Goal: Task Accomplishment & Management: Manage account settings

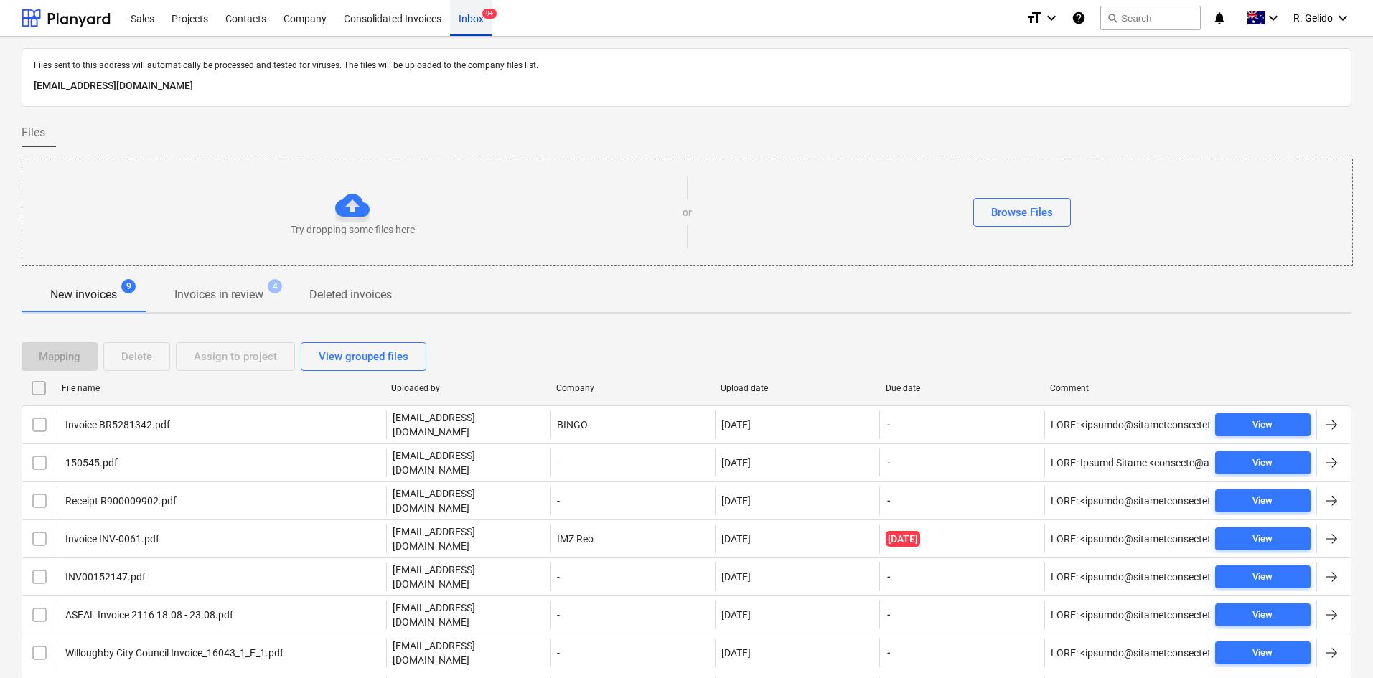
click at [479, 25] on div "Inbox 9+" at bounding box center [471, 17] width 42 height 37
click at [314, 91] on p "[EMAIL_ADDRESS][DOMAIN_NAME]" at bounding box center [687, 86] width 1306 height 17
click at [311, 90] on p "[EMAIL_ADDRESS][DOMAIN_NAME]" at bounding box center [687, 86] width 1306 height 17
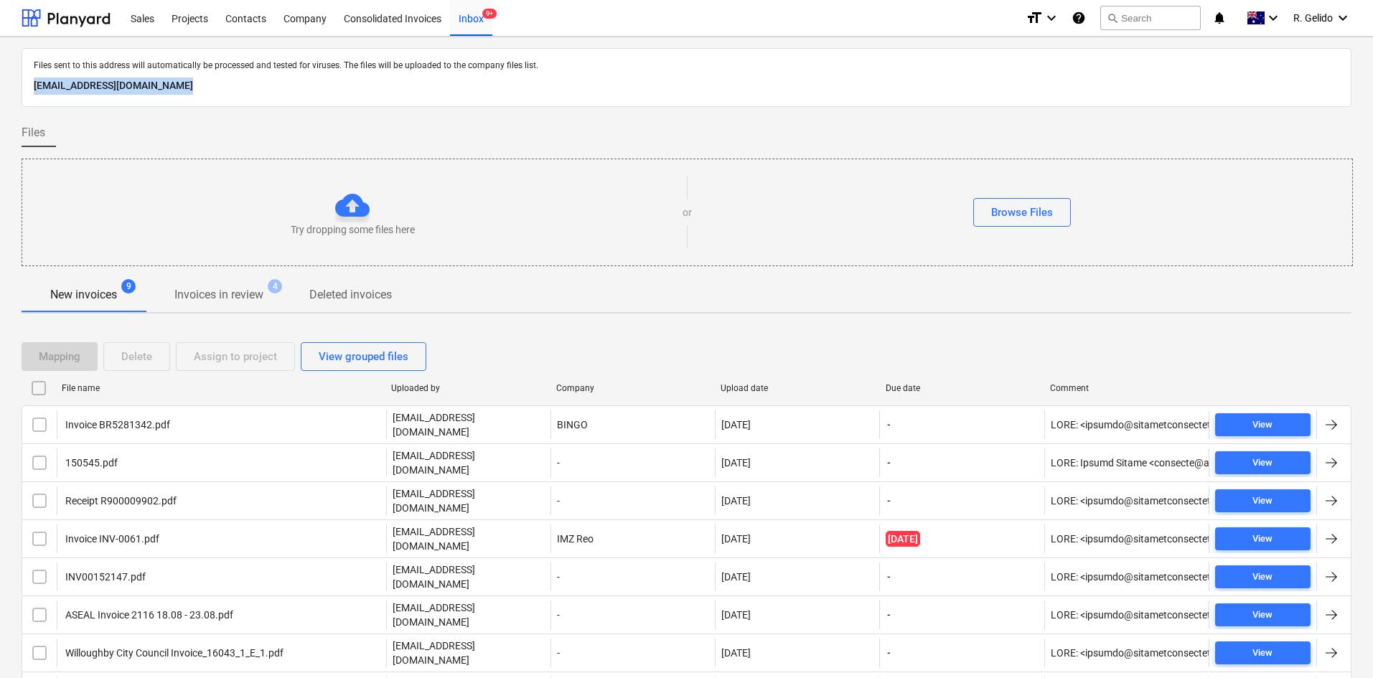
copy p "[EMAIL_ADDRESS][DOMAIN_NAME]"
click at [531, 134] on div "Files" at bounding box center [687, 132] width 1330 height 29
click at [345, 211] on div at bounding box center [352, 205] width 34 height 34
click at [345, 196] on div at bounding box center [352, 205] width 34 height 34
click at [531, 197] on div "Try dropping some files here" at bounding box center [352, 212] width 660 height 49
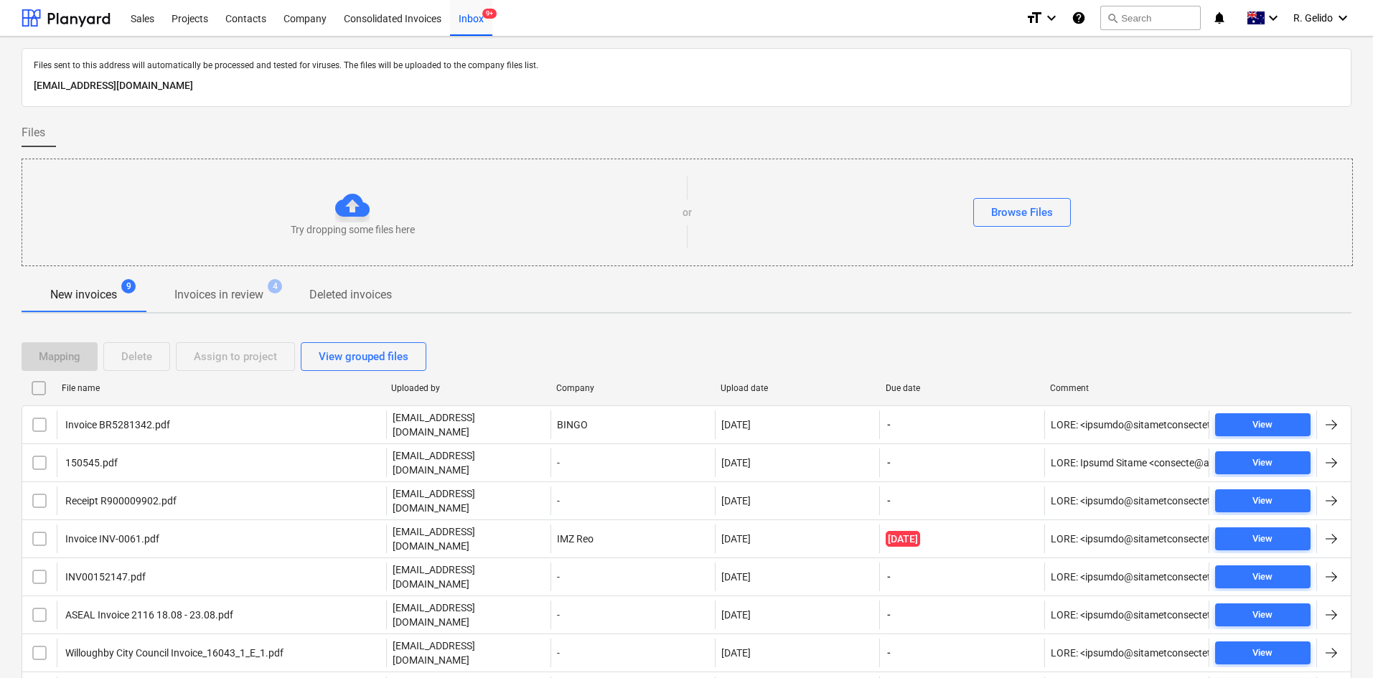
click at [38, 134] on span "Files" at bounding box center [34, 132] width 24 height 17
click at [406, 22] on div "Consolidated Invoices" at bounding box center [392, 17] width 115 height 37
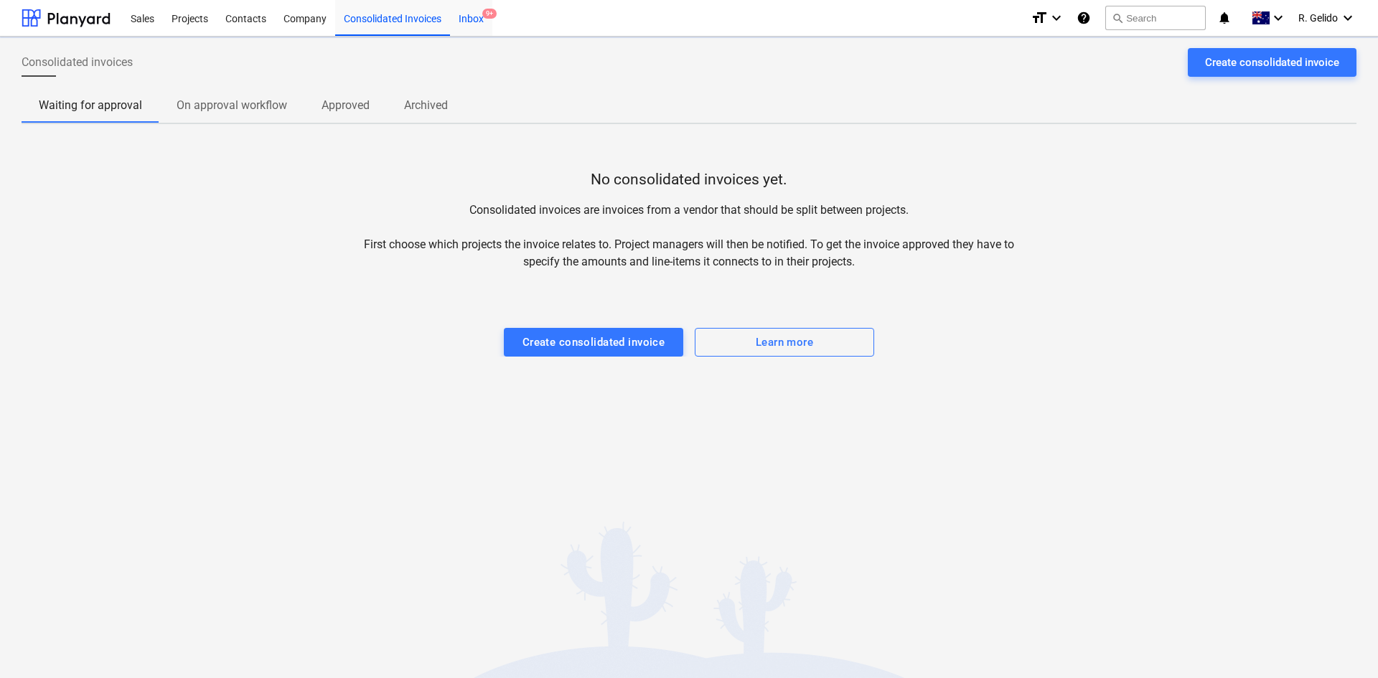
click at [477, 22] on div "Inbox 9+" at bounding box center [471, 17] width 42 height 37
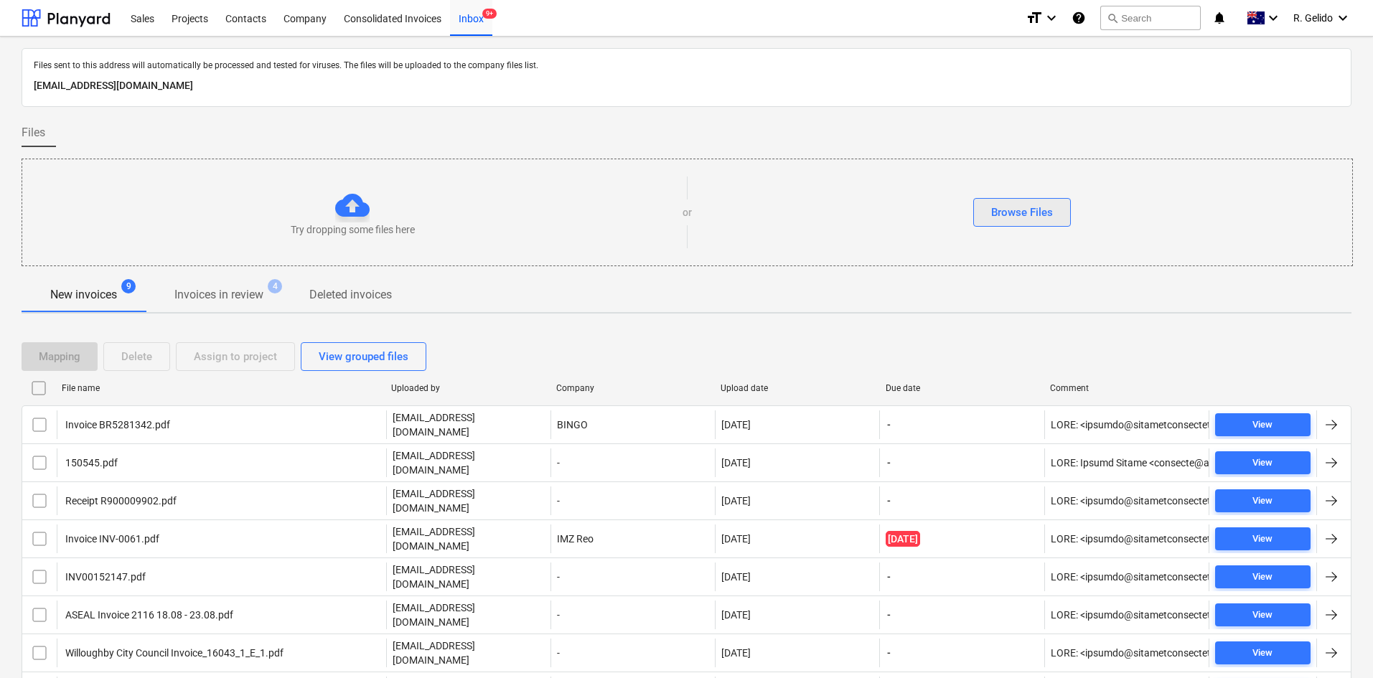
click at [1020, 205] on div "Browse Files" at bounding box center [1022, 212] width 62 height 19
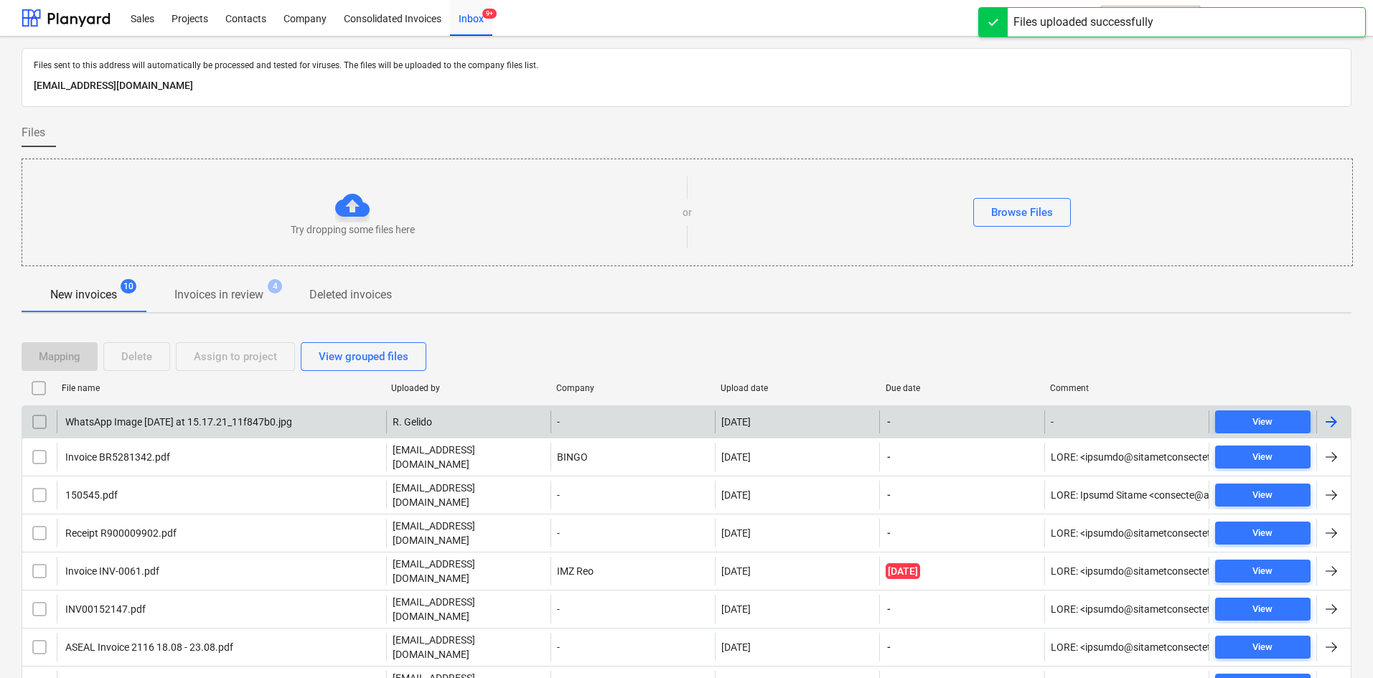
click at [126, 424] on div "WhatsApp Image [DATE] at 15.17.21_11f847b0.jpg" at bounding box center [177, 421] width 229 height 11
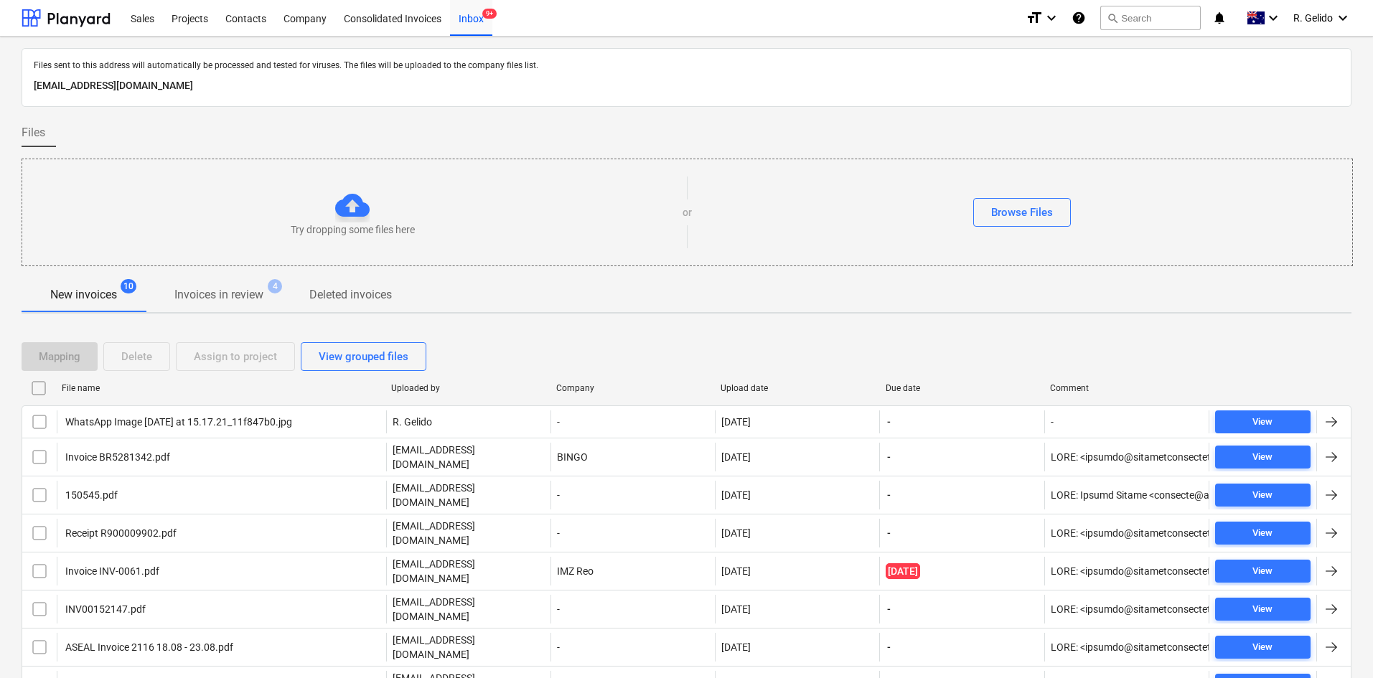
drag, startPoint x: 168, startPoint y: 422, endPoint x: 587, endPoint y: 241, distance: 456.0
click at [587, 241] on div "Try dropping some files here or Browse Files" at bounding box center [687, 212] width 1330 height 83
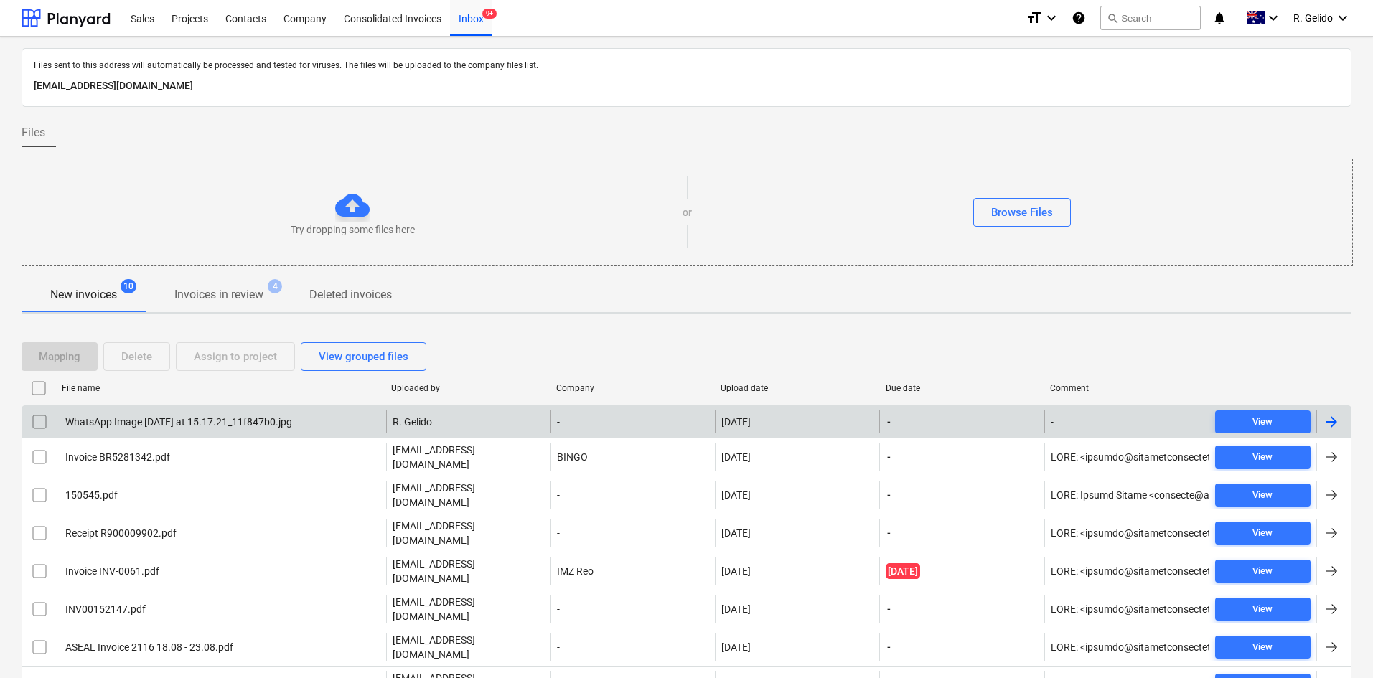
click at [215, 418] on div "WhatsApp Image [DATE] at 15.17.21_11f847b0.jpg" at bounding box center [177, 421] width 229 height 11
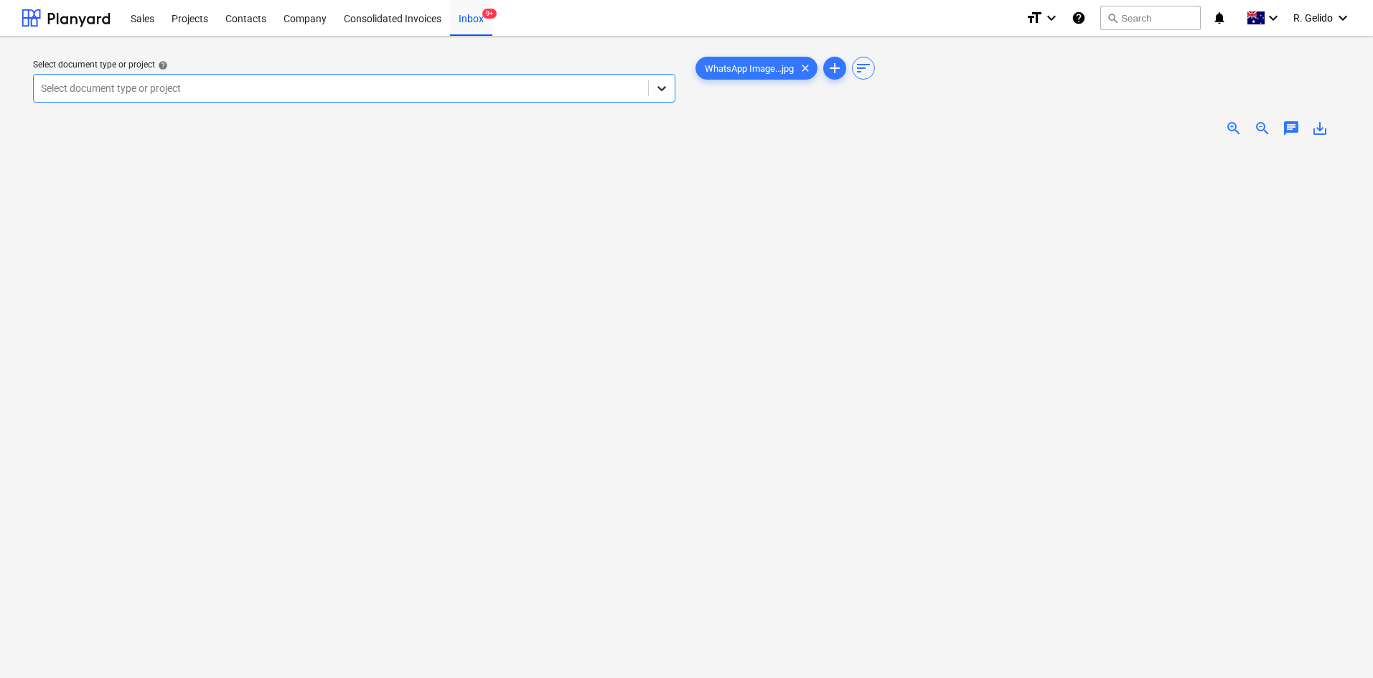
click at [655, 85] on icon at bounding box center [662, 88] width 14 height 14
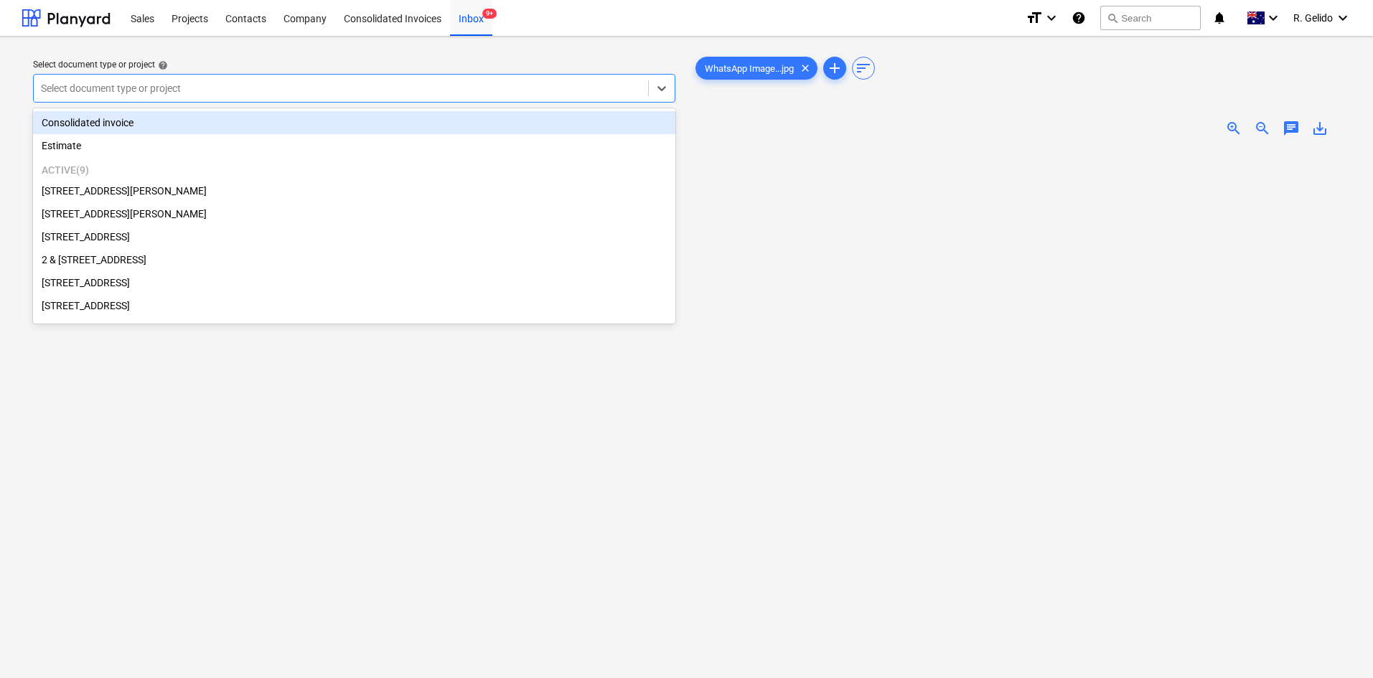
click at [151, 129] on div "Consolidated invoice" at bounding box center [354, 122] width 643 height 23
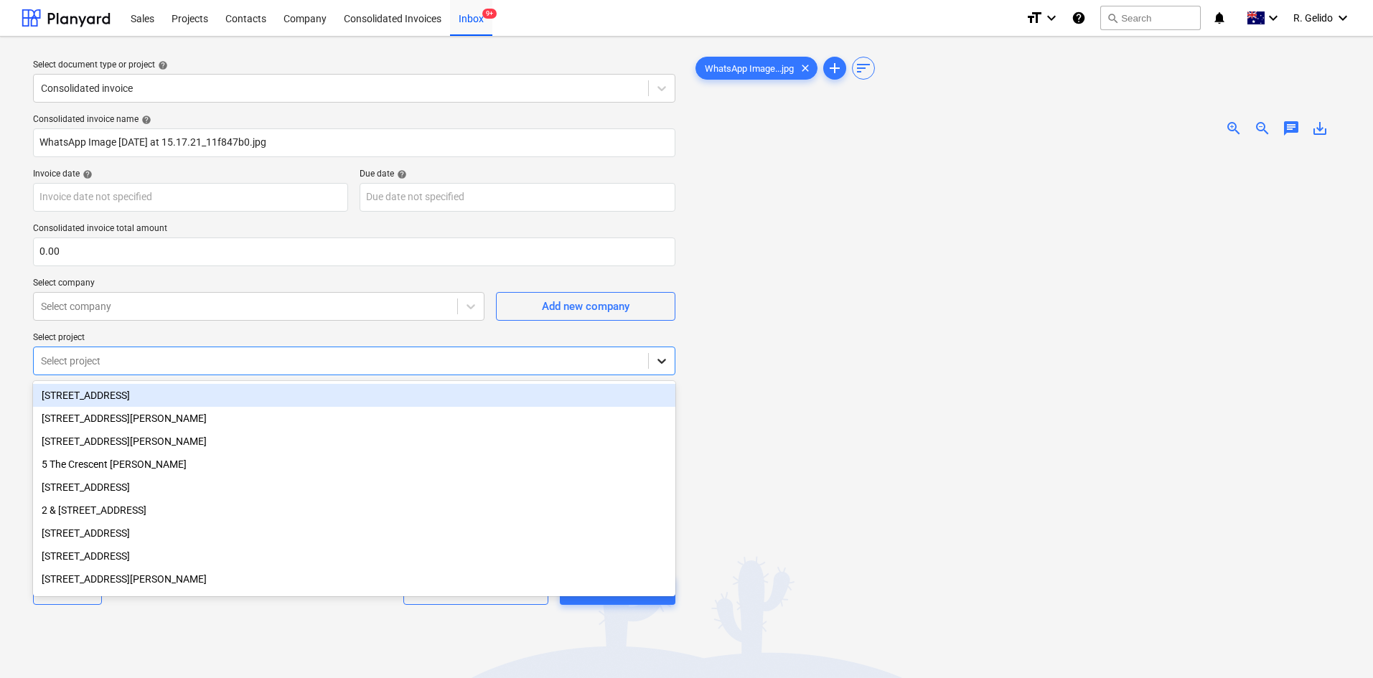
click at [657, 364] on icon at bounding box center [662, 361] width 14 height 14
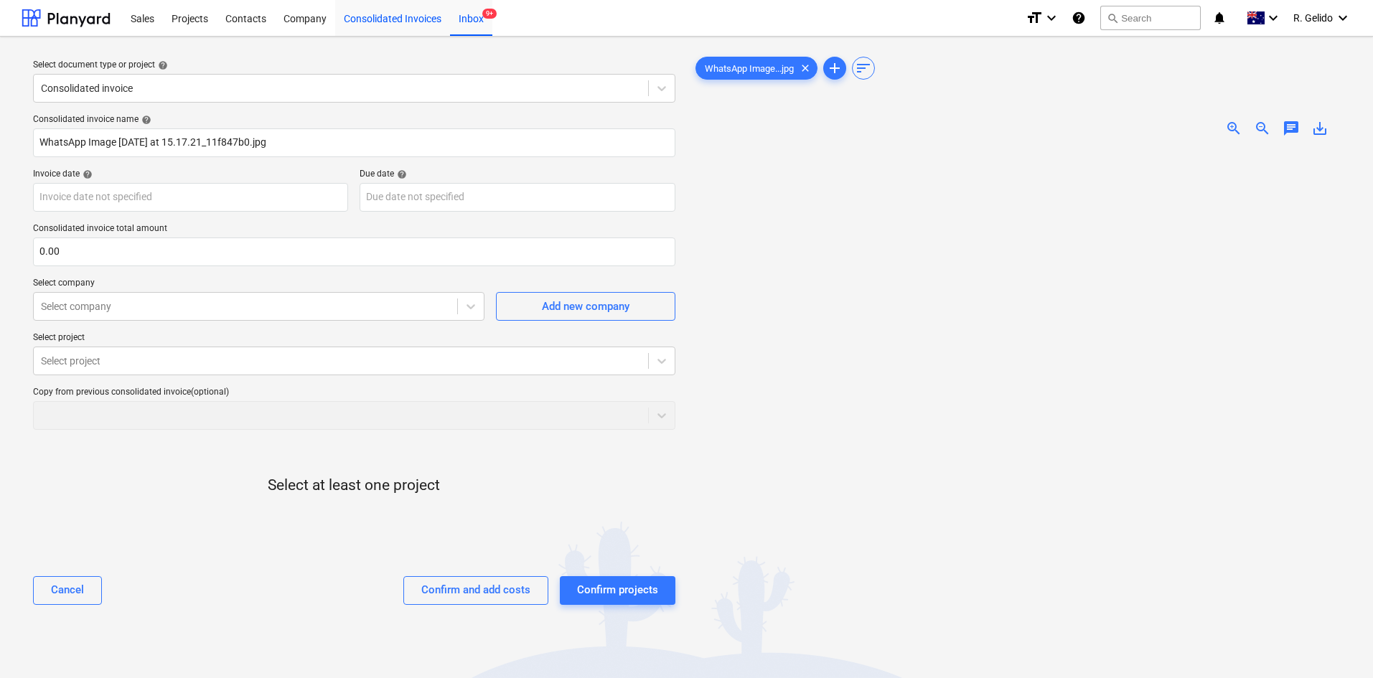
click at [396, 19] on div "Consolidated Invoices" at bounding box center [392, 17] width 115 height 37
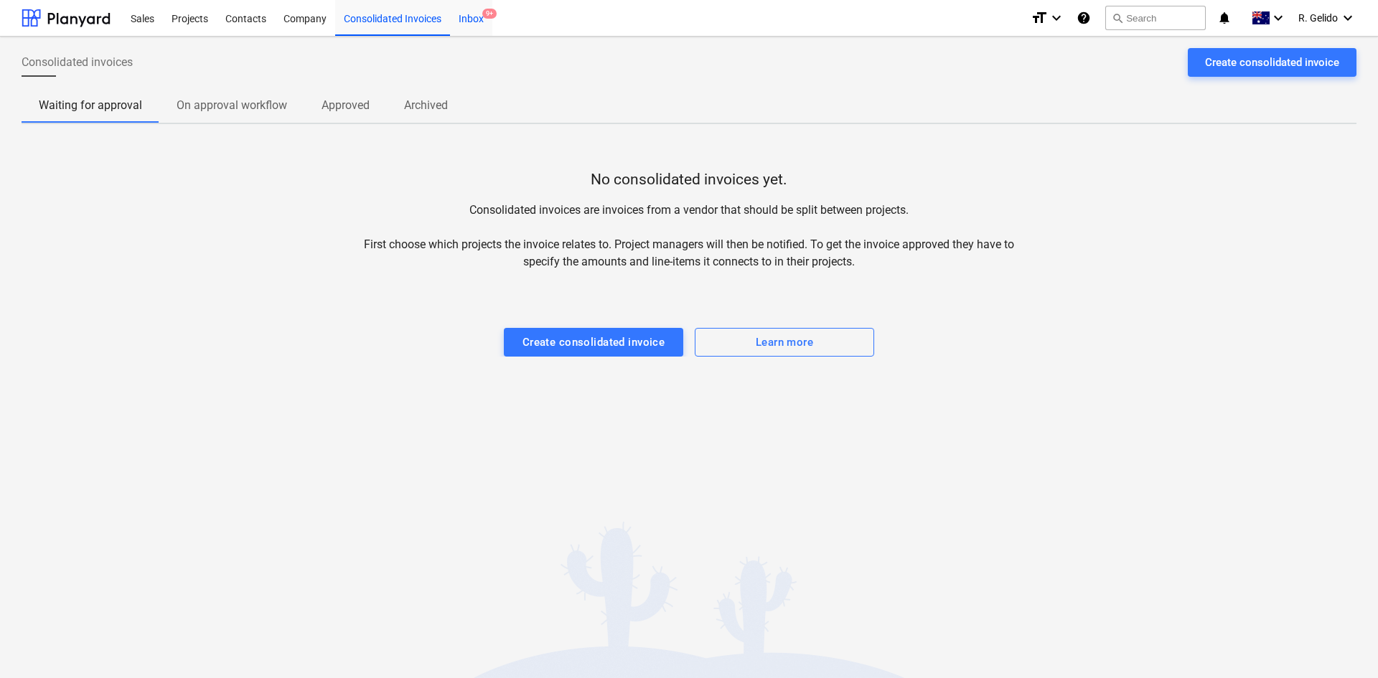
click at [480, 22] on div "Inbox 9+" at bounding box center [471, 17] width 42 height 37
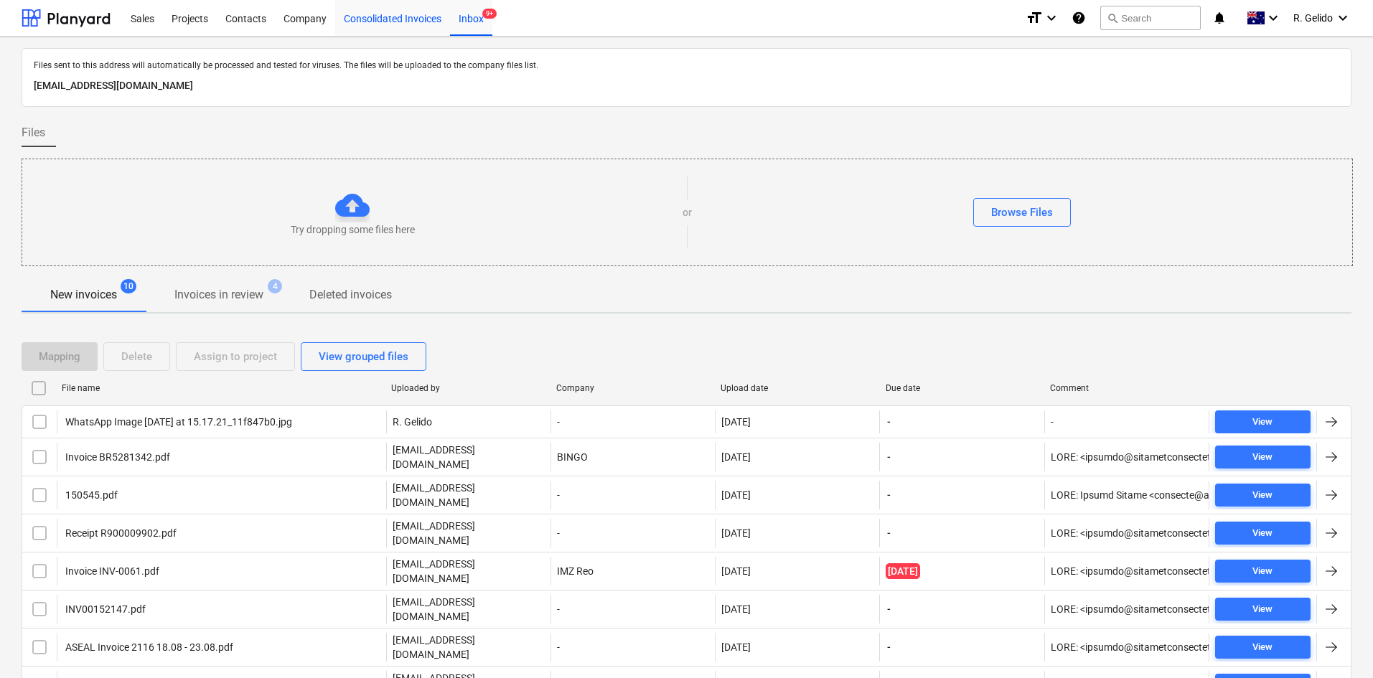
click at [416, 19] on div "Consolidated Invoices" at bounding box center [392, 17] width 115 height 37
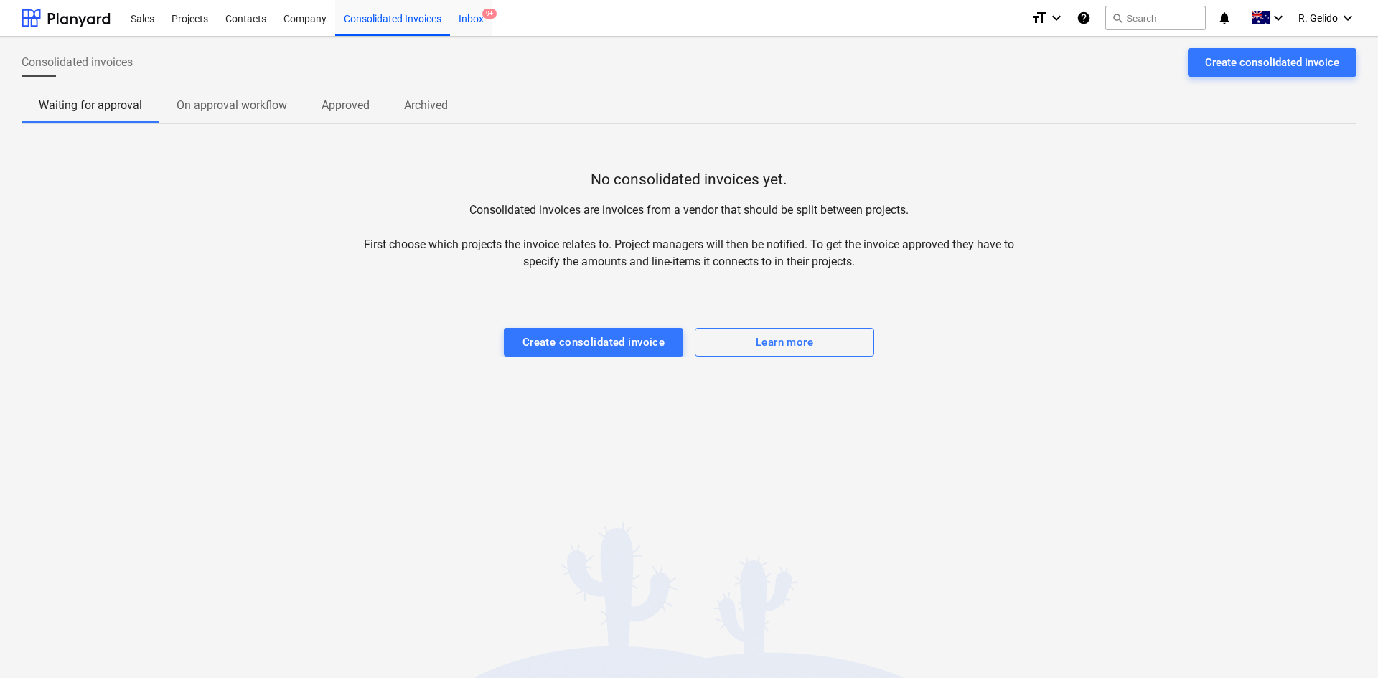
click at [477, 18] on div "Inbox 9+" at bounding box center [471, 17] width 42 height 37
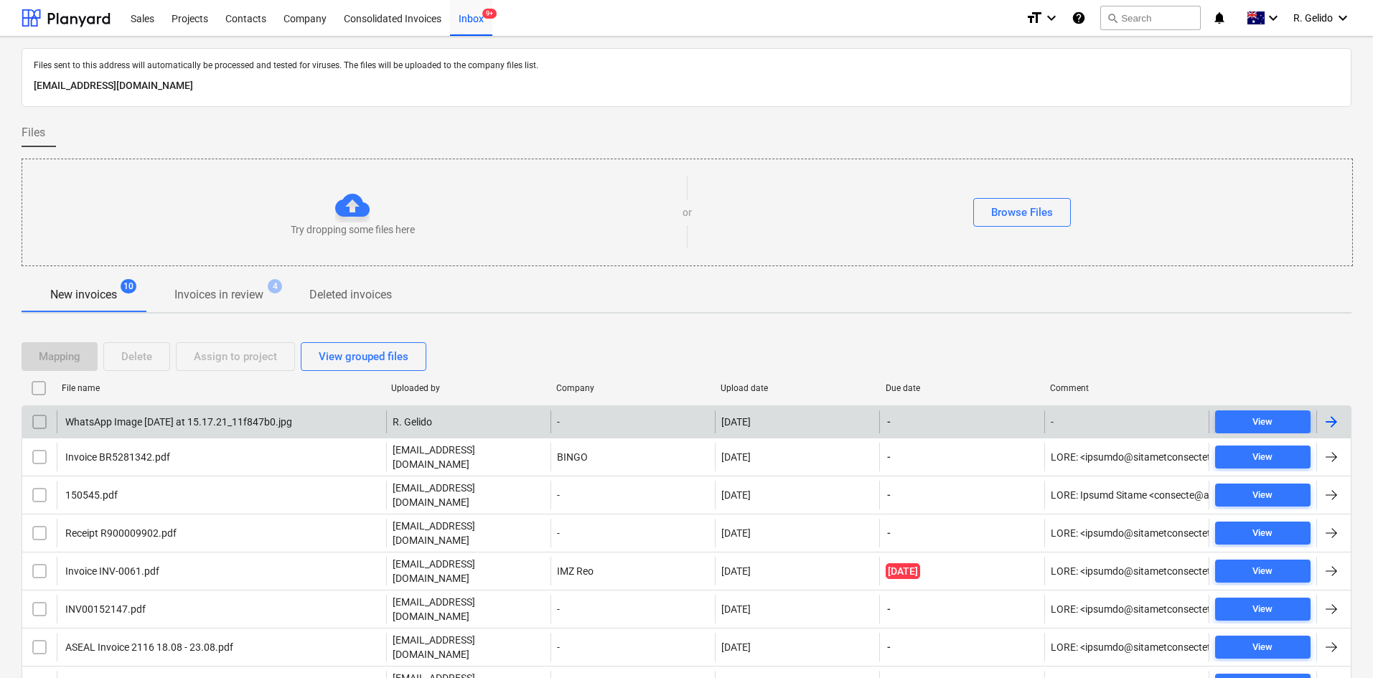
click at [118, 416] on div "WhatsApp Image [DATE] at 15.17.21_11f847b0.jpg" at bounding box center [177, 421] width 229 height 11
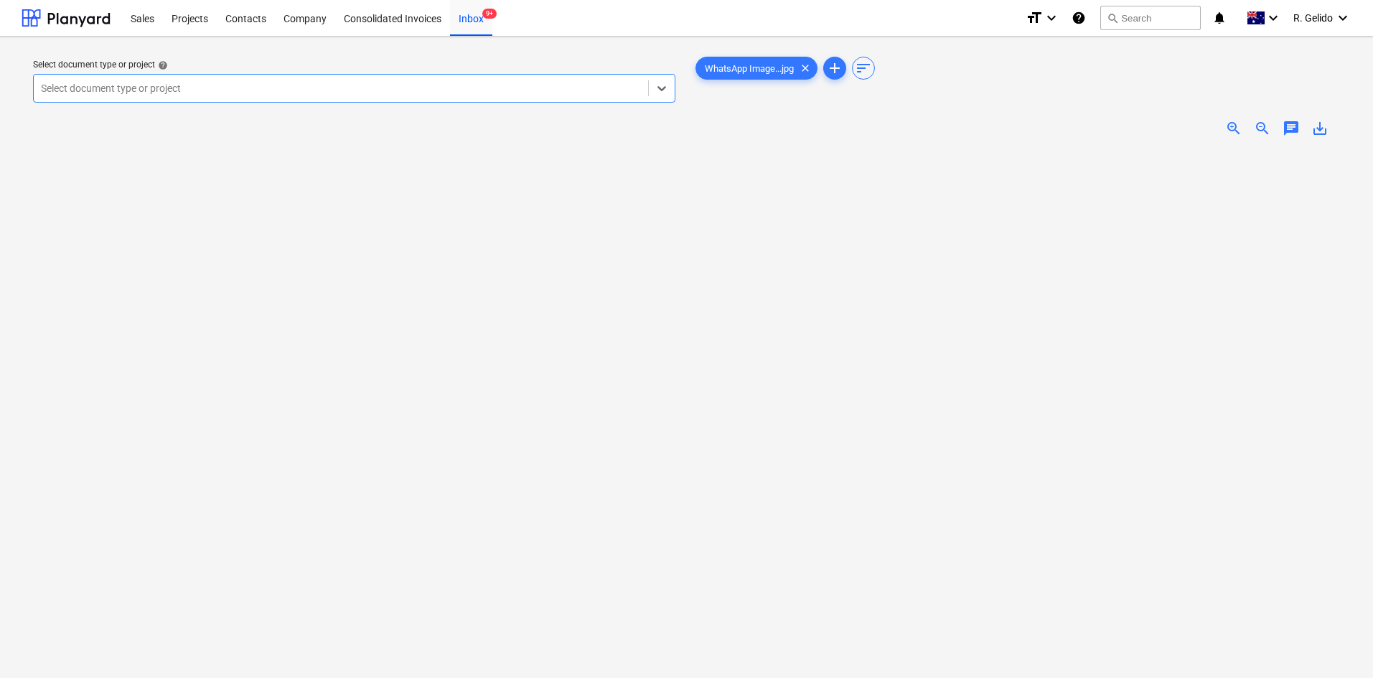
click at [576, 92] on div at bounding box center [341, 88] width 600 height 14
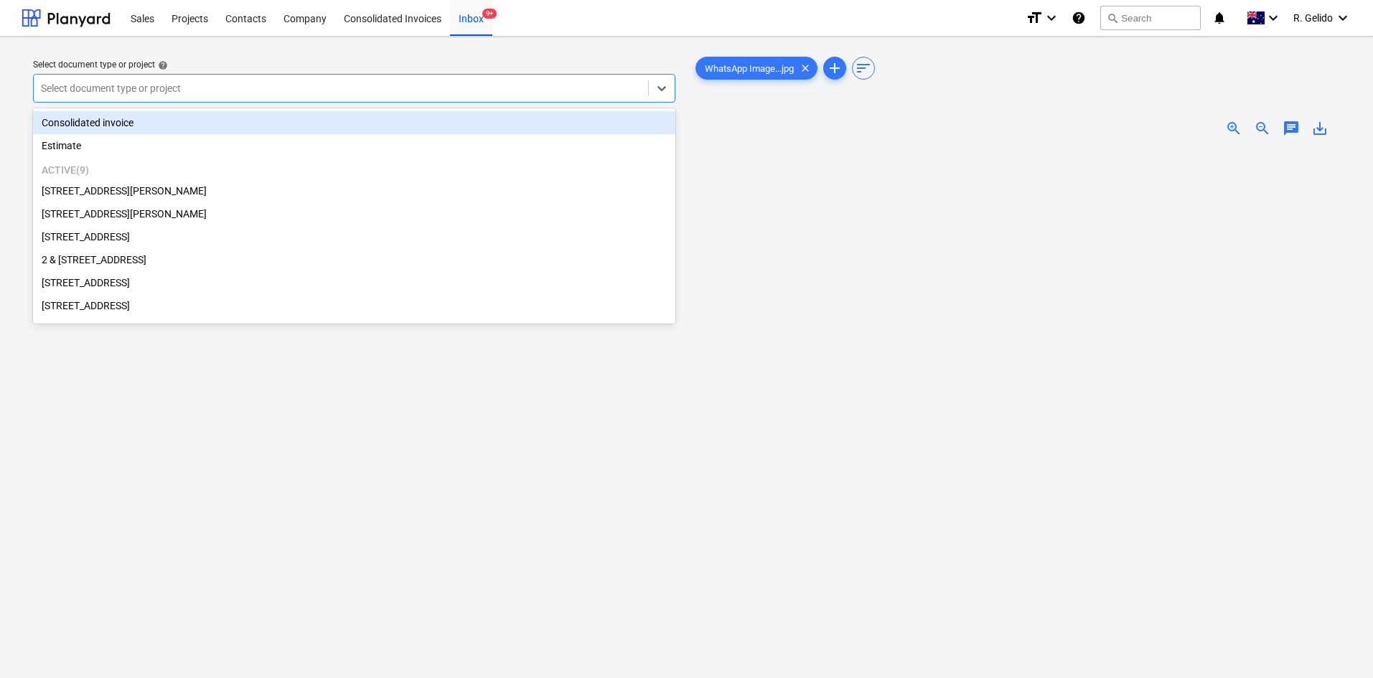
click at [166, 119] on div "Consolidated invoice" at bounding box center [354, 122] width 643 height 23
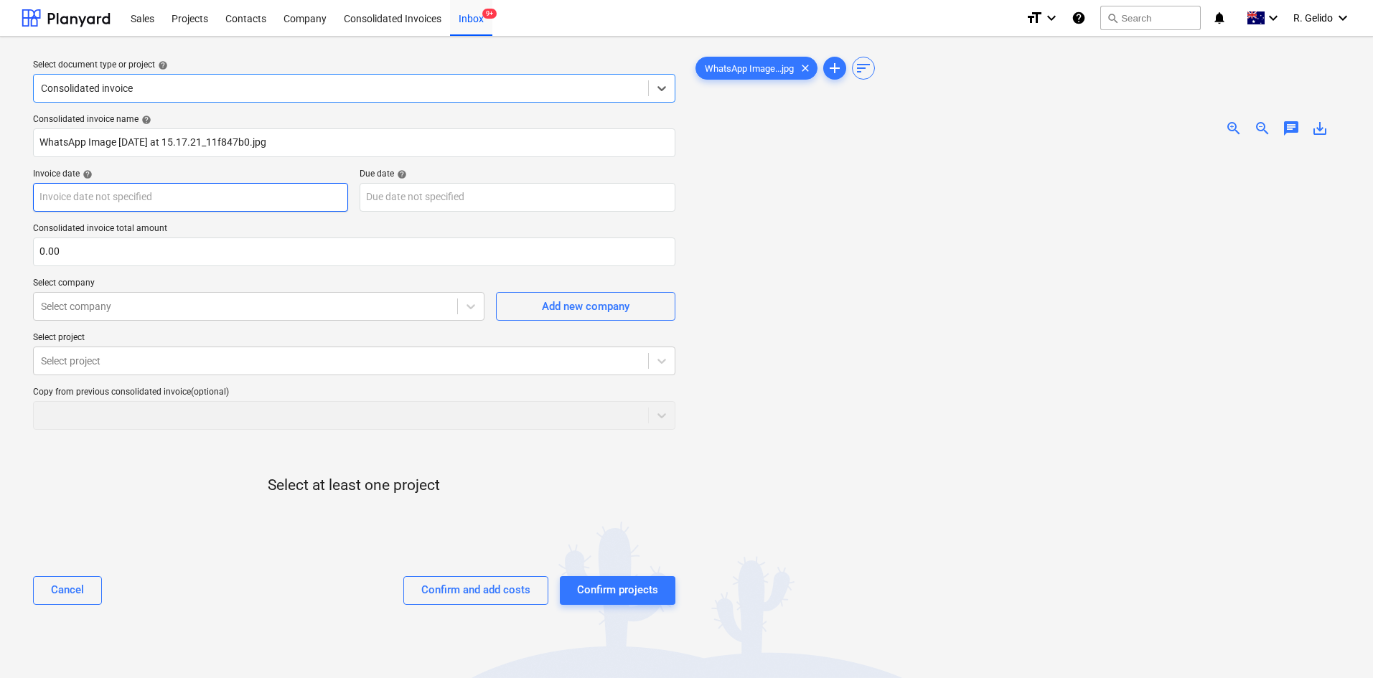
click at [149, 200] on body "Sales Projects Contacts Company Consolidated Invoices Inbox 9+ format_size keyb…" at bounding box center [686, 339] width 1373 height 678
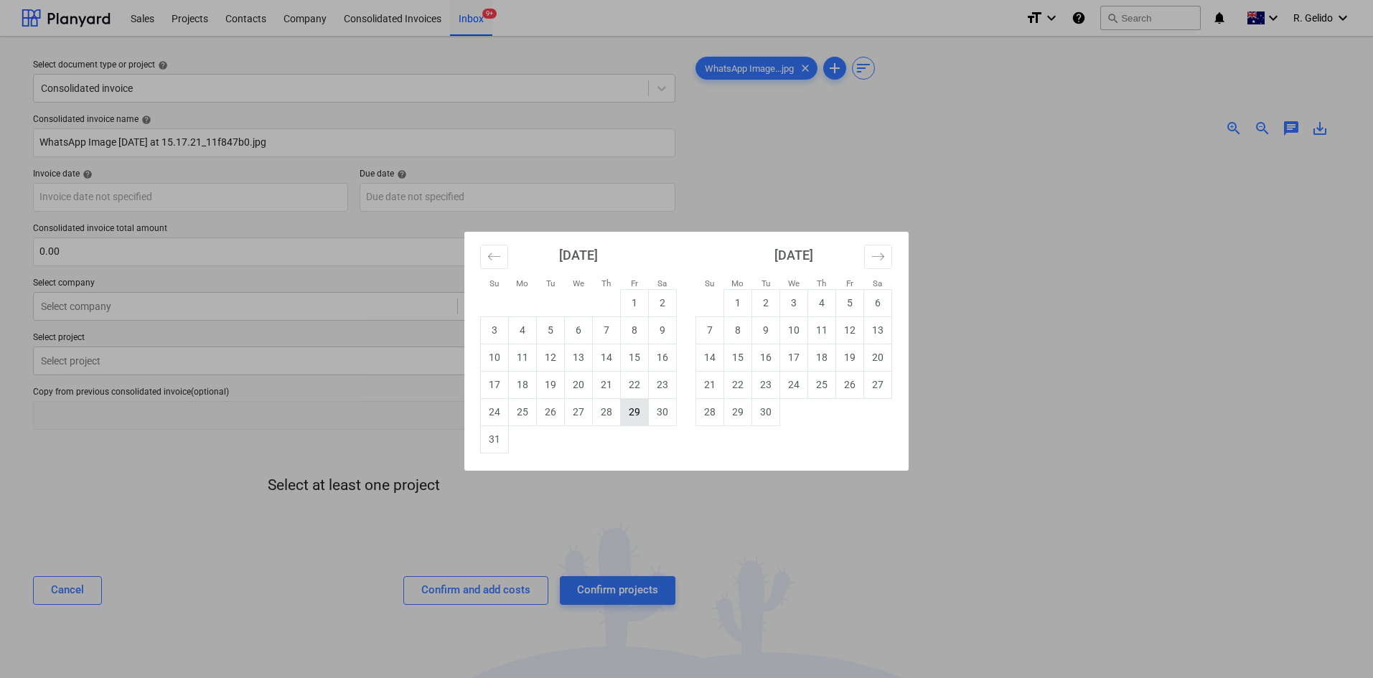
click at [630, 416] on td "29" at bounding box center [635, 411] width 28 height 27
type input "[DATE]"
click at [164, 198] on body "Sales Projects Contacts Company Consolidated Invoices Inbox 9+ format_size keyb…" at bounding box center [686, 339] width 1373 height 678
click at [164, 198] on div "Su Mo Tu We Th Fr Sa Su Mo Tu We Th Fr Sa [DATE] 1 2 3 4 5 6 7 8 9 10 11 12 13 …" at bounding box center [686, 339] width 1373 height 678
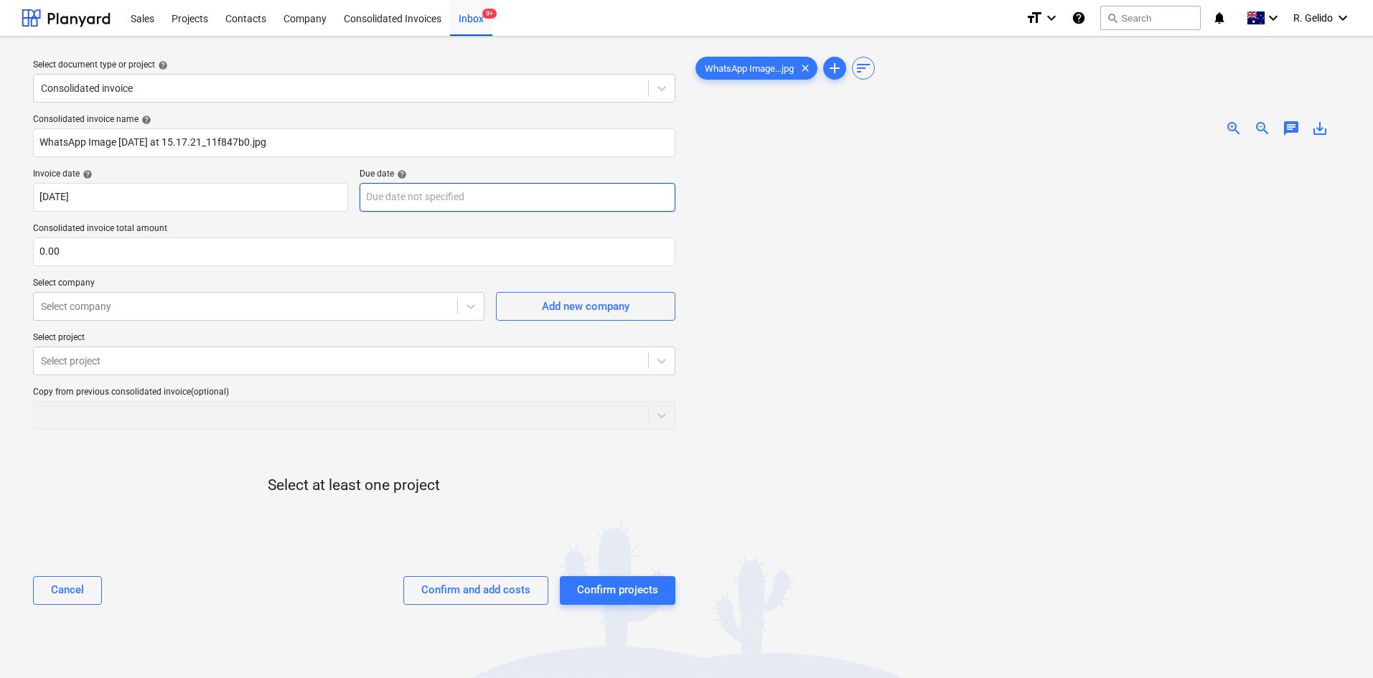
click at [420, 195] on body "Sales Projects Contacts Company Consolidated Invoices Inbox 9+ format_size keyb…" at bounding box center [686, 339] width 1373 height 678
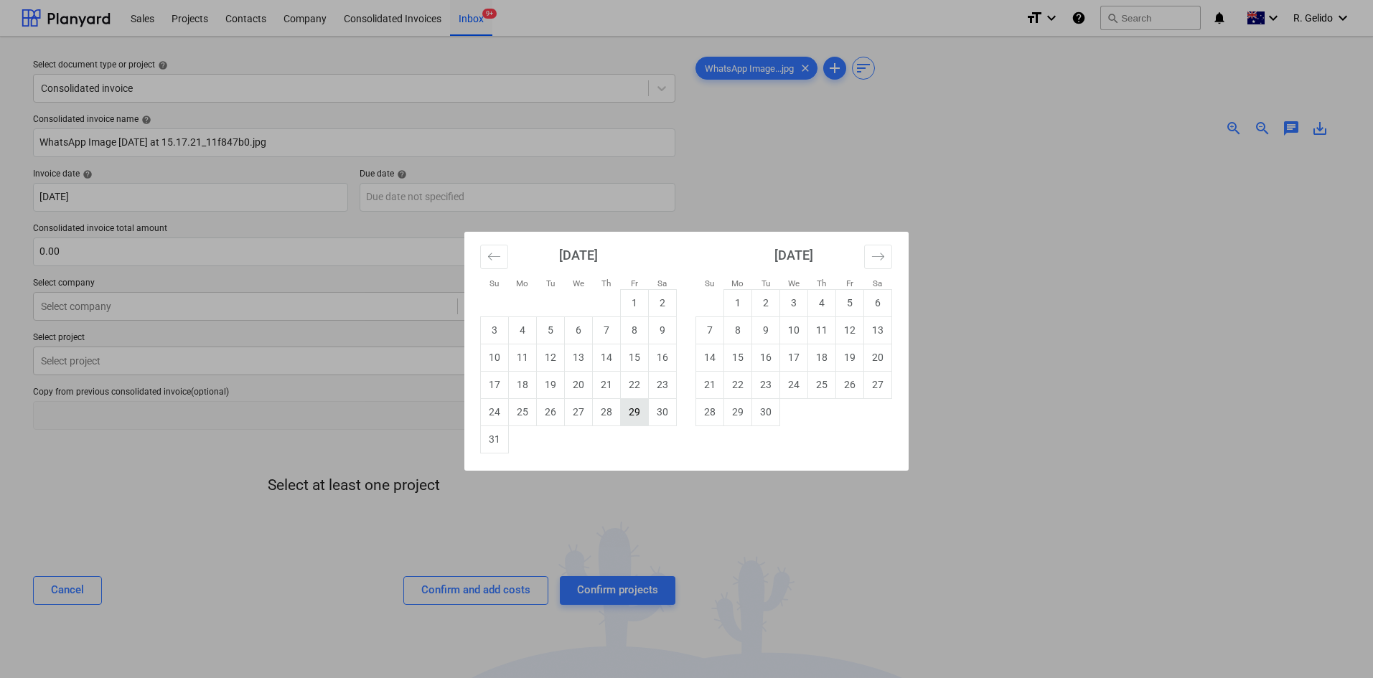
click at [643, 415] on td "29" at bounding box center [635, 411] width 28 height 27
type input "[DATE]"
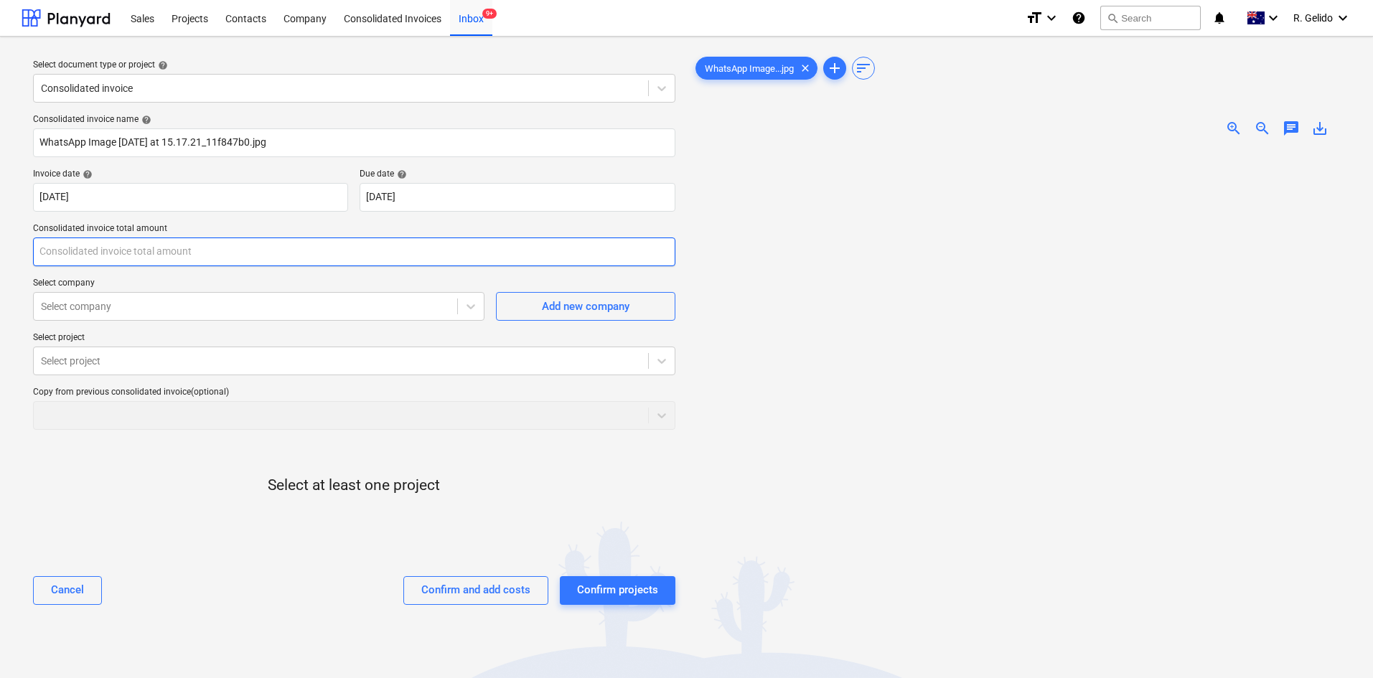
drag, startPoint x: 167, startPoint y: 256, endPoint x: 0, endPoint y: 247, distance: 166.8
click at [0, 247] on div "Select document type or project help Consolidated invoice Consolidated invoice …" at bounding box center [686, 420] width 1373 height 767
click at [81, 255] on input "text" at bounding box center [354, 252] width 643 height 29
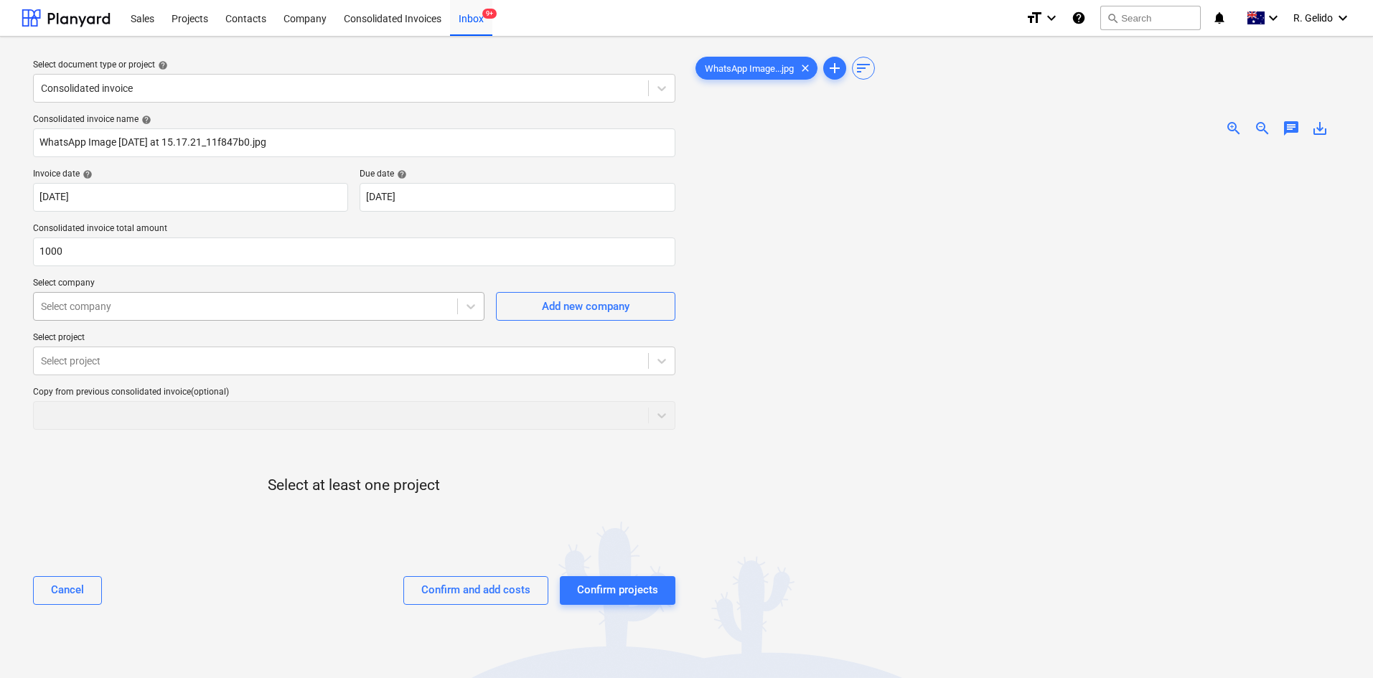
type input "1,000.00"
click at [286, 313] on div at bounding box center [245, 306] width 409 height 14
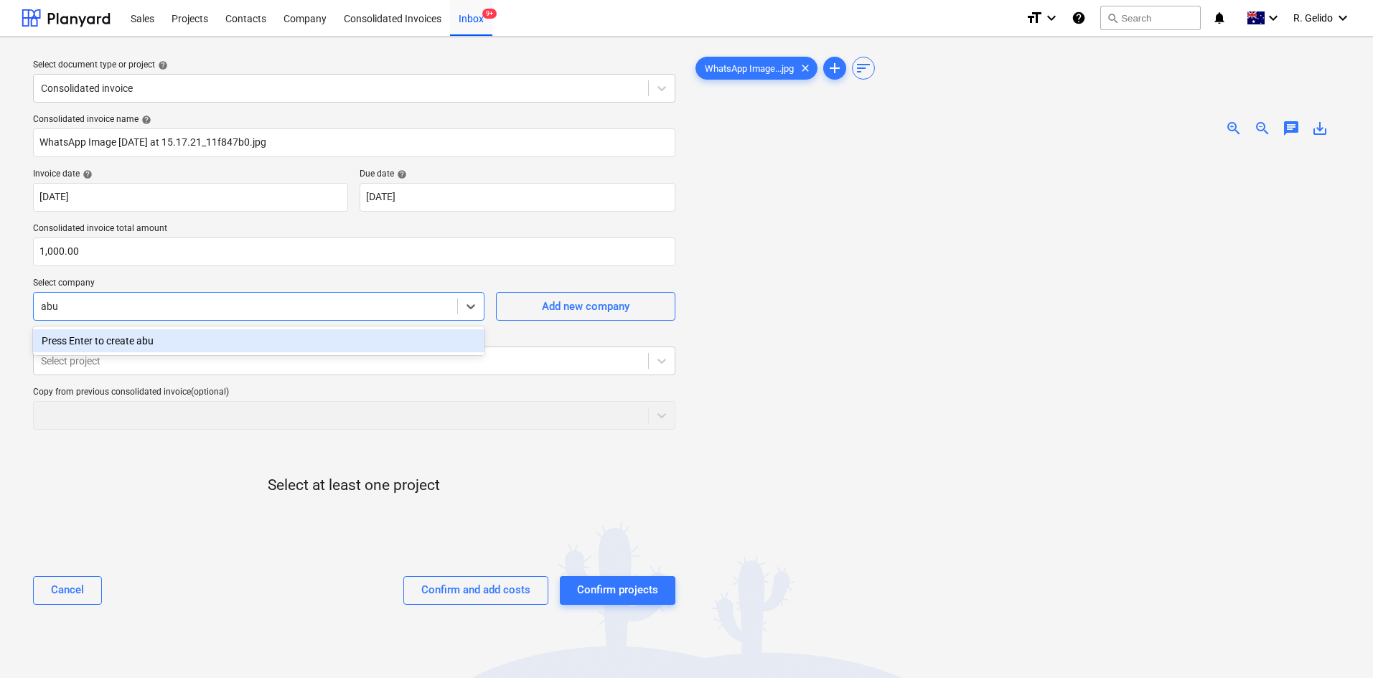
type input "ab"
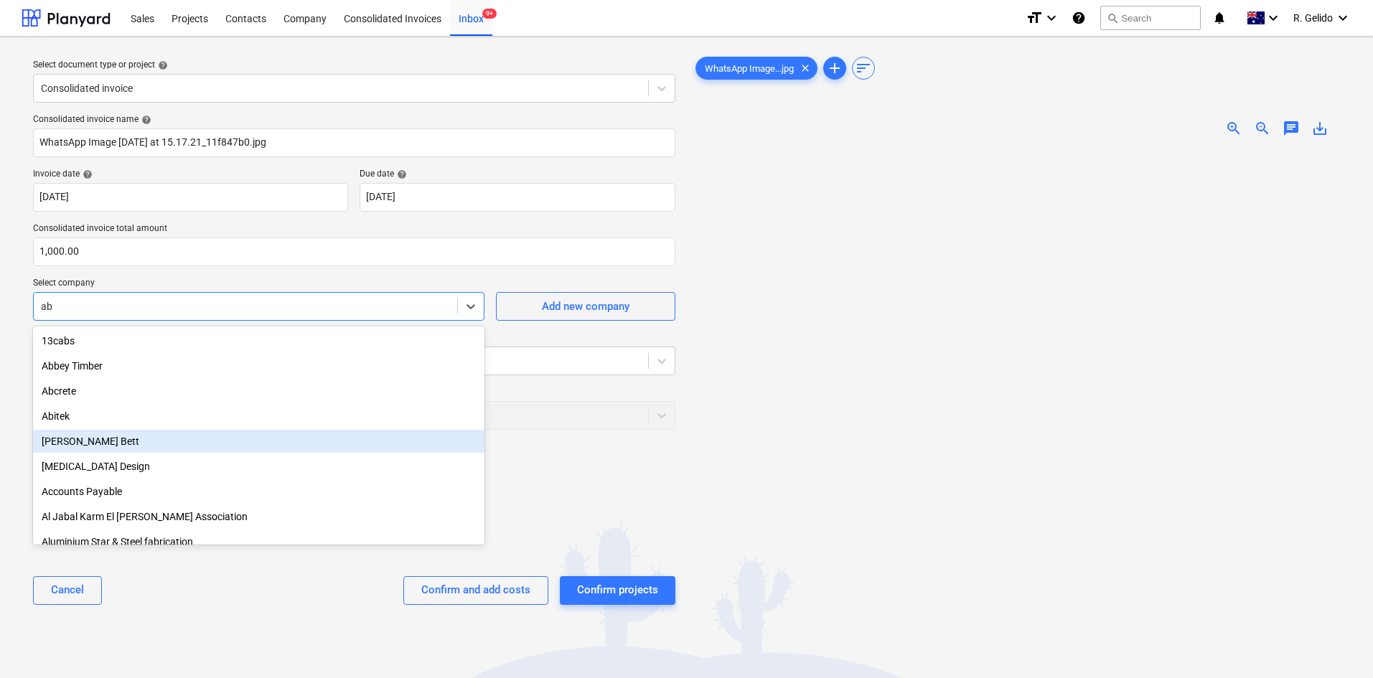
click at [87, 434] on div "[PERSON_NAME] Bett" at bounding box center [259, 441] width 452 height 23
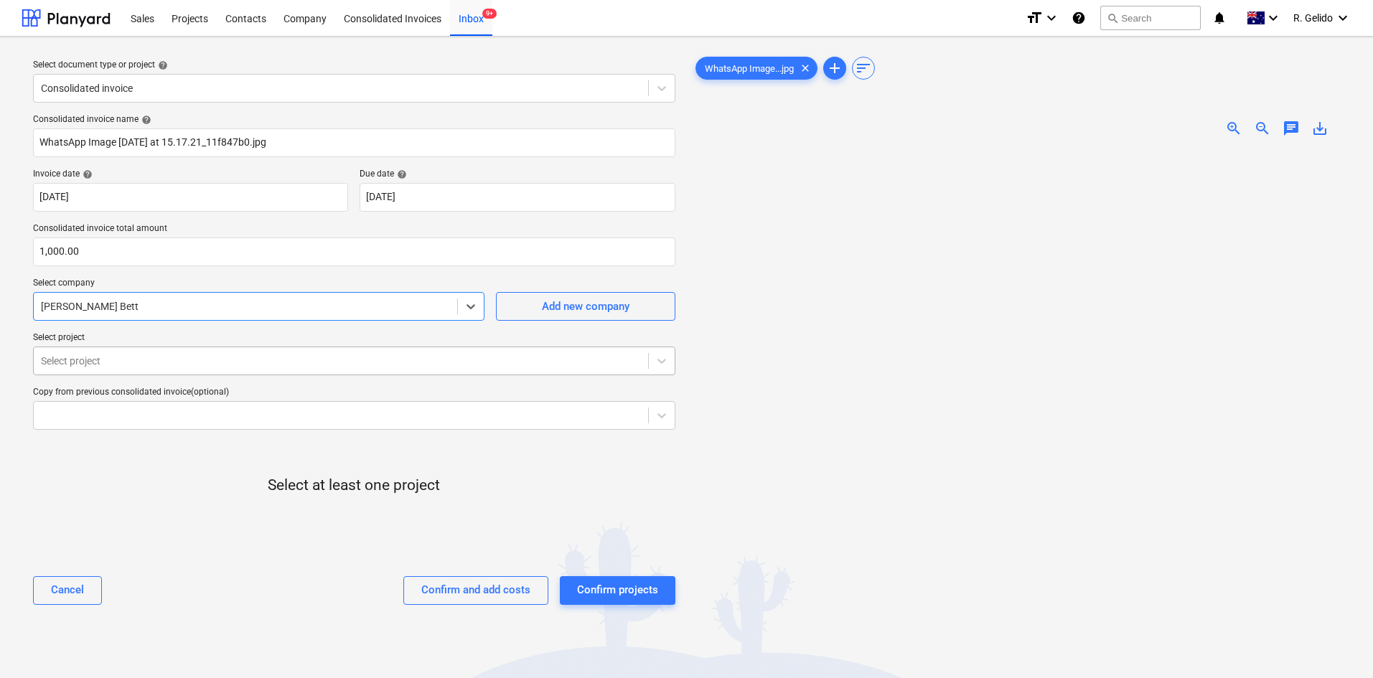
click at [141, 367] on div at bounding box center [341, 361] width 600 height 14
drag, startPoint x: 752, startPoint y: 434, endPoint x: 704, endPoint y: 421, distance: 49.8
click at [751, 434] on div at bounding box center [1020, 468] width 654 height 638
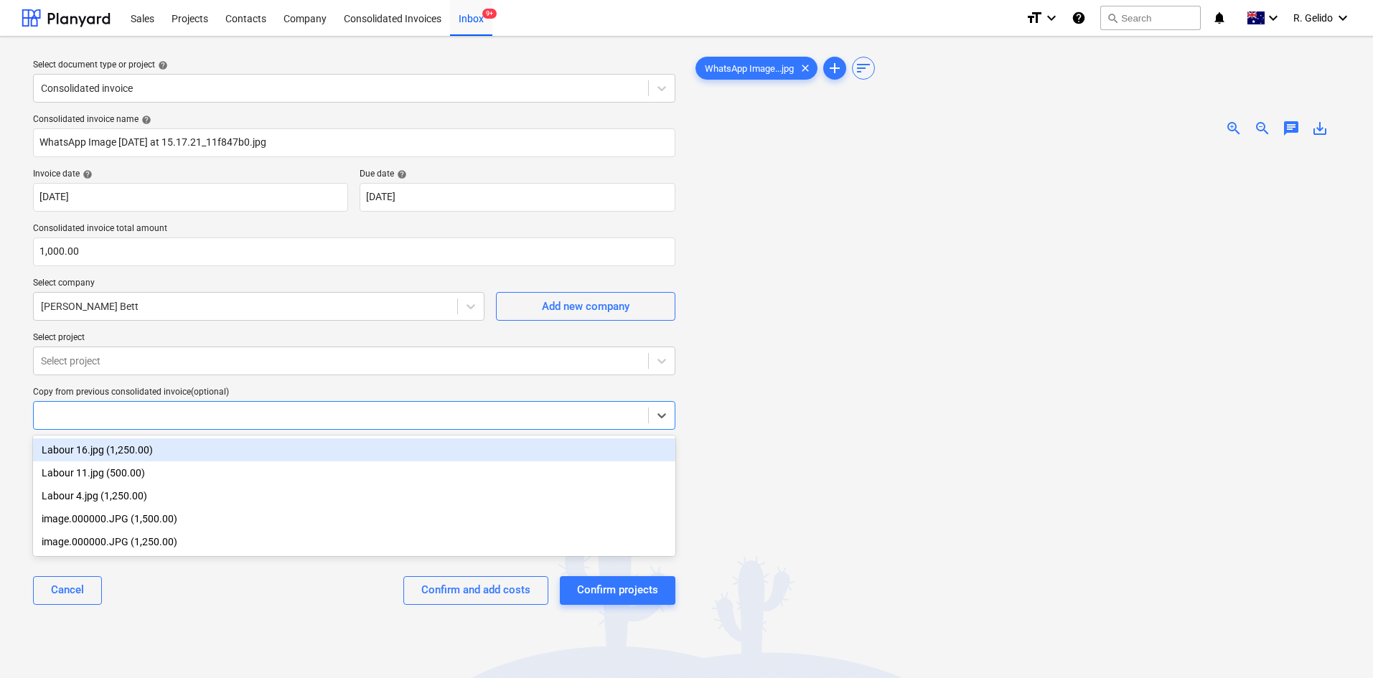
click at [162, 419] on div at bounding box center [341, 416] width 600 height 14
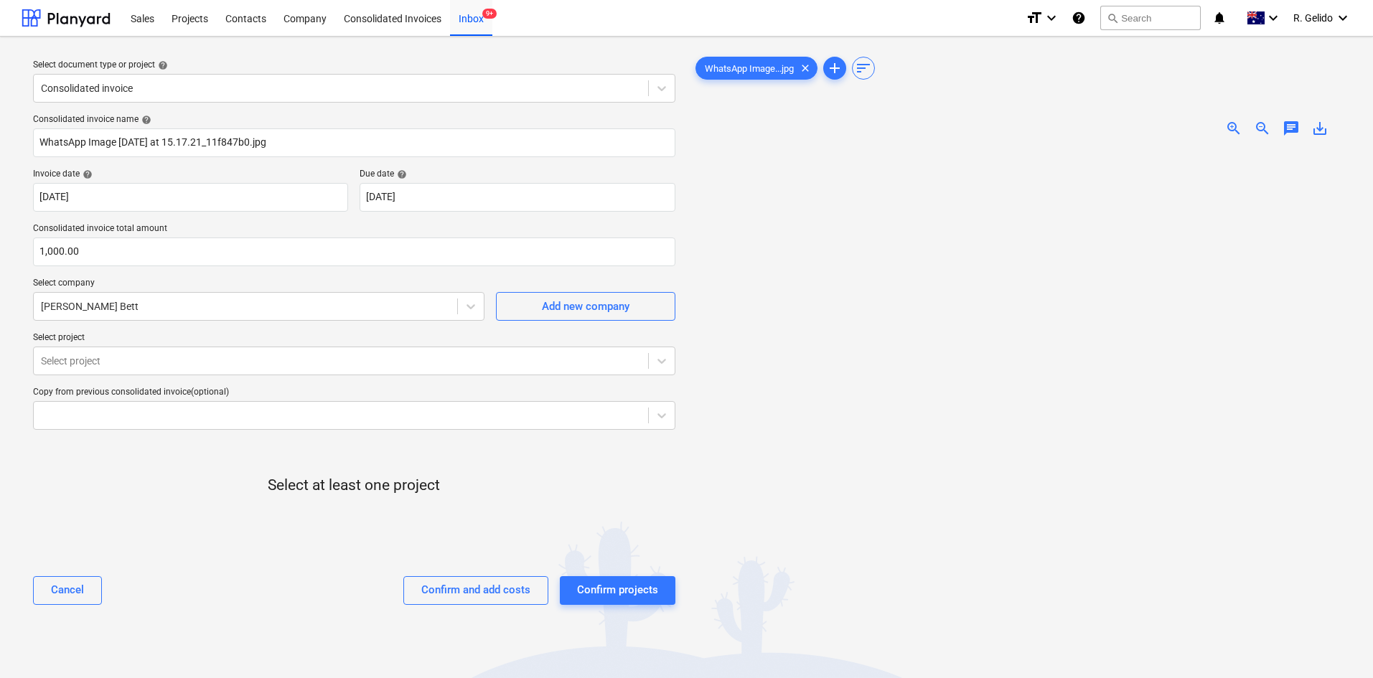
click at [203, 635] on div "Select document type or project help Consolidated invoice Consolidated invoice …" at bounding box center [355, 420] width 666 height 744
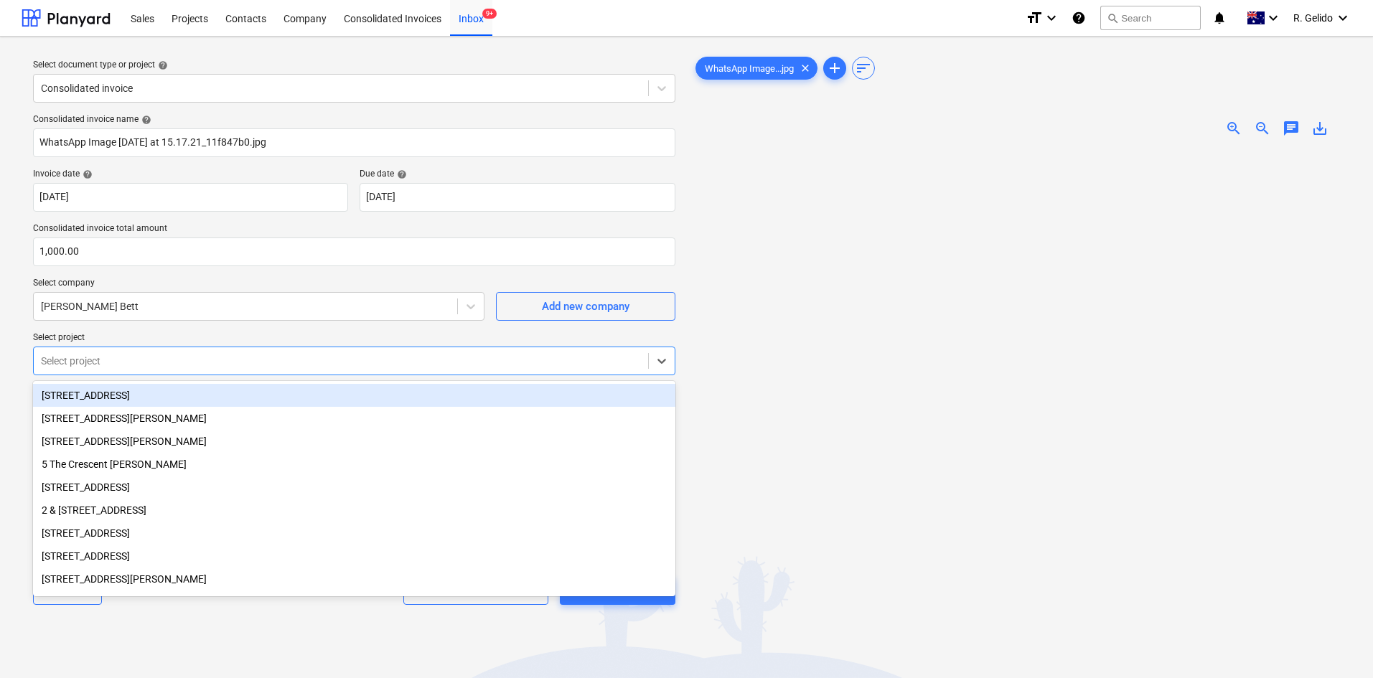
click at [182, 363] on div at bounding box center [341, 361] width 600 height 14
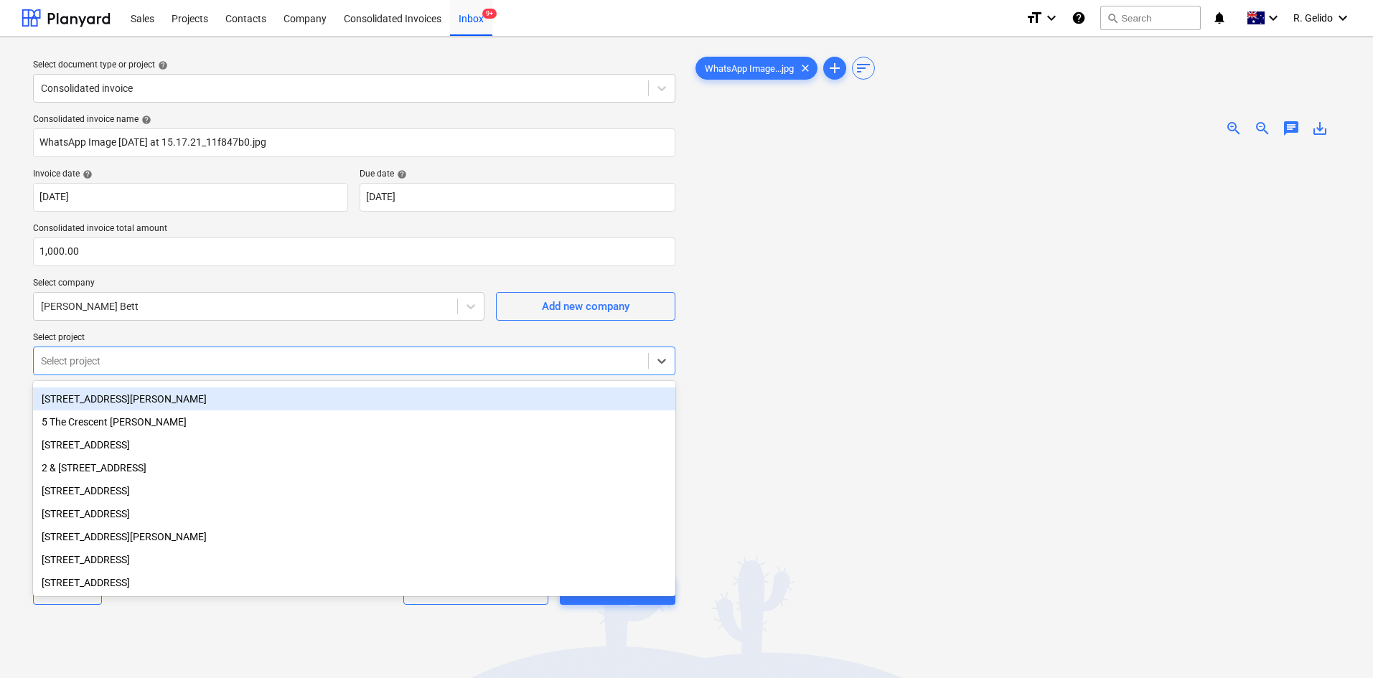
scroll to position [51, 0]
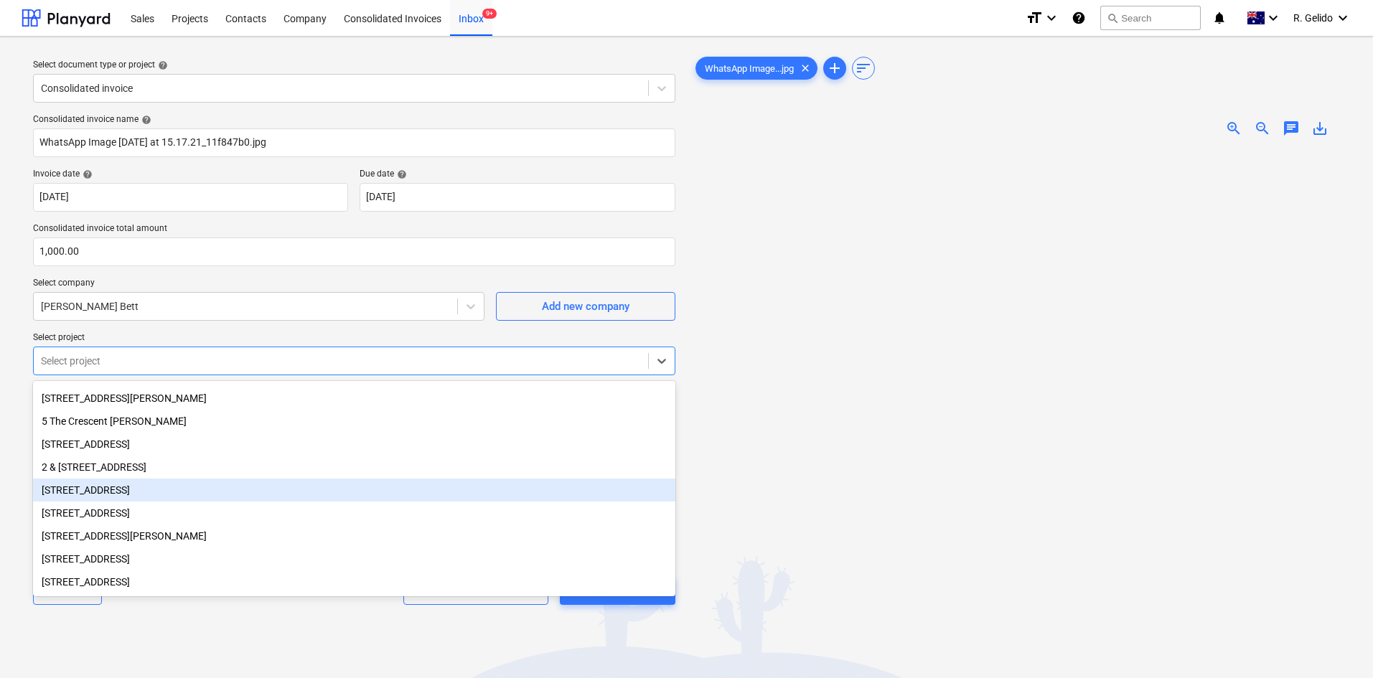
click at [158, 479] on div "[STREET_ADDRESS]" at bounding box center [354, 490] width 643 height 23
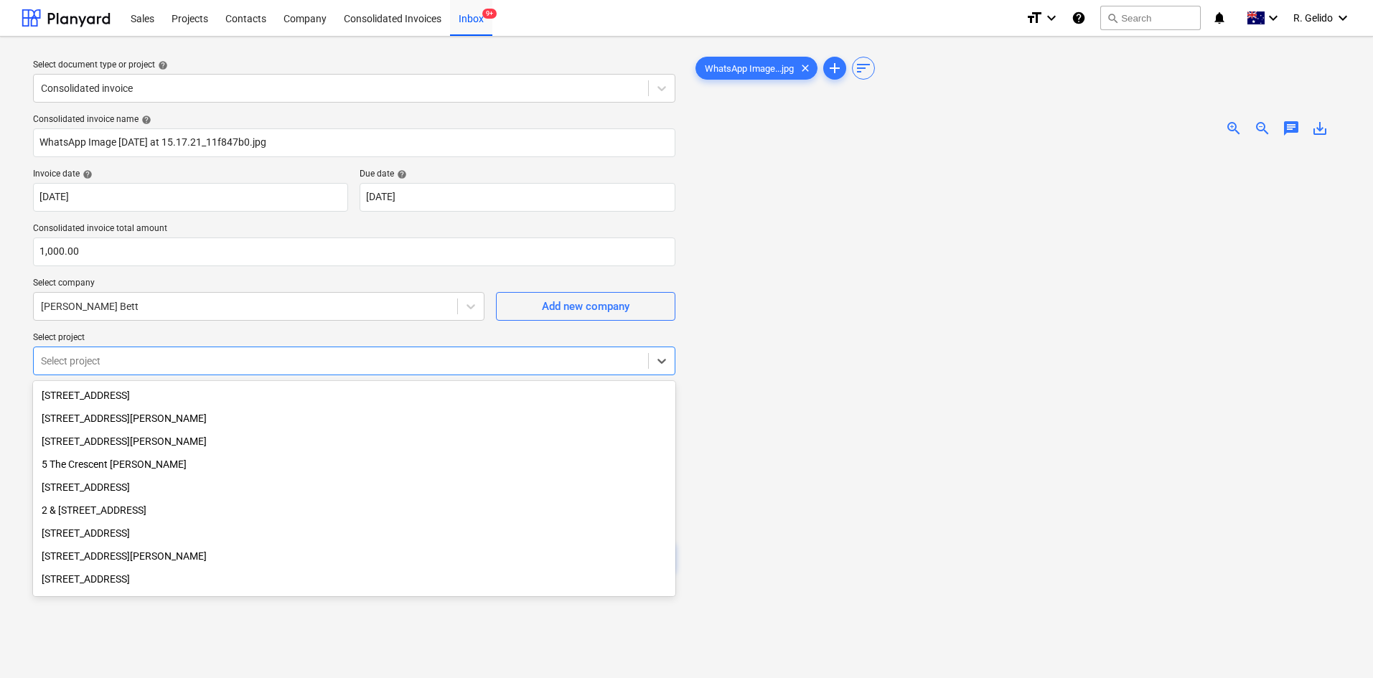
scroll to position [126, 0]
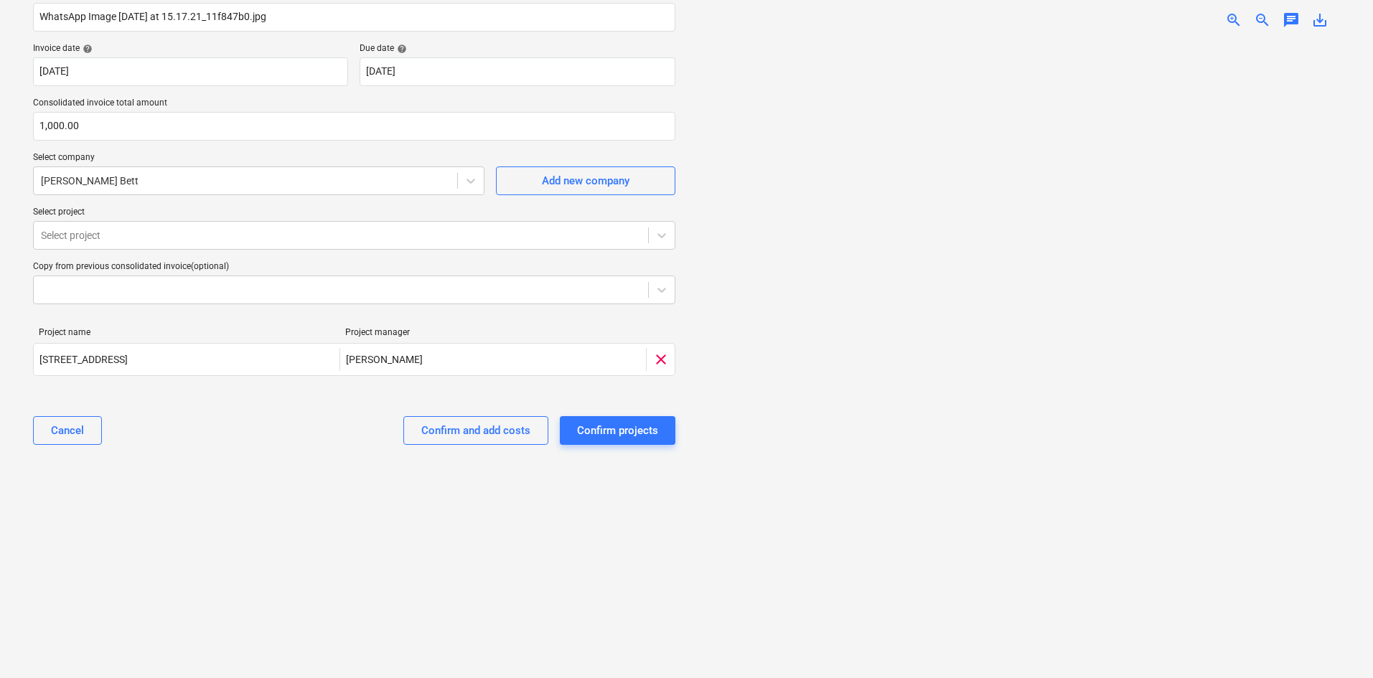
click at [756, 330] on div at bounding box center [1020, 359] width 654 height 638
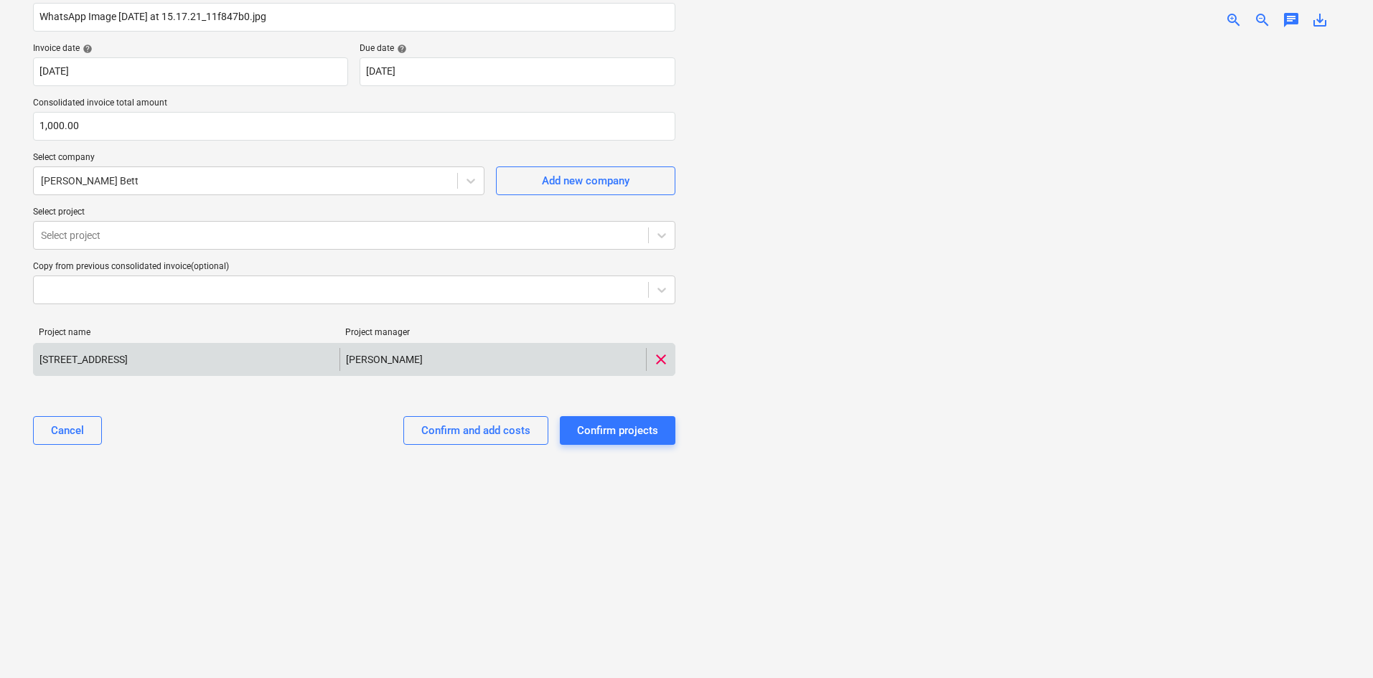
click at [661, 358] on span "clear" at bounding box center [661, 359] width 17 height 17
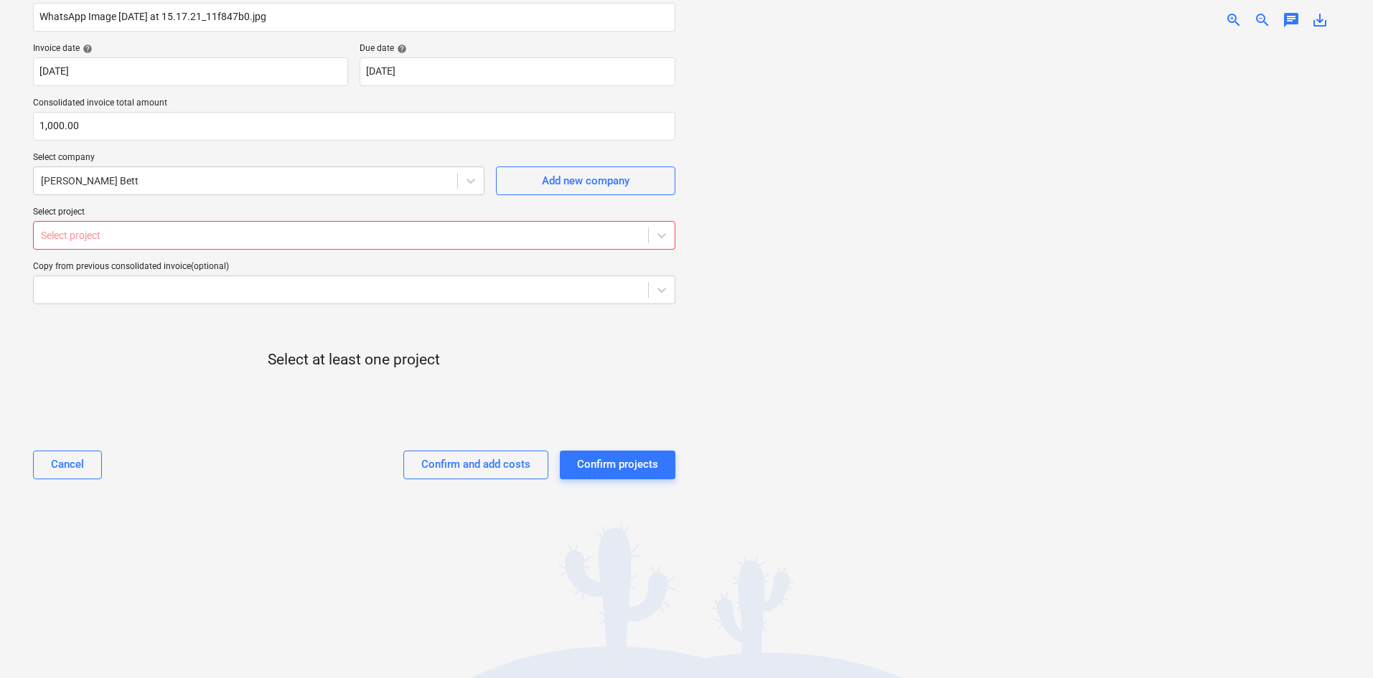
click at [322, 222] on div "Select project" at bounding box center [354, 235] width 643 height 29
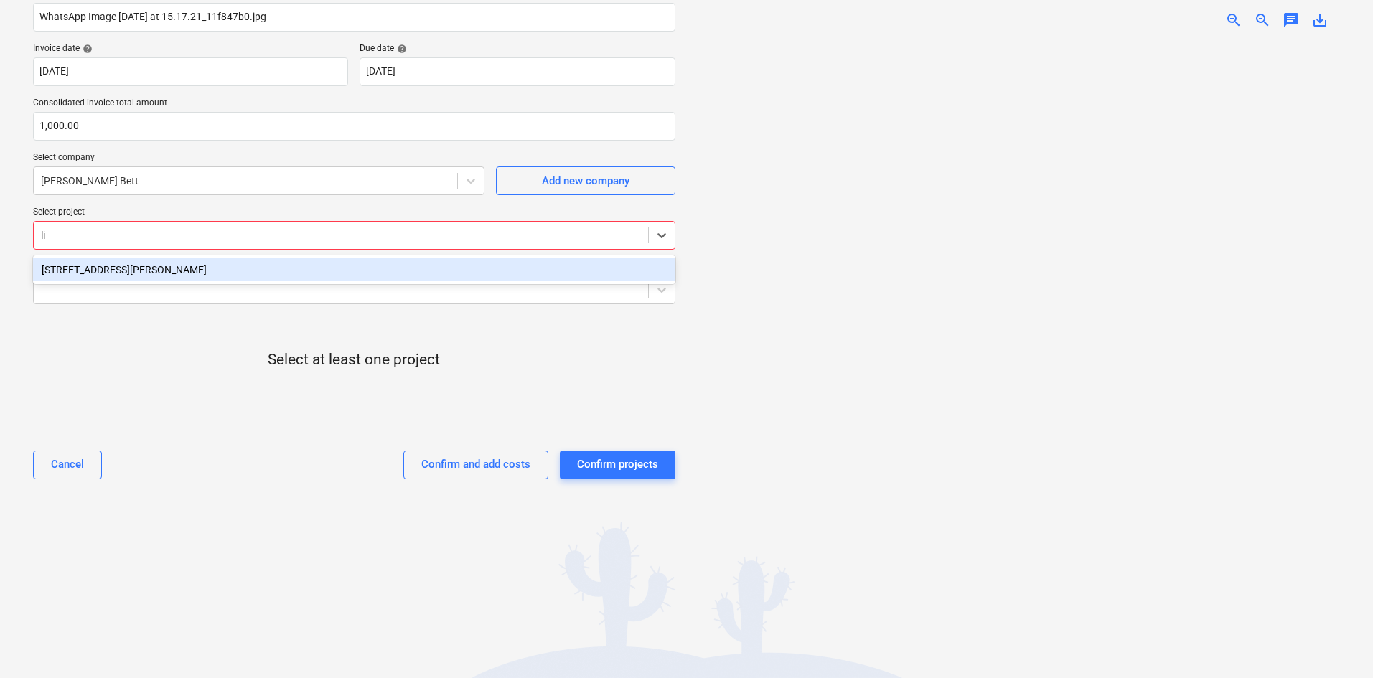
type input "lil"
click at [246, 265] on div "[STREET_ADDRESS][PERSON_NAME]" at bounding box center [354, 269] width 643 height 23
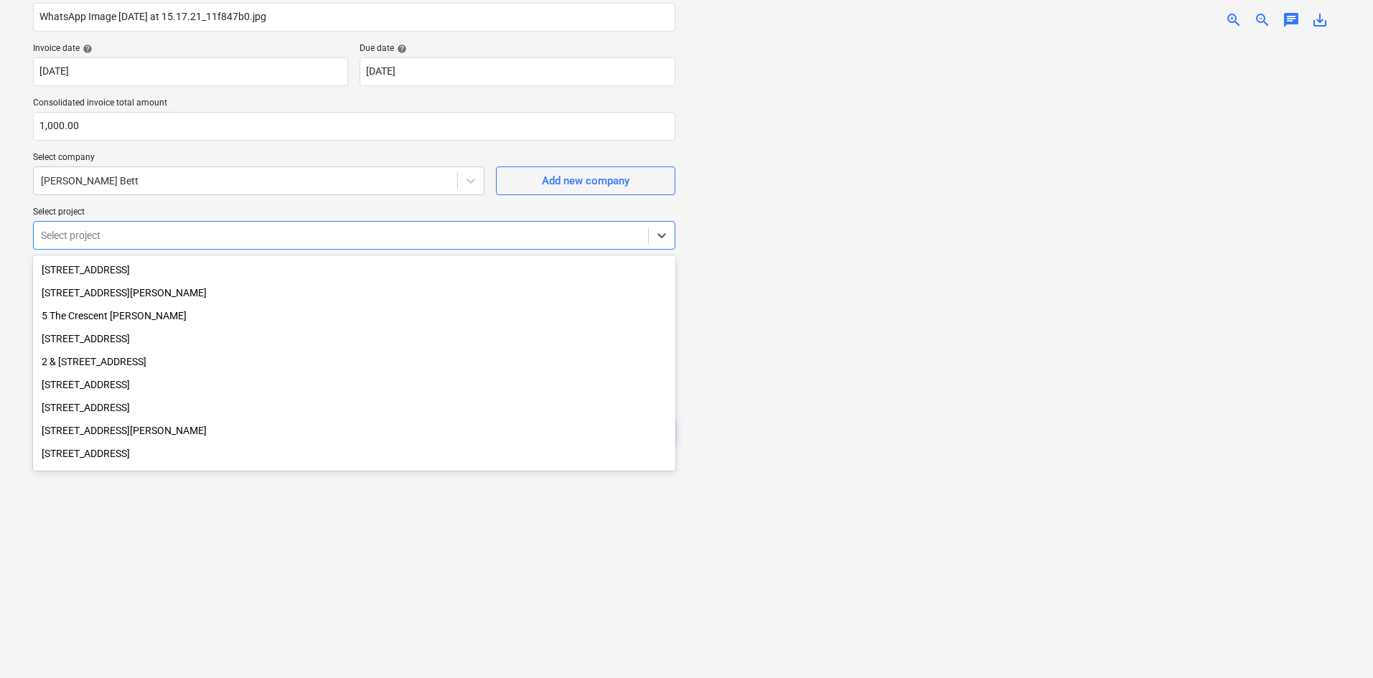
click at [316, 574] on div "Select document type or project help Consolidated invoice Consolidated invoice …" at bounding box center [355, 294] width 666 height 744
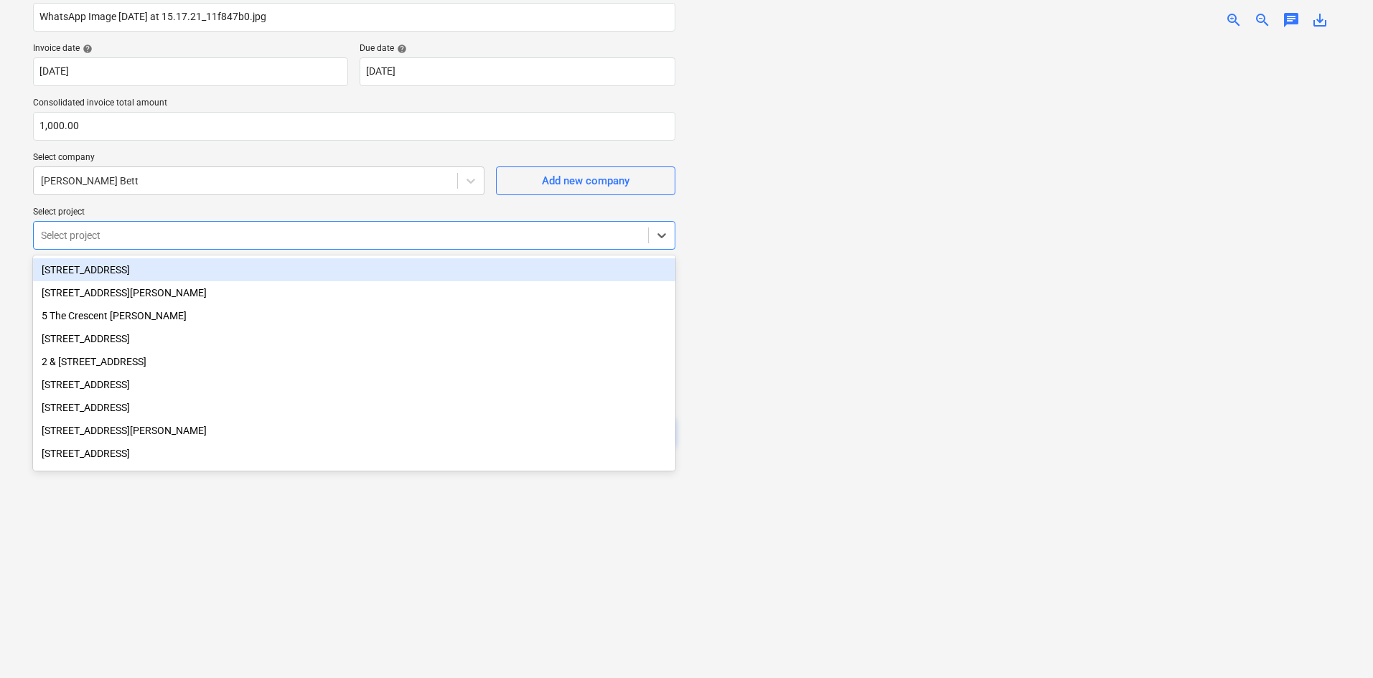
click at [457, 243] on div "Select project" at bounding box center [341, 235] width 615 height 20
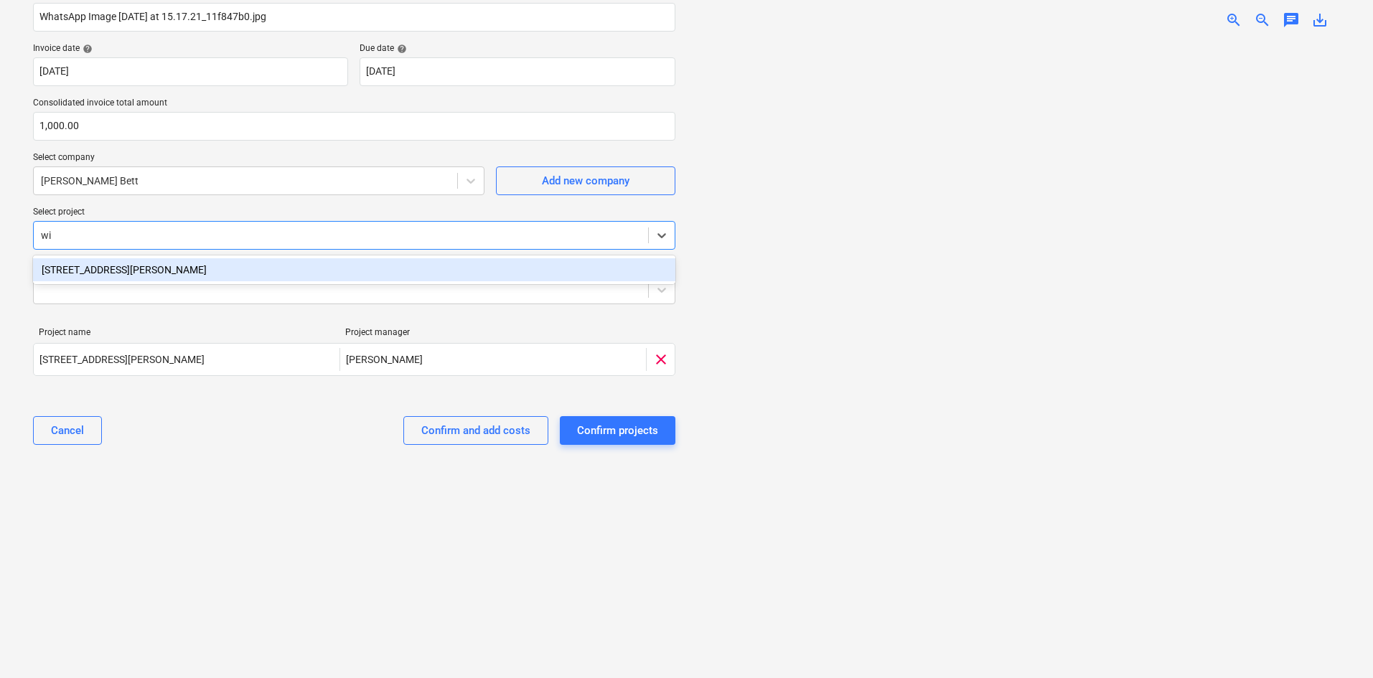
type input "wil"
click at [318, 270] on div "[STREET_ADDRESS][PERSON_NAME]" at bounding box center [354, 269] width 643 height 23
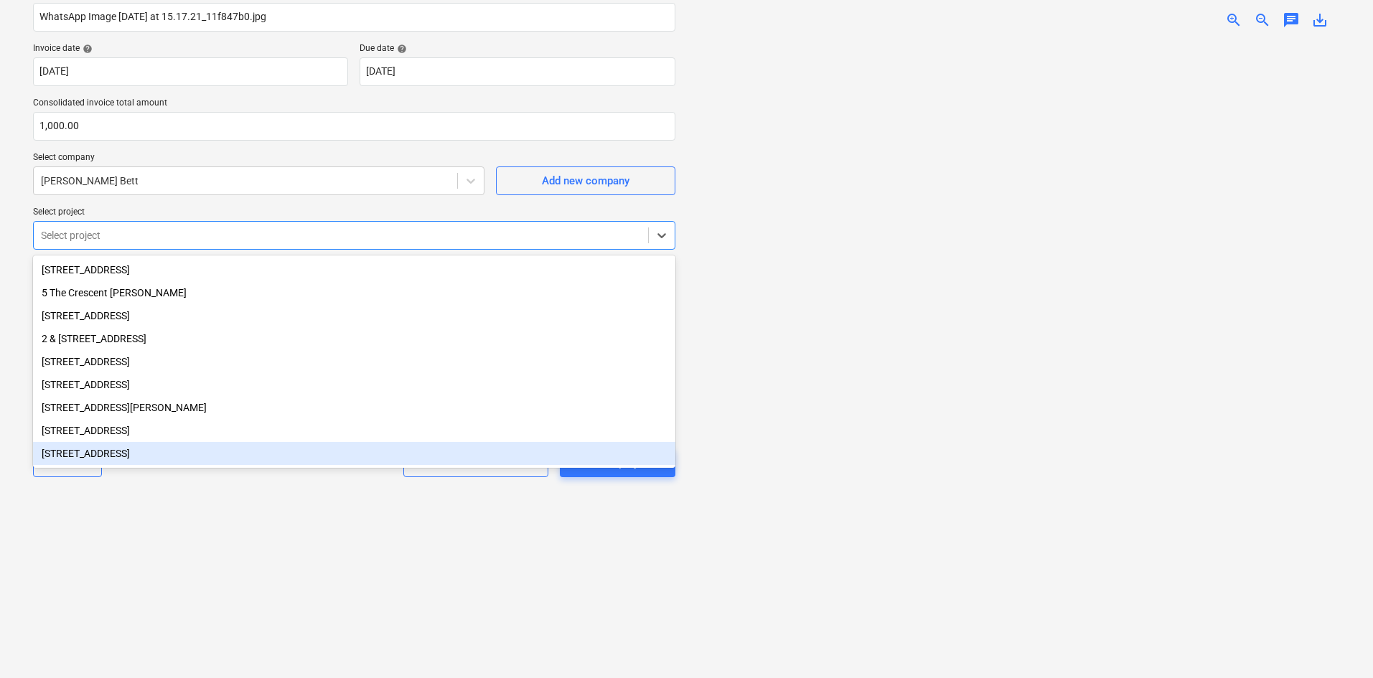
drag, startPoint x: 221, startPoint y: 543, endPoint x: 225, endPoint y: 537, distance: 7.4
click at [222, 543] on div "Select document type or project help Consolidated invoice Consolidated invoice …" at bounding box center [355, 294] width 666 height 744
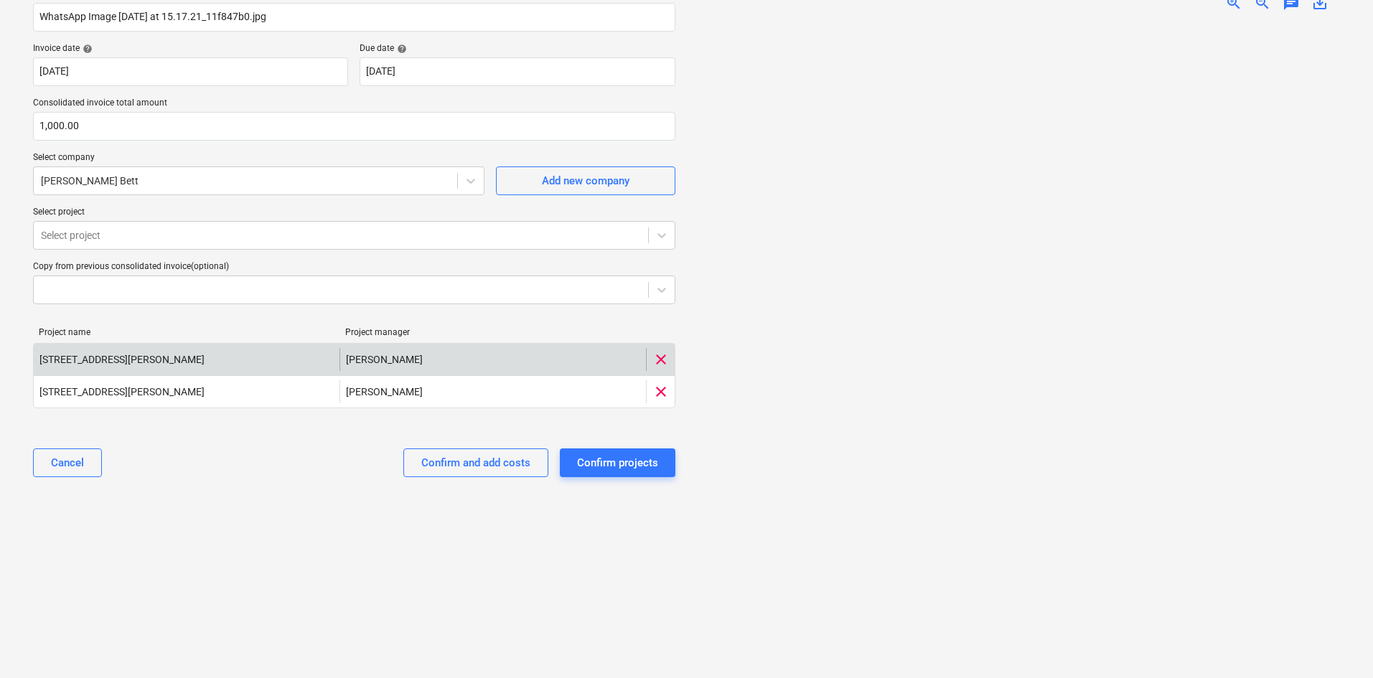
scroll to position [6, 0]
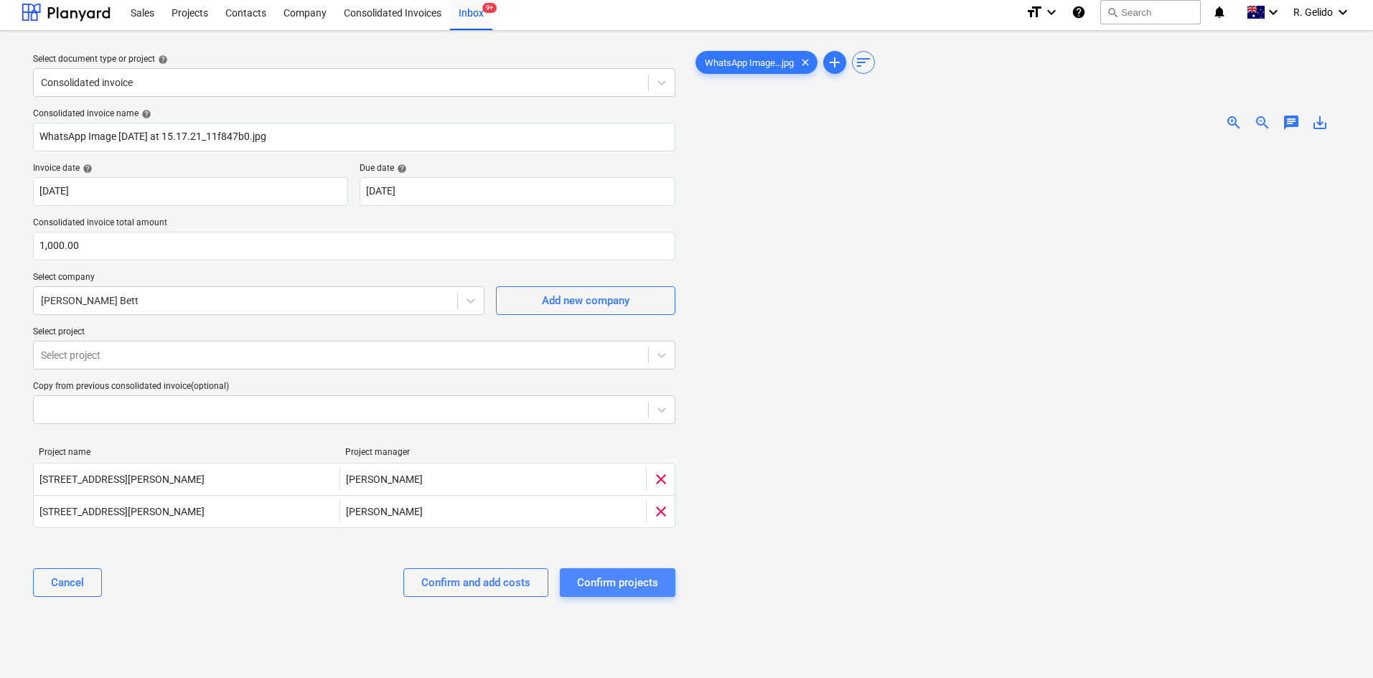
click at [600, 578] on div "Confirm projects" at bounding box center [617, 583] width 81 height 19
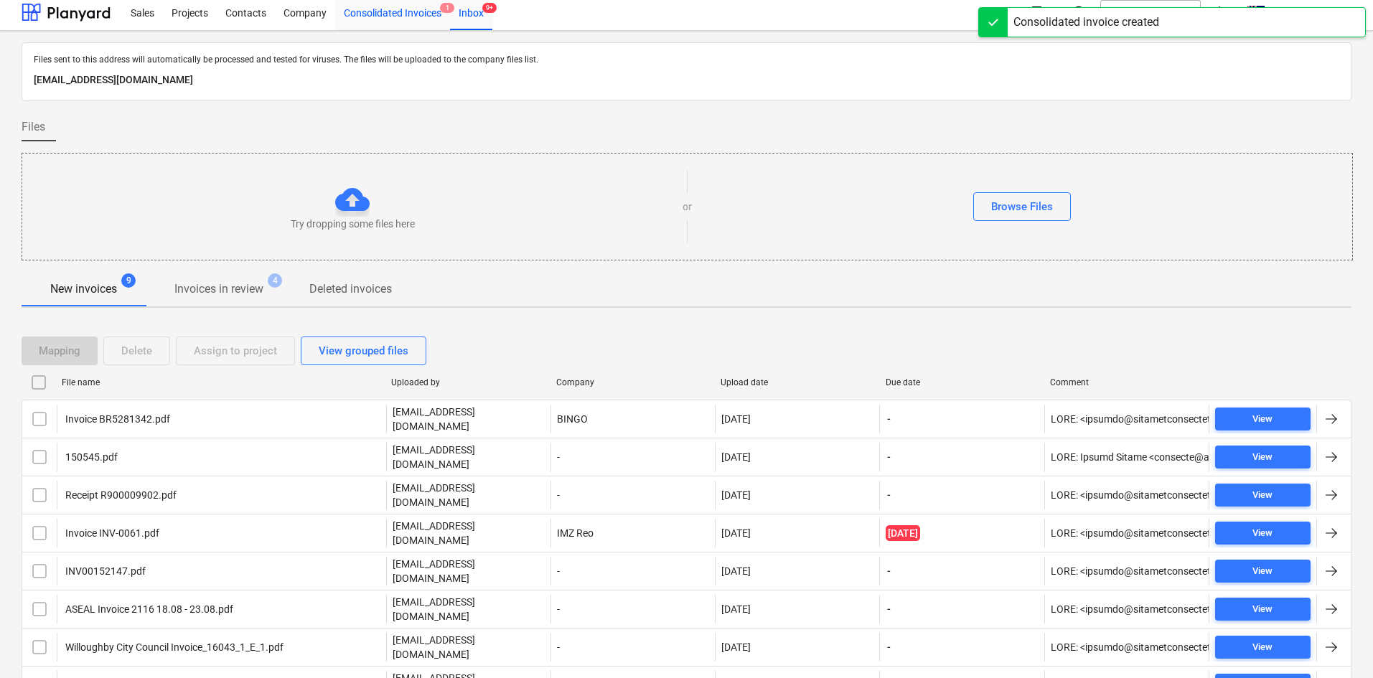
click at [402, 14] on div "Consolidated Invoices 1" at bounding box center [392, 12] width 115 height 37
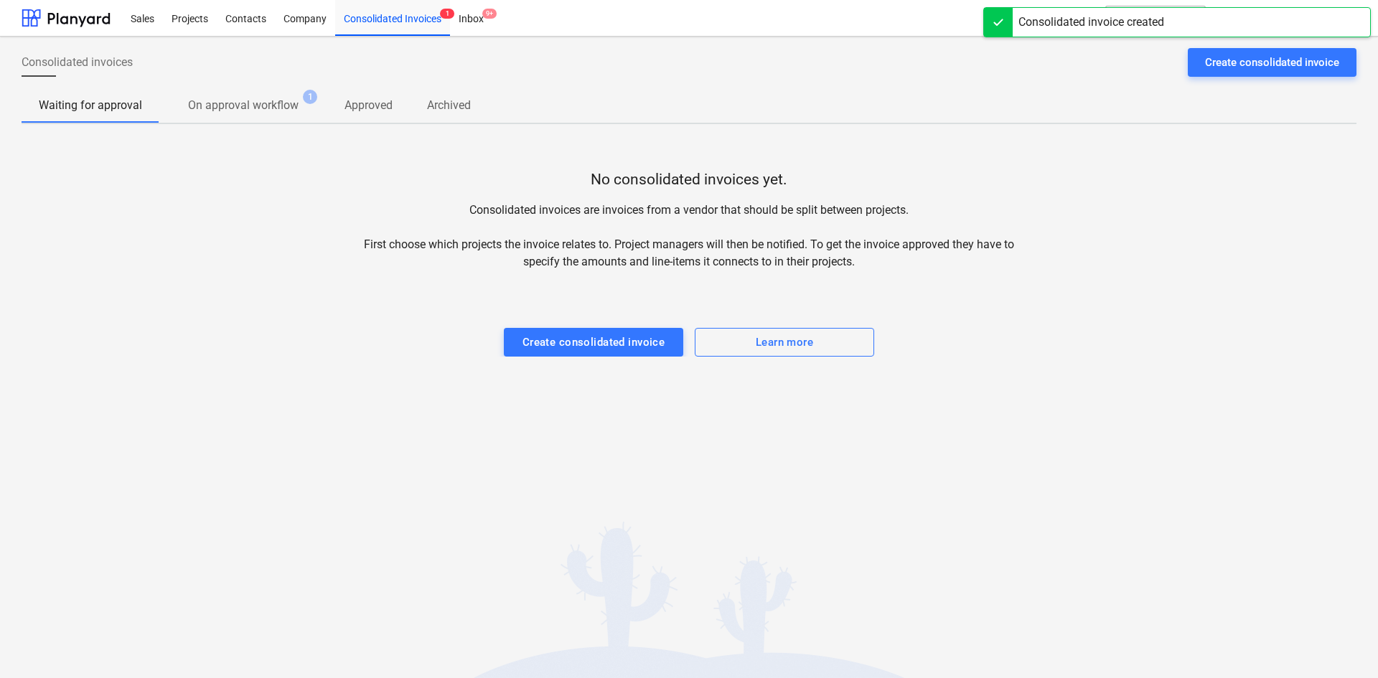
click at [232, 104] on p "On approval workflow" at bounding box center [243, 105] width 111 height 17
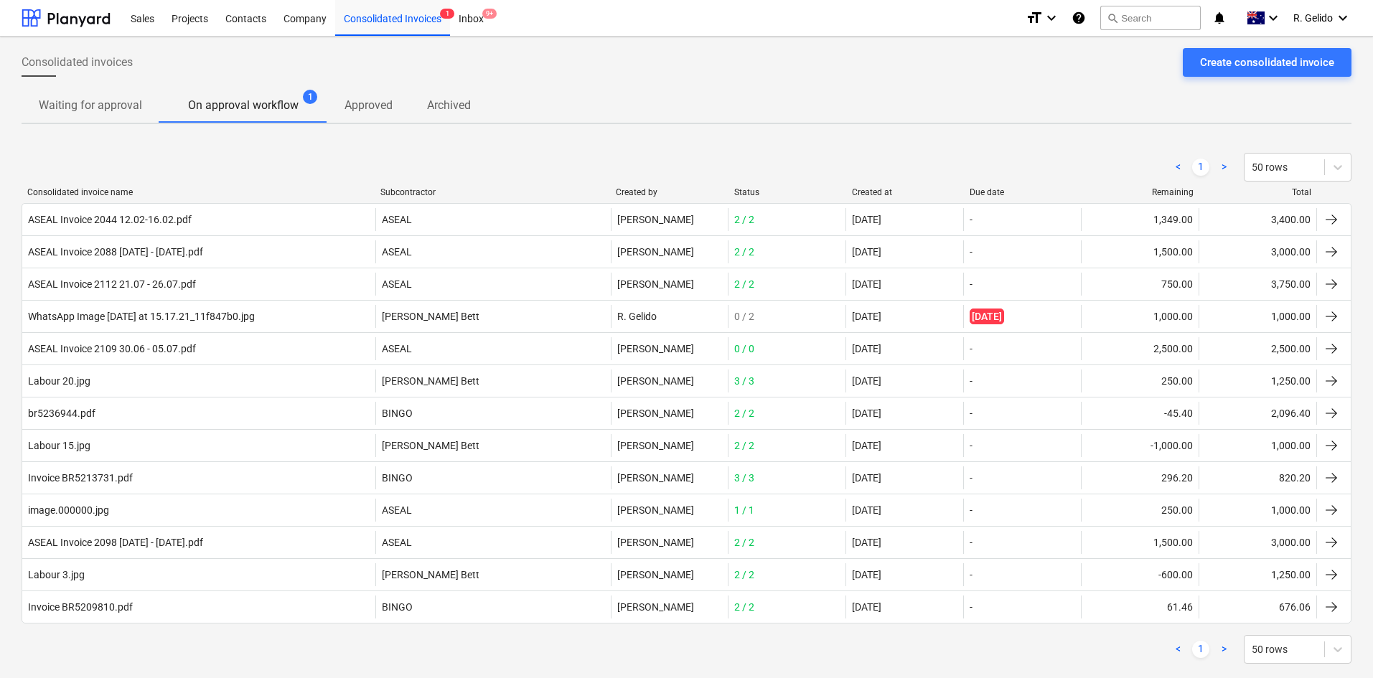
click at [365, 107] on p "Approved" at bounding box center [369, 105] width 48 height 17
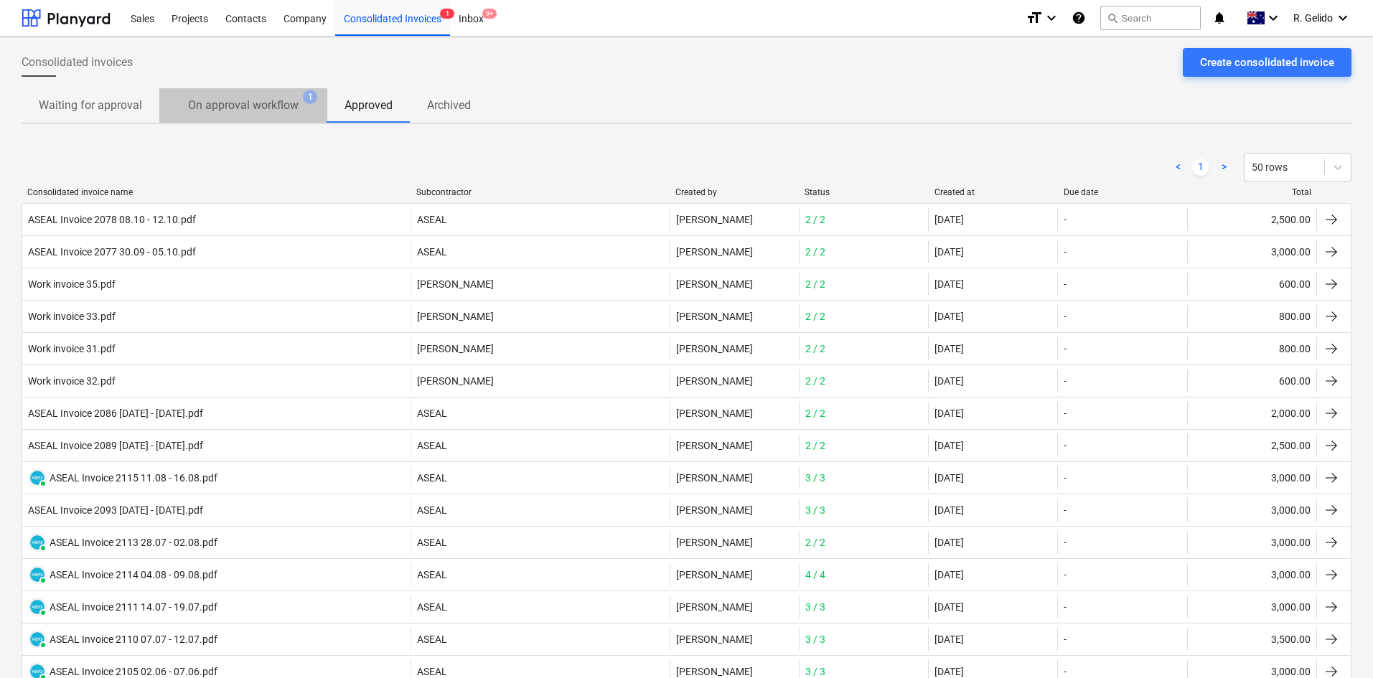
click at [239, 113] on p "On approval workflow" at bounding box center [243, 105] width 111 height 17
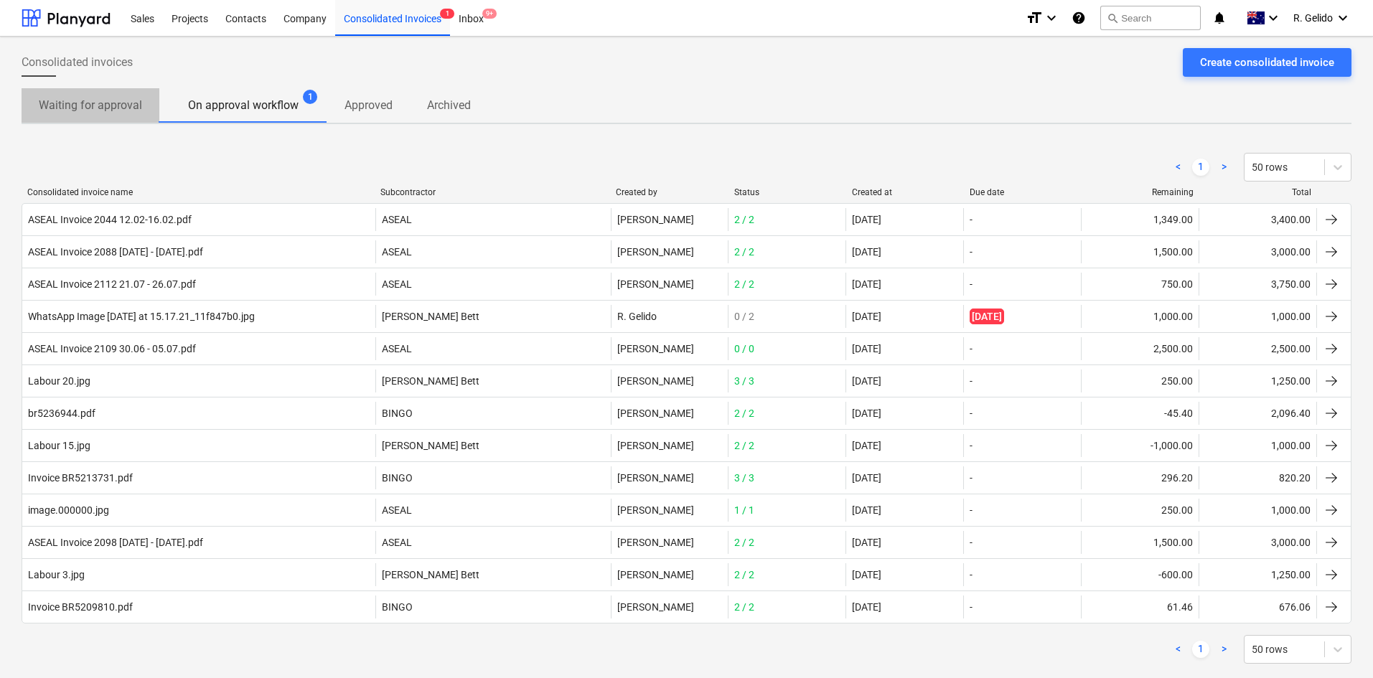
click at [88, 103] on p "Waiting for approval" at bounding box center [90, 105] width 103 height 17
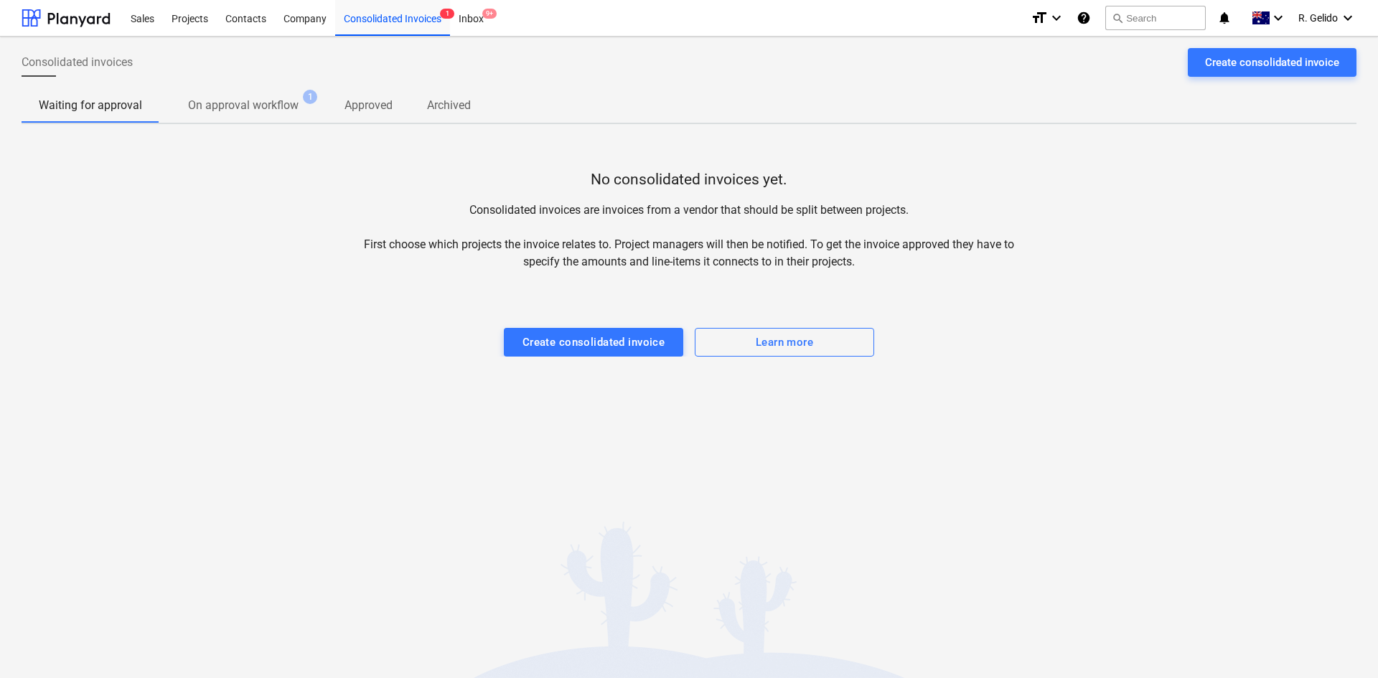
click at [271, 111] on p "On approval workflow" at bounding box center [243, 105] width 111 height 17
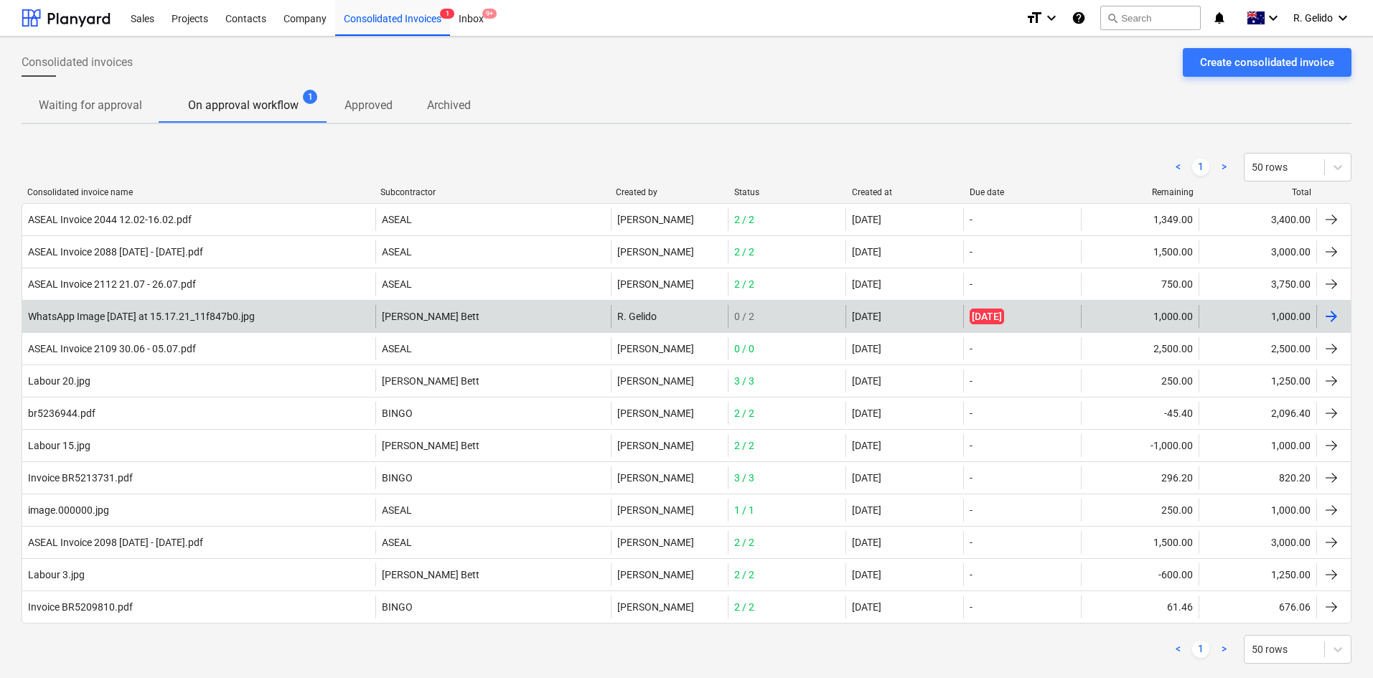
click at [197, 313] on div "WhatsApp Image [DATE] at 15.17.21_11f847b0.jpg" at bounding box center [141, 316] width 227 height 11
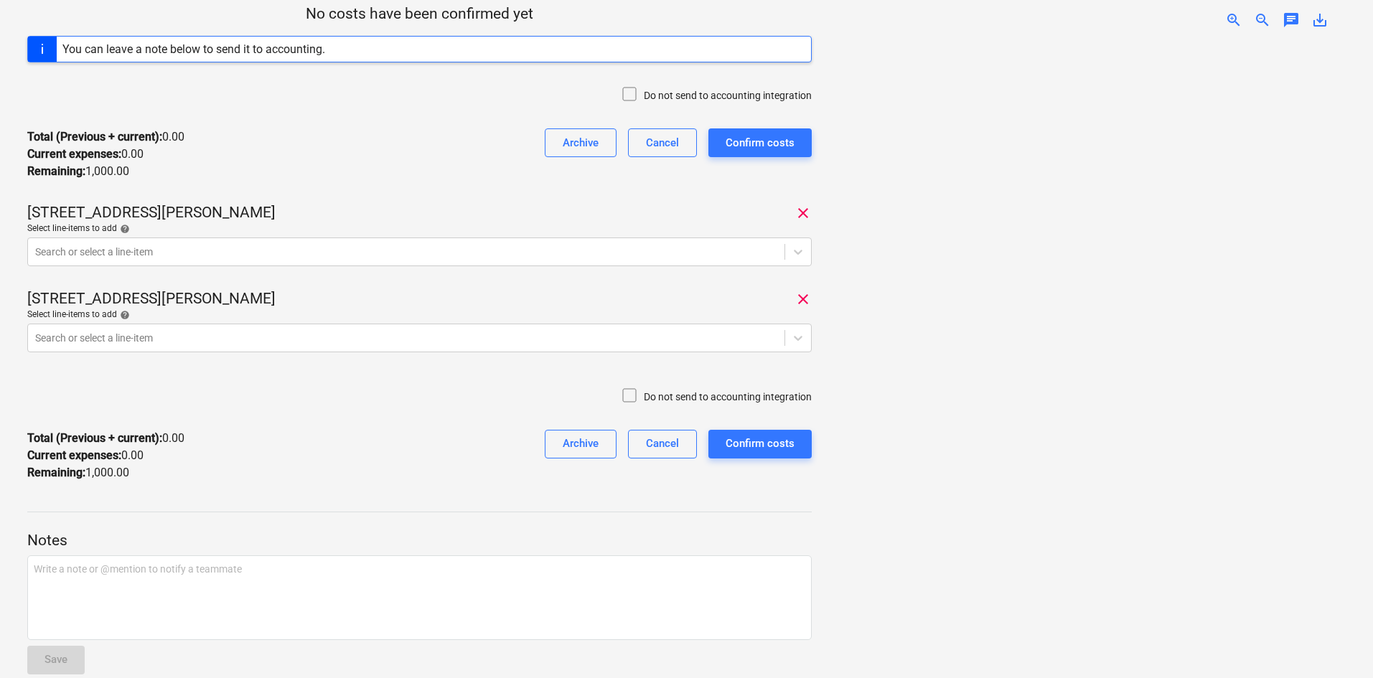
scroll to position [264, 0]
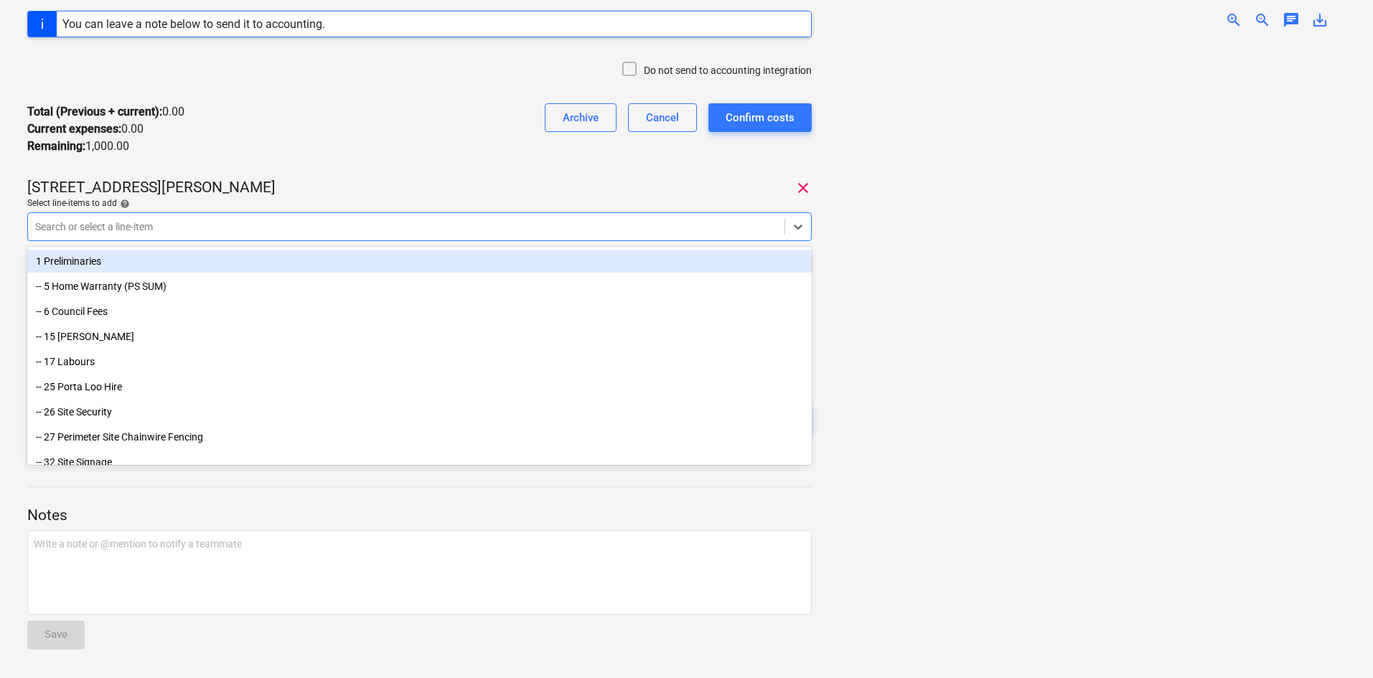
click at [268, 222] on div at bounding box center [406, 227] width 742 height 14
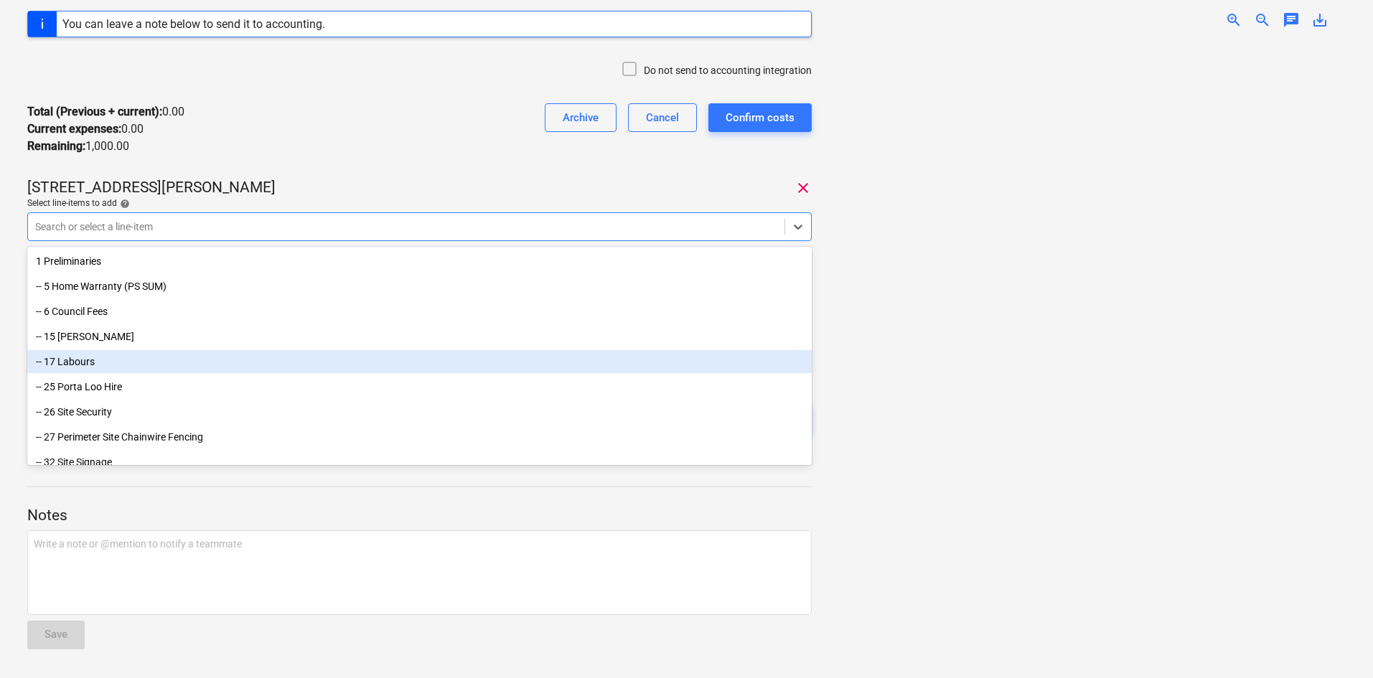
click at [892, 432] on div at bounding box center [1084, 359] width 523 height 638
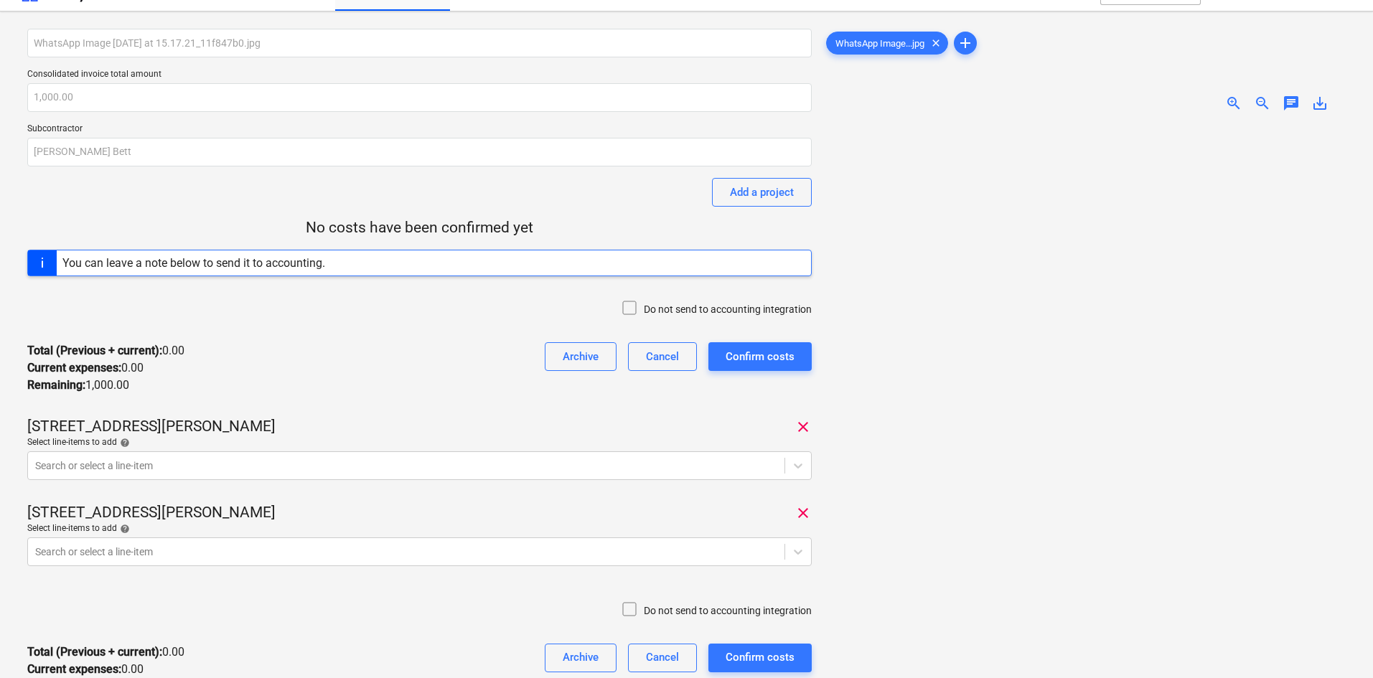
scroll to position [0, 0]
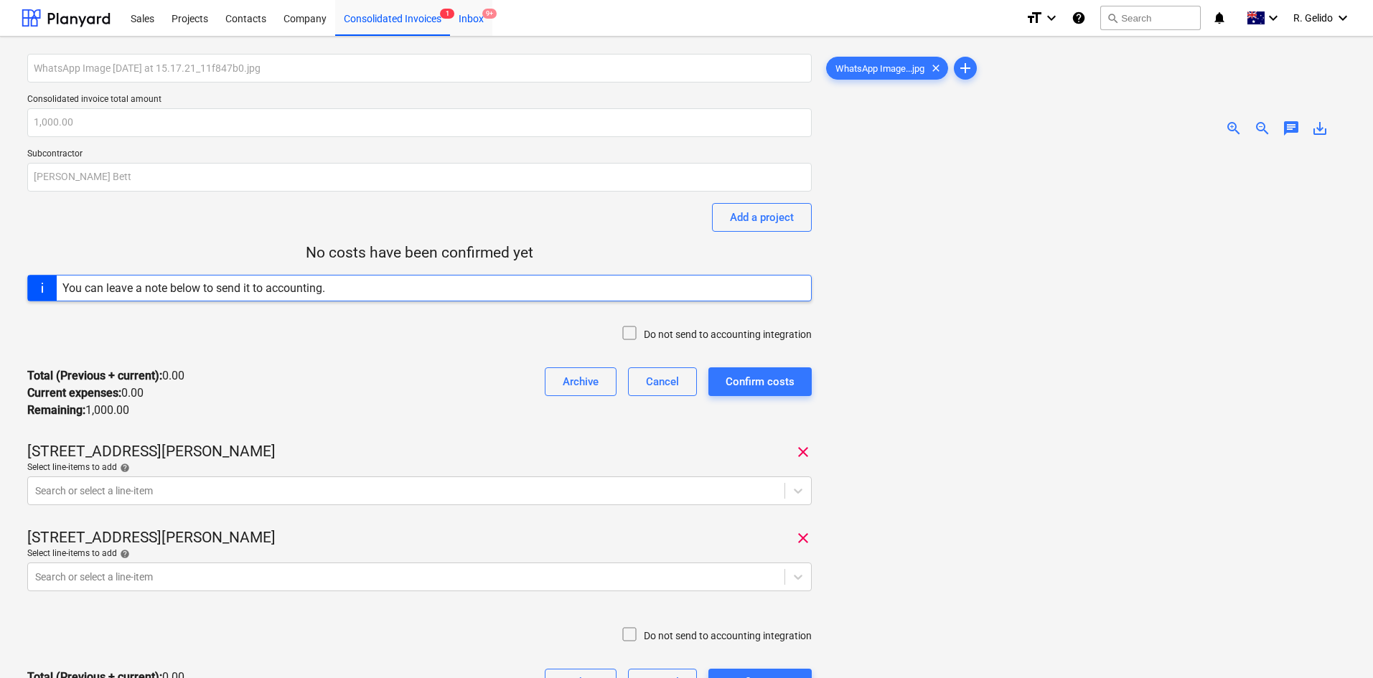
click at [474, 22] on div "Inbox 9+" at bounding box center [471, 17] width 42 height 37
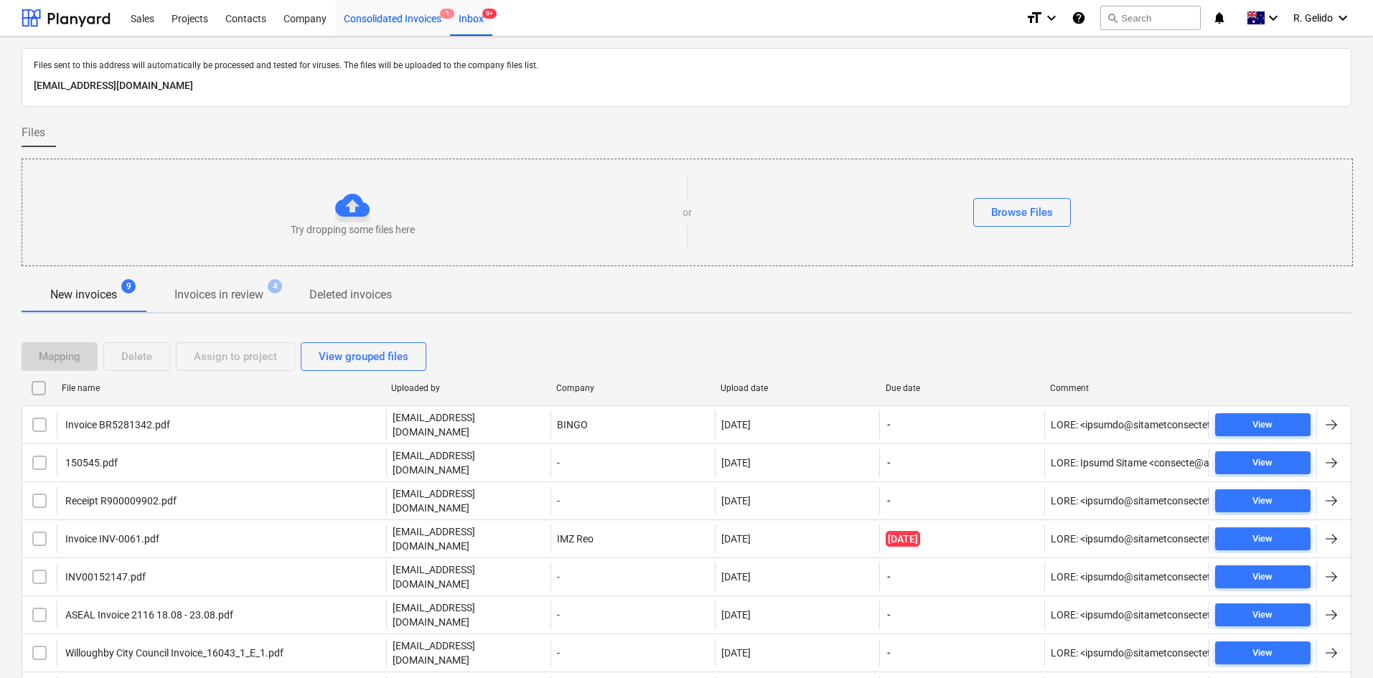
click at [422, 14] on div "Consolidated Invoices 1" at bounding box center [392, 17] width 115 height 37
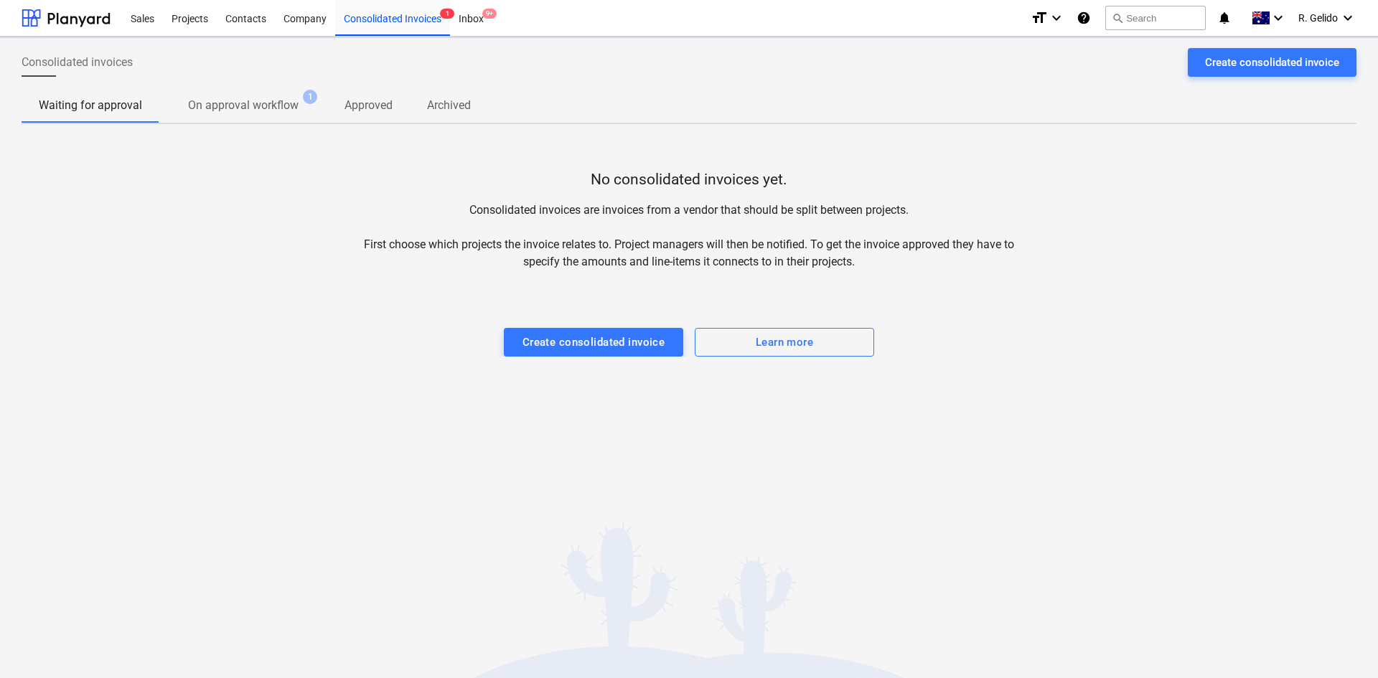
click at [235, 113] on p "On approval workflow" at bounding box center [243, 105] width 111 height 17
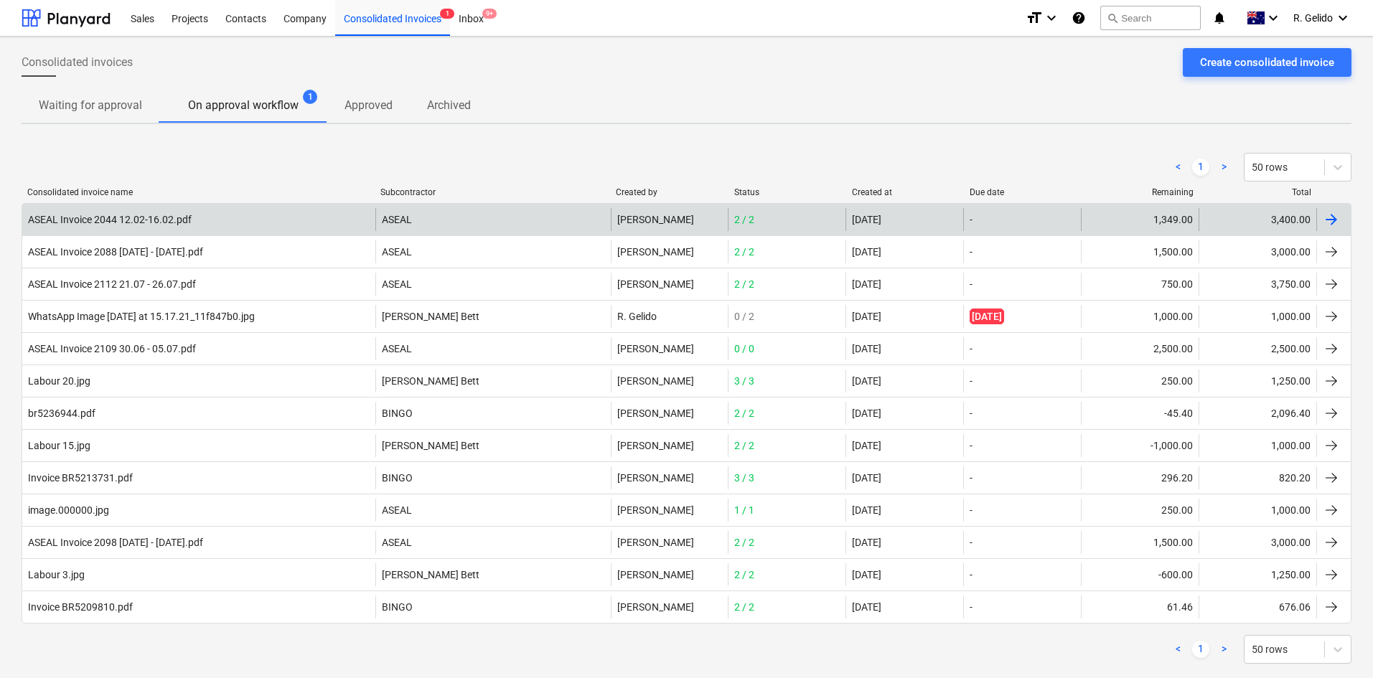
click at [196, 225] on div "ASEAL Invoice 2044 12.02-16.02.pdf" at bounding box center [198, 219] width 353 height 23
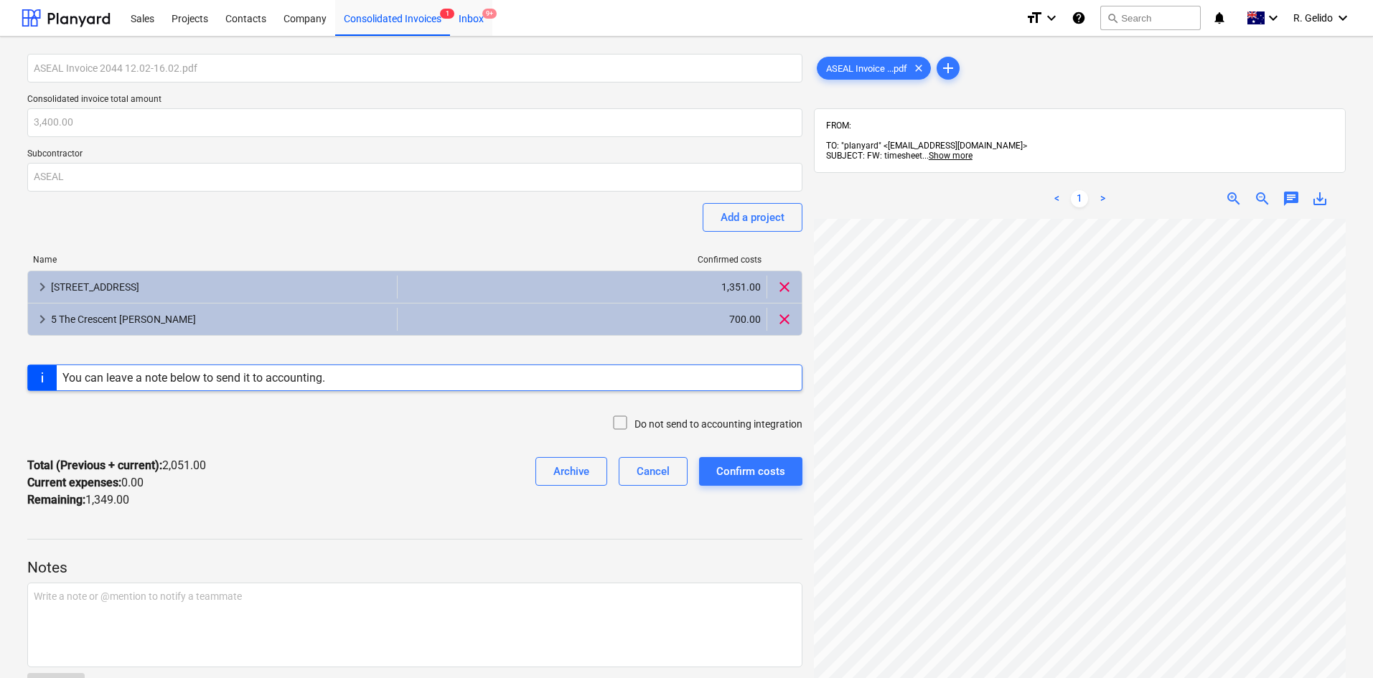
click at [477, 17] on div "Inbox 9+" at bounding box center [471, 17] width 42 height 37
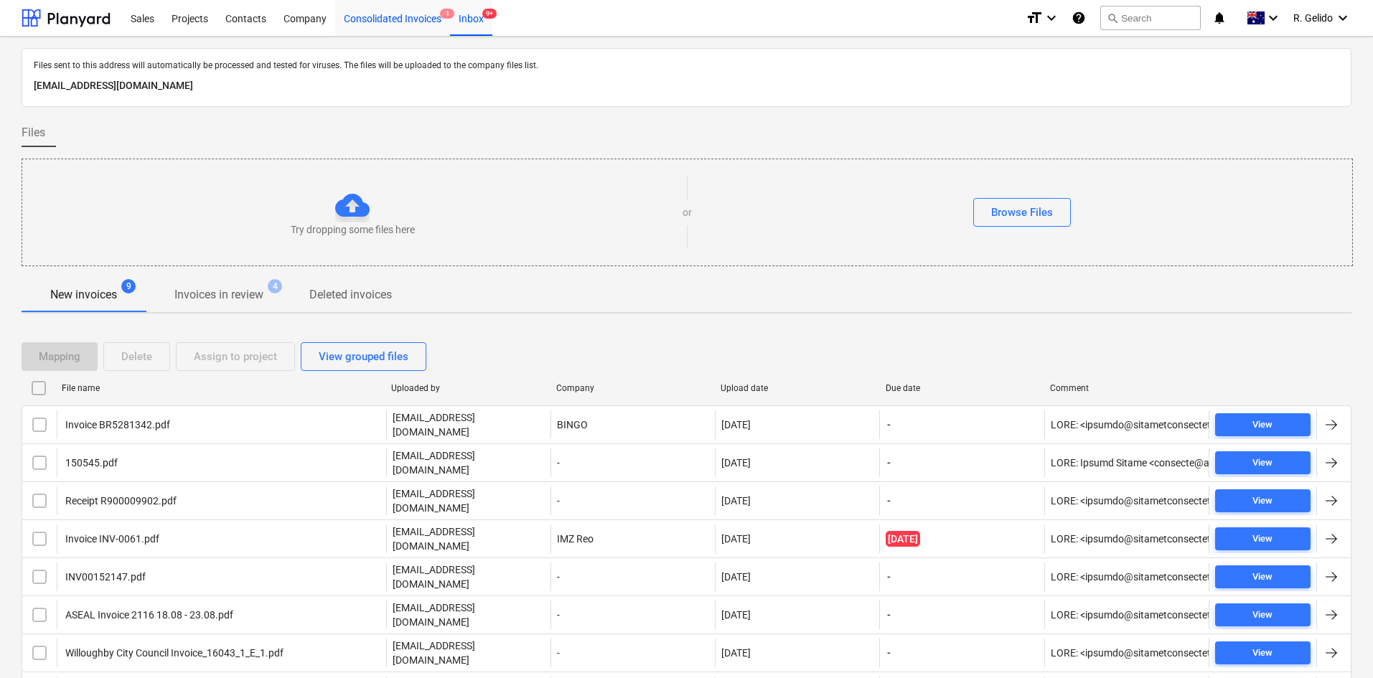
click at [415, 19] on div "Consolidated Invoices 1" at bounding box center [392, 17] width 115 height 37
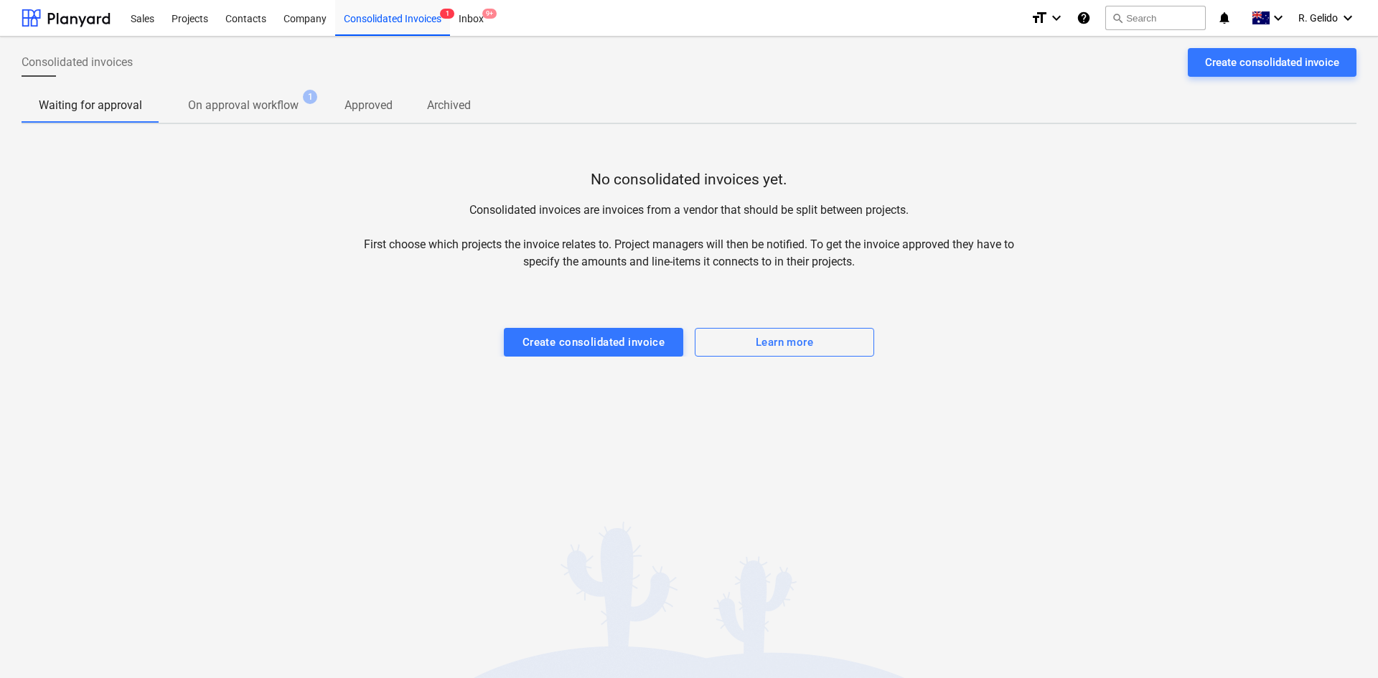
click at [214, 113] on p "On approval workflow" at bounding box center [243, 105] width 111 height 17
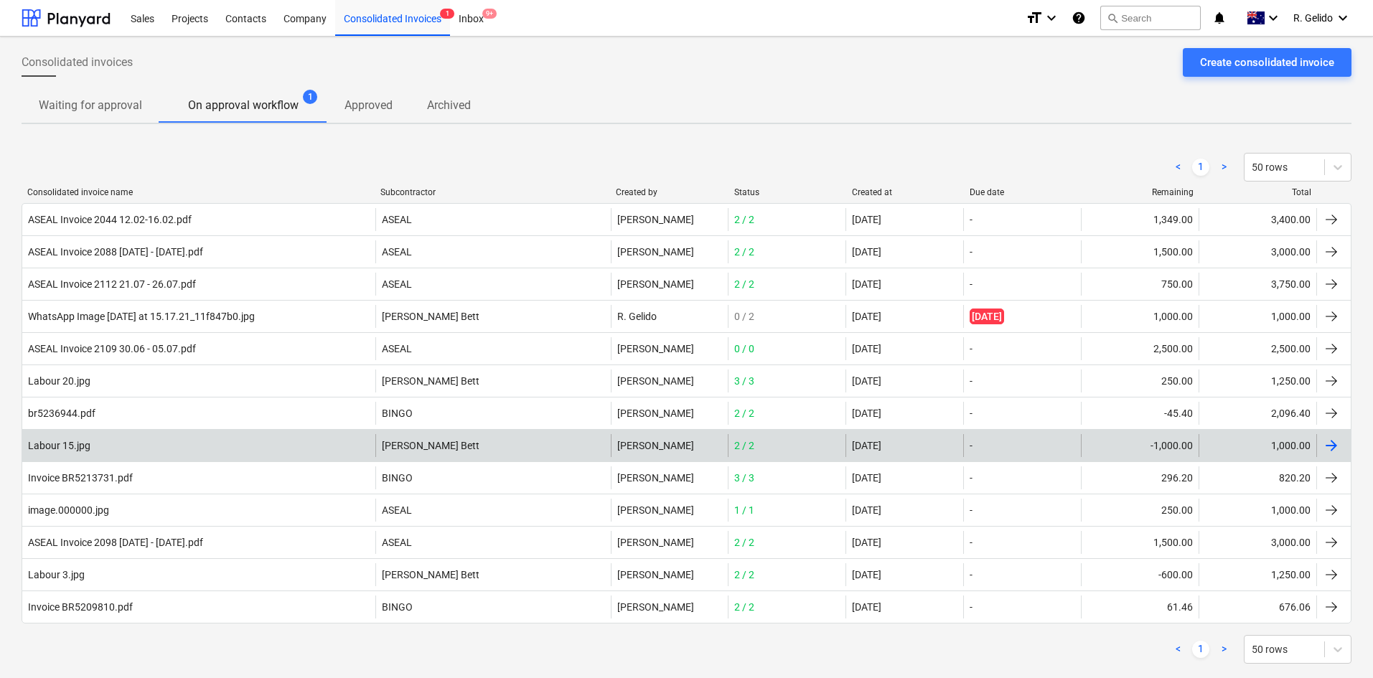
click at [155, 444] on div "Labour 15.jpg" at bounding box center [198, 445] width 353 height 23
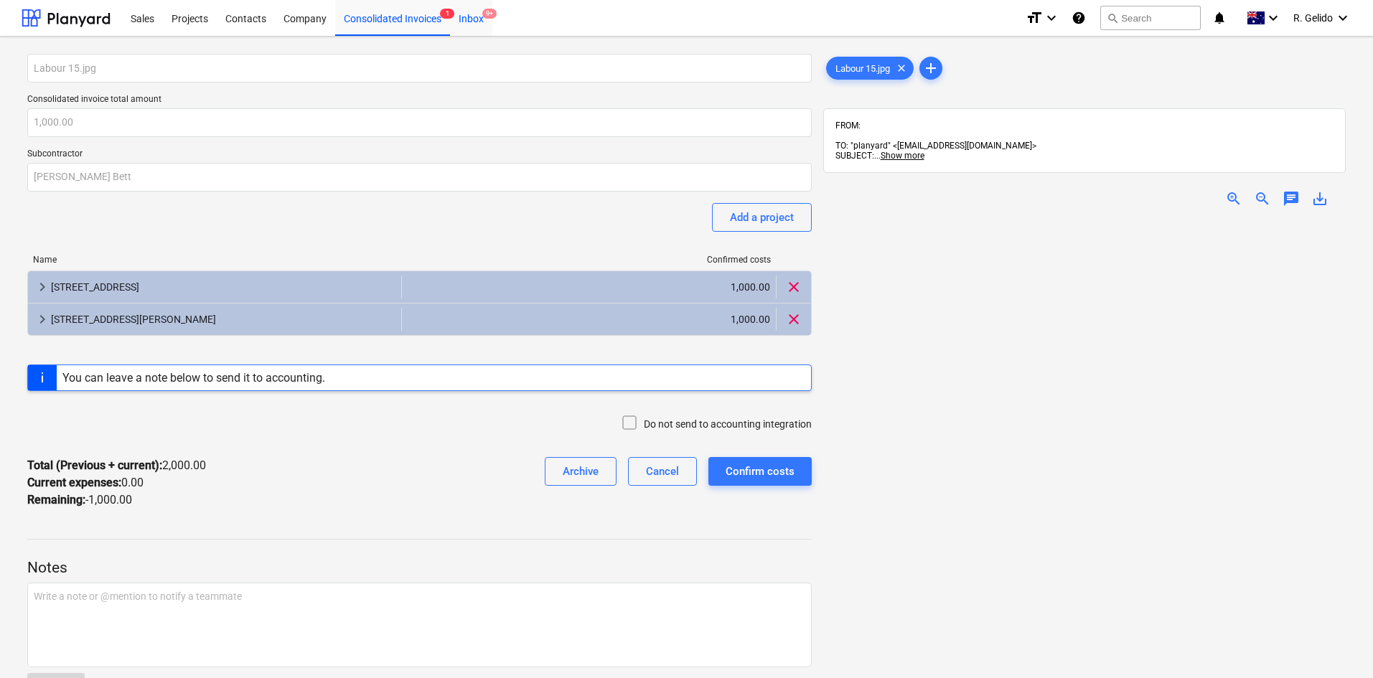
click at [461, 21] on div "Inbox 9+" at bounding box center [471, 17] width 42 height 37
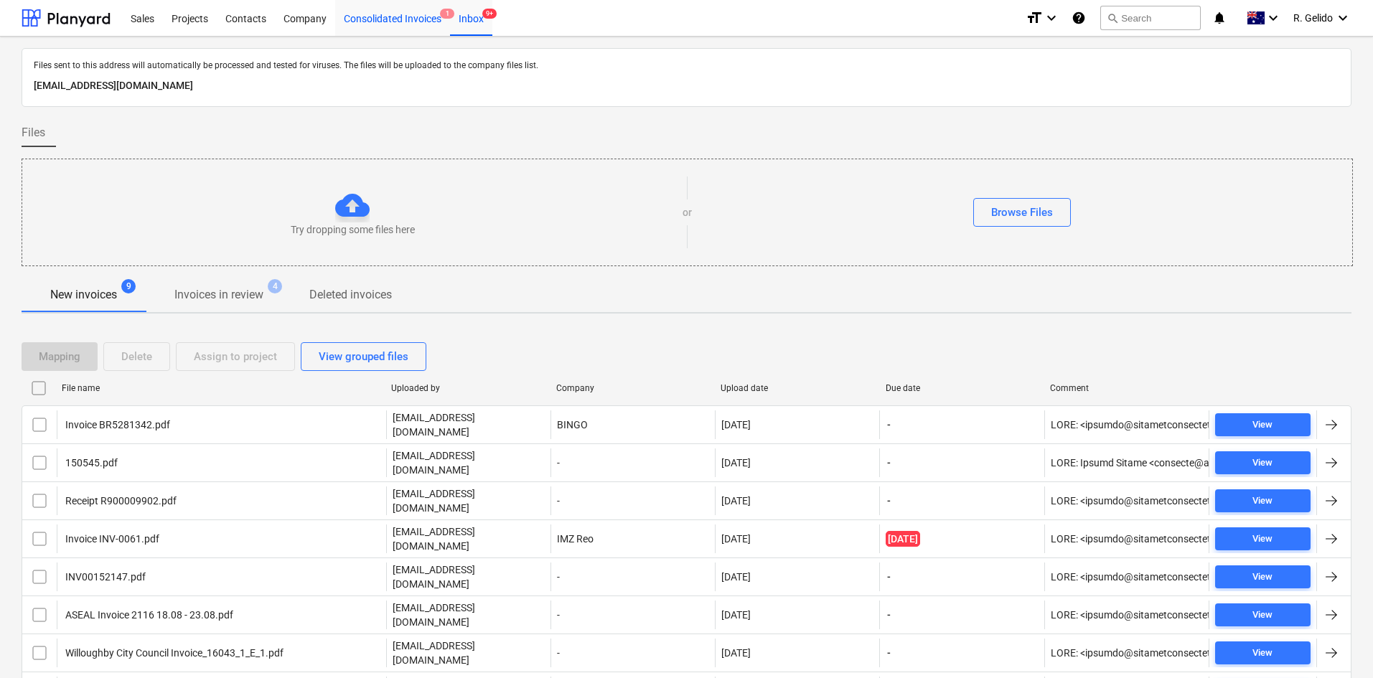
click at [391, 17] on div "Consolidated Invoices 1" at bounding box center [392, 17] width 115 height 37
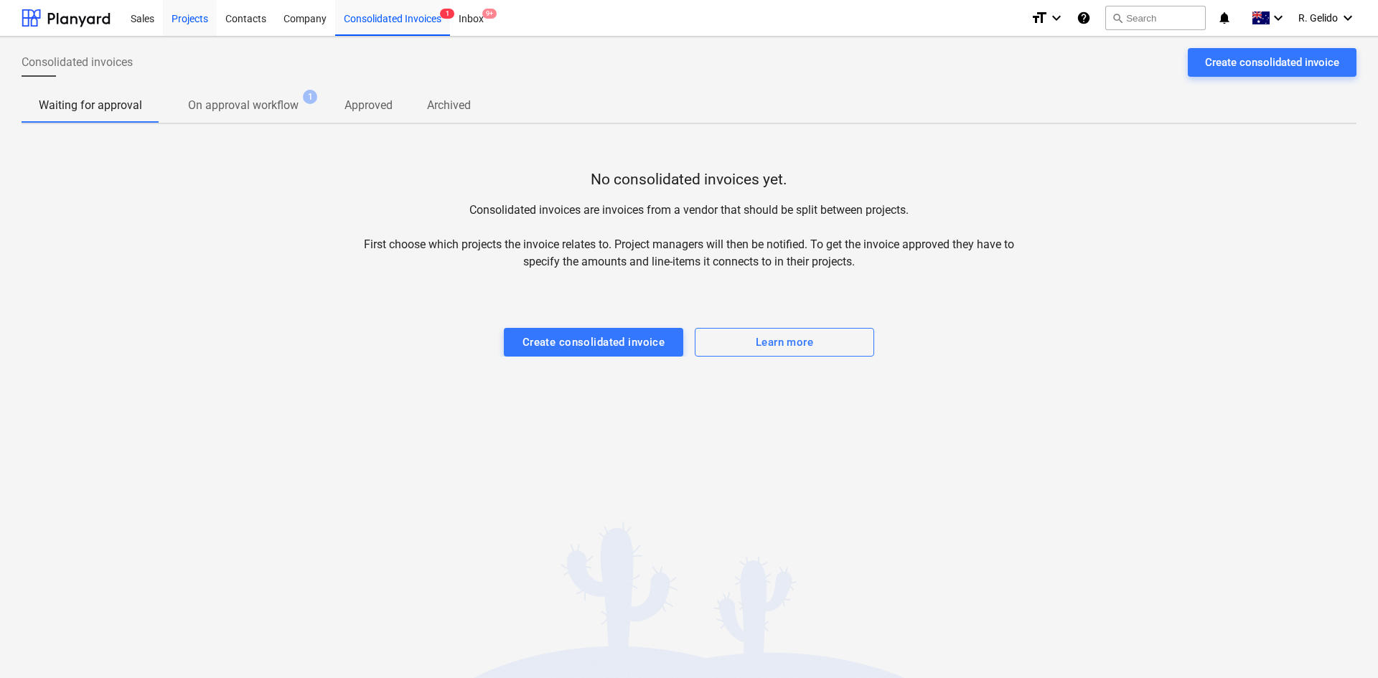
click at [185, 19] on div "Projects" at bounding box center [190, 17] width 54 height 37
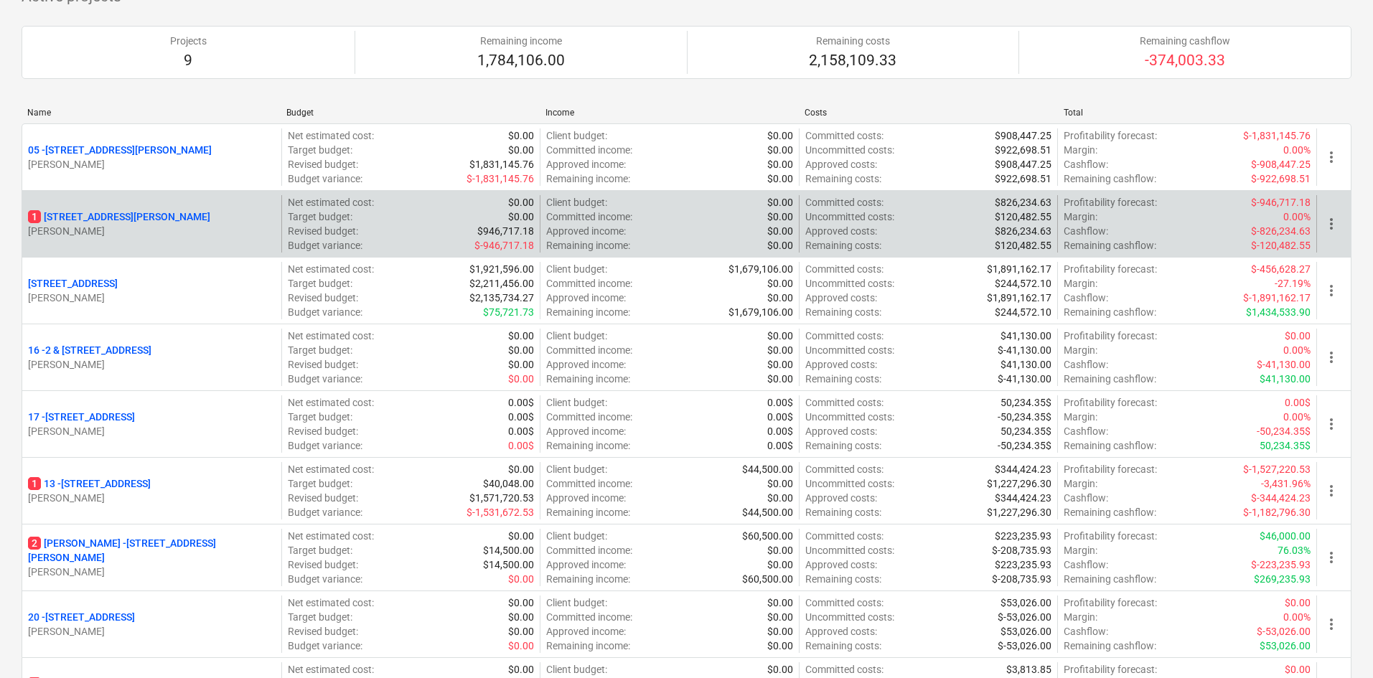
scroll to position [239, 0]
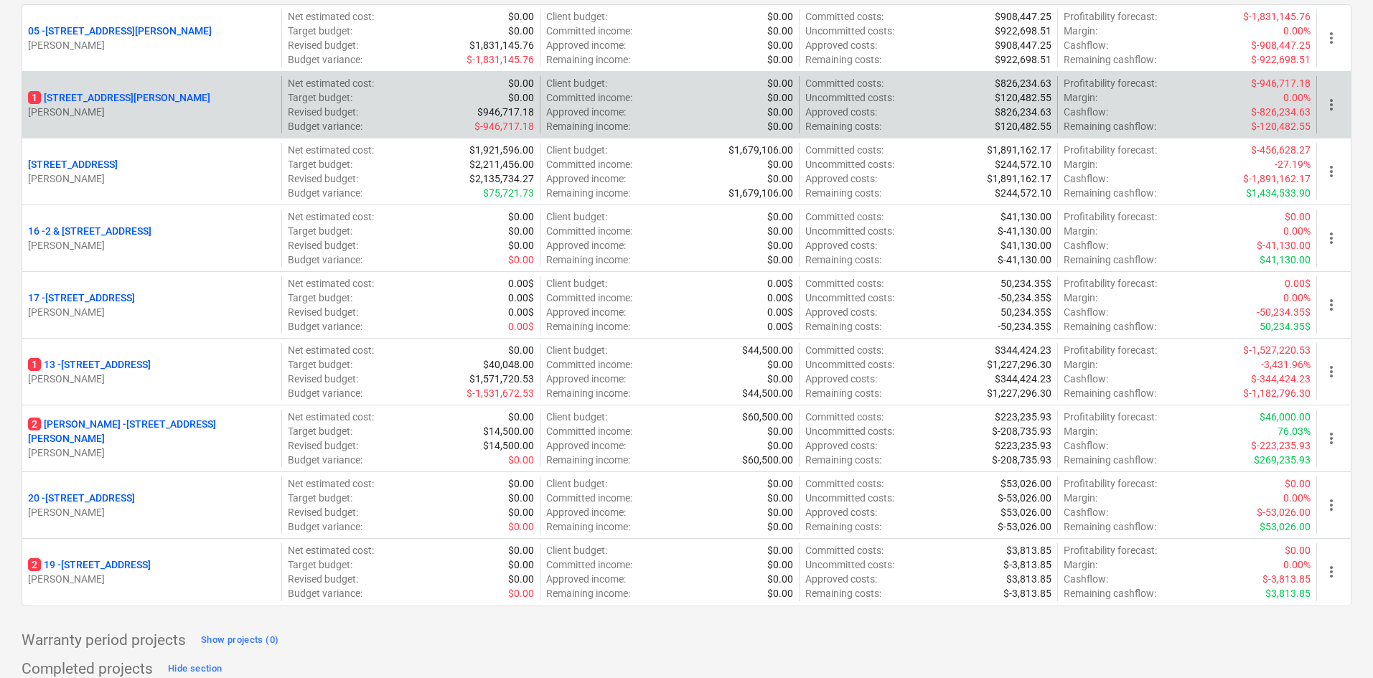
click at [123, 95] on p "[STREET_ADDRESS][PERSON_NAME]" at bounding box center [119, 97] width 182 height 14
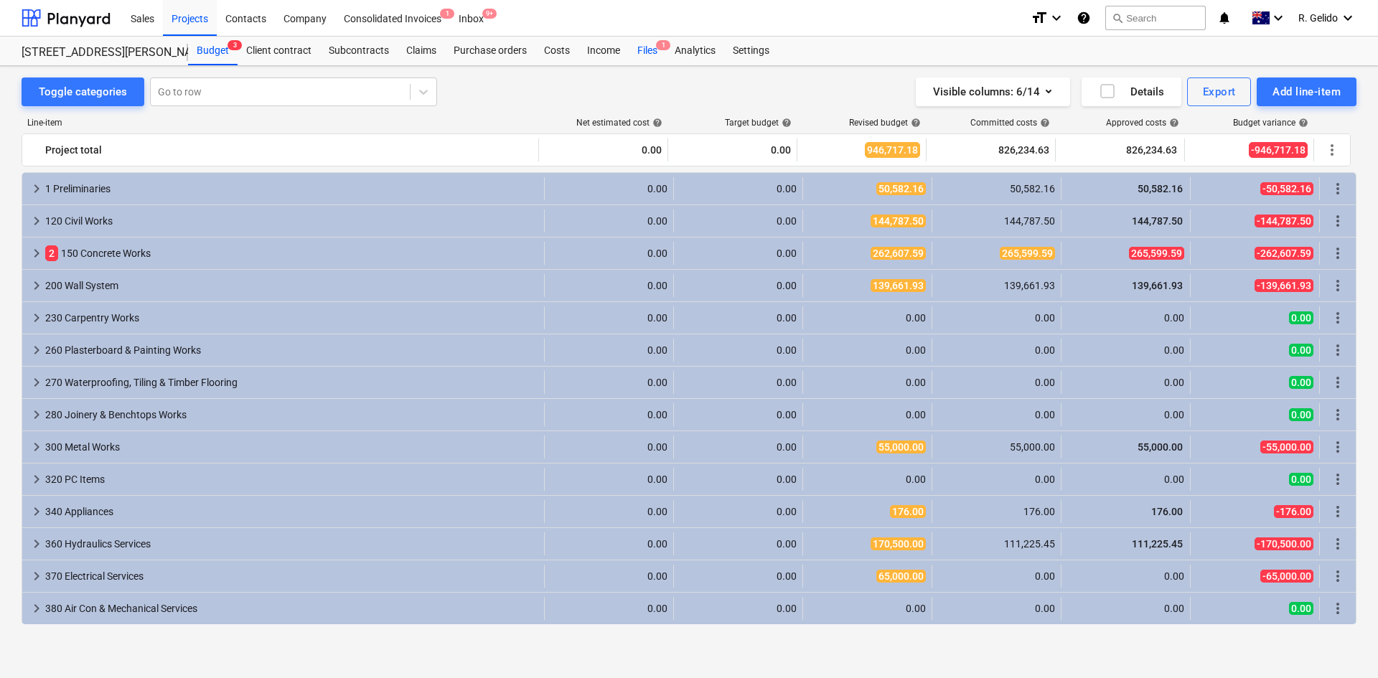
click at [648, 48] on div "Files 1" at bounding box center [647, 51] width 37 height 29
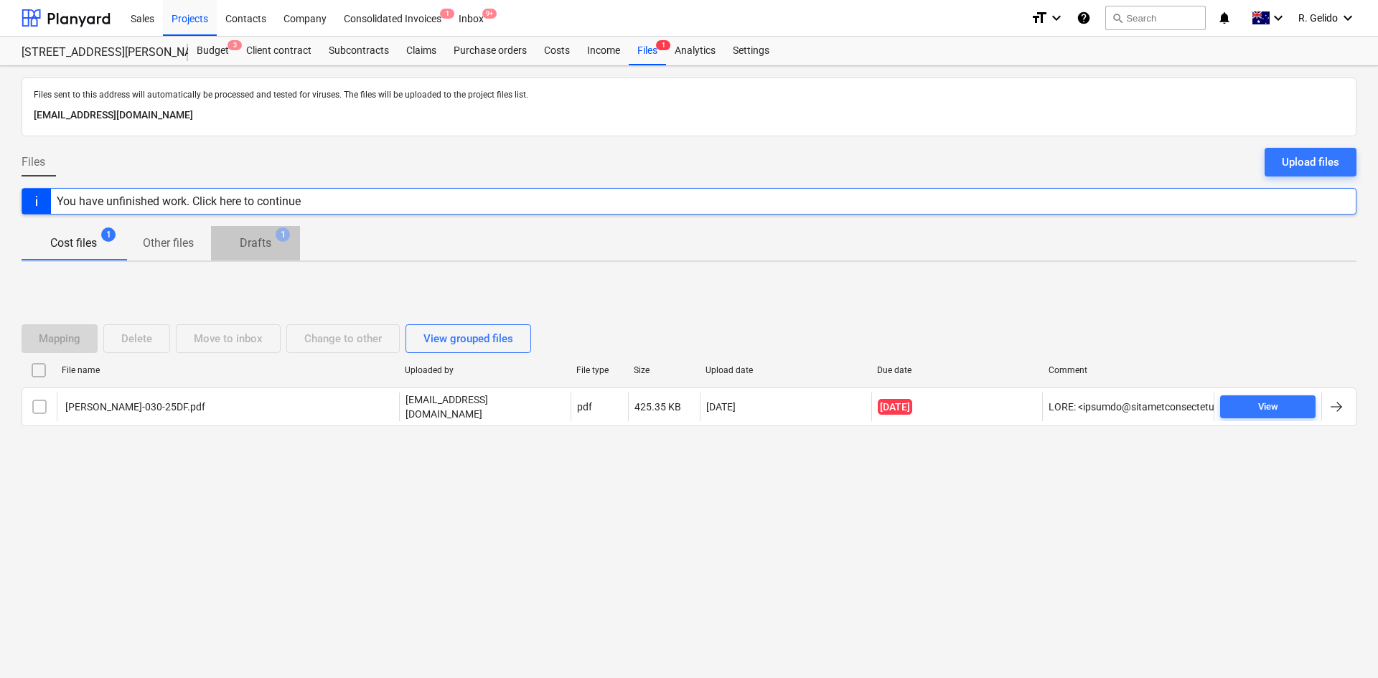
click at [258, 240] on p "Drafts" at bounding box center [256, 243] width 32 height 17
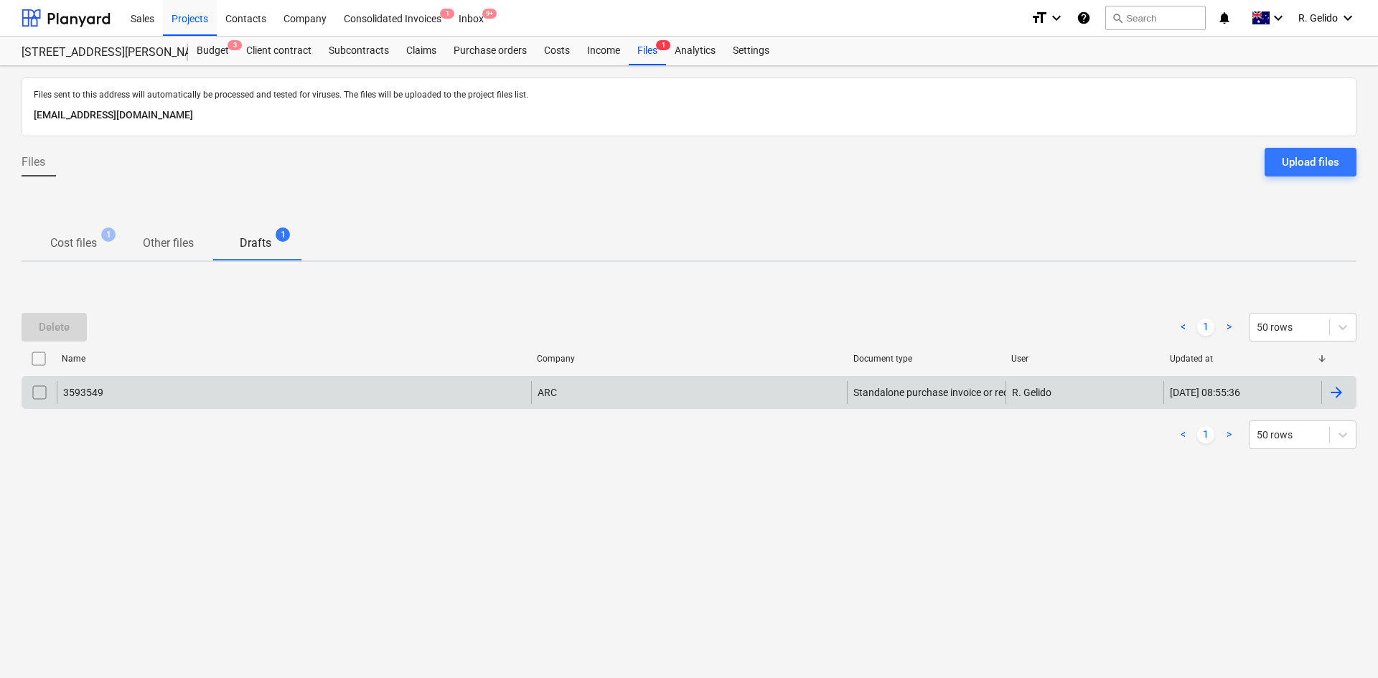
click at [218, 388] on div "3593549" at bounding box center [294, 392] width 475 height 23
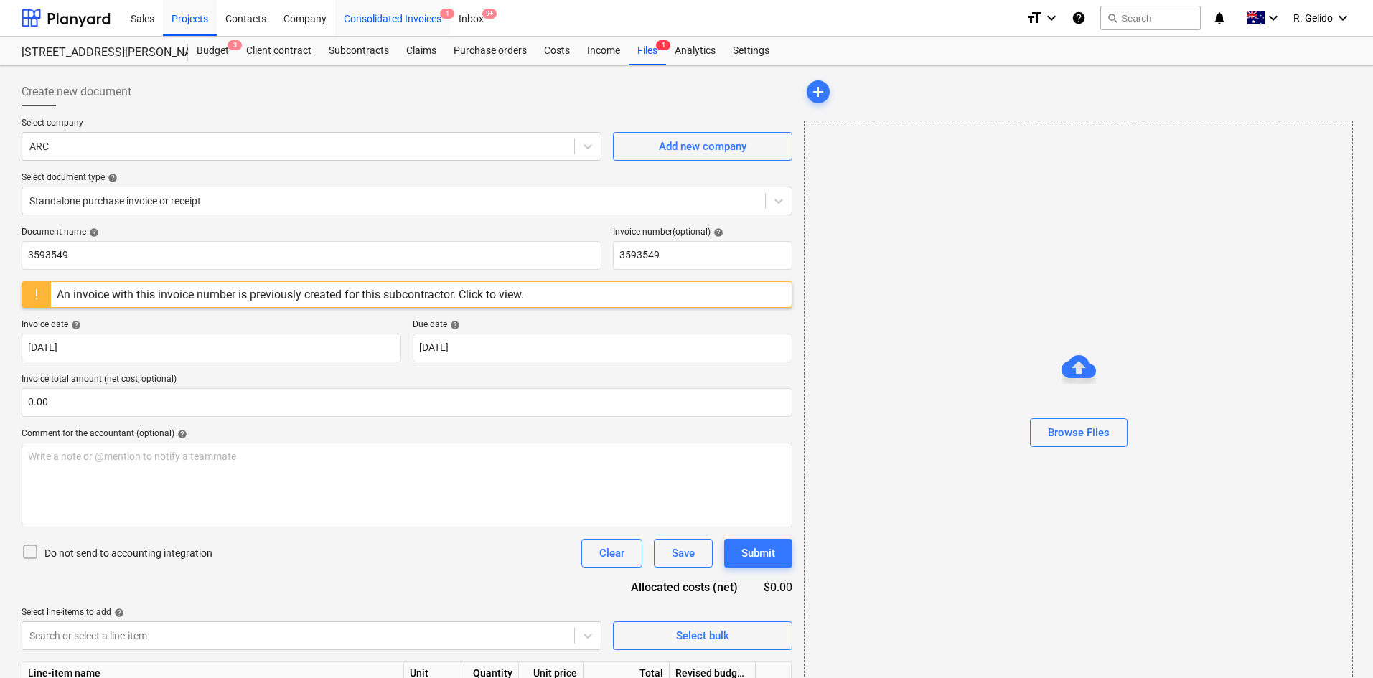
click at [422, 14] on div "Consolidated Invoices 1" at bounding box center [392, 17] width 115 height 37
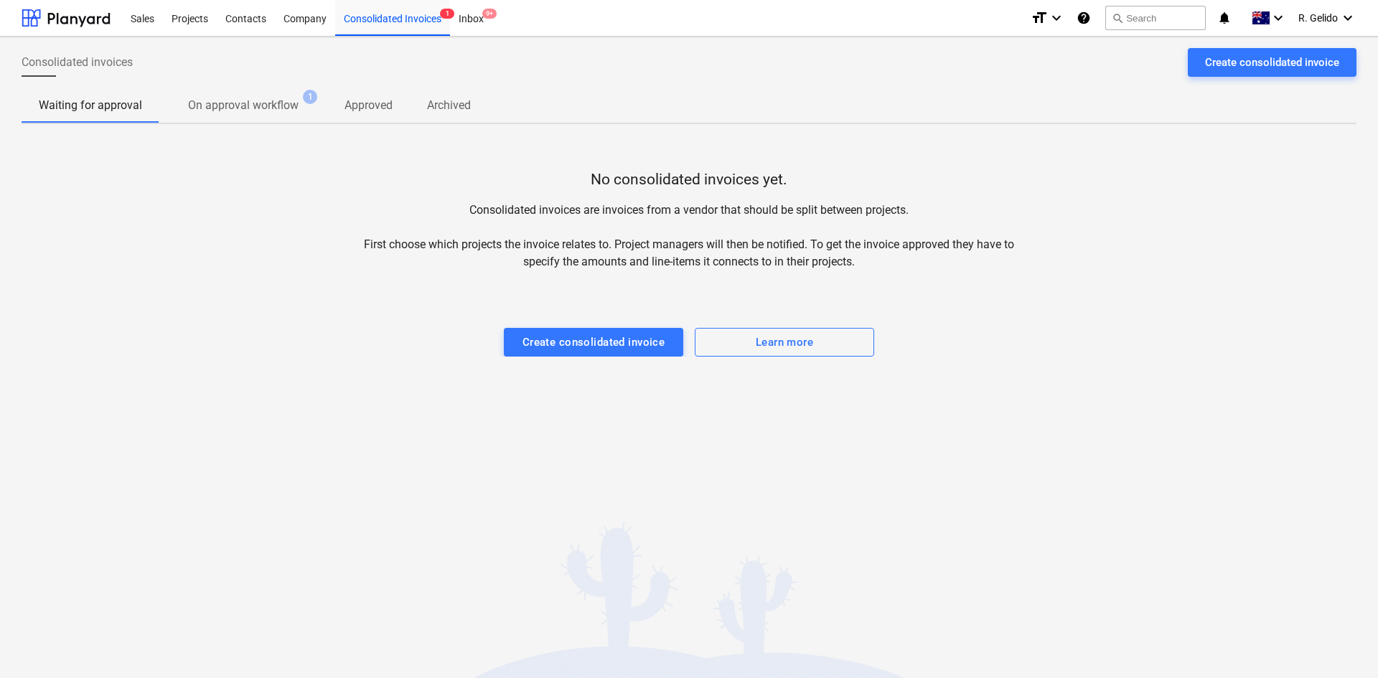
click at [261, 95] on span "On approval workflow 1" at bounding box center [243, 106] width 168 height 27
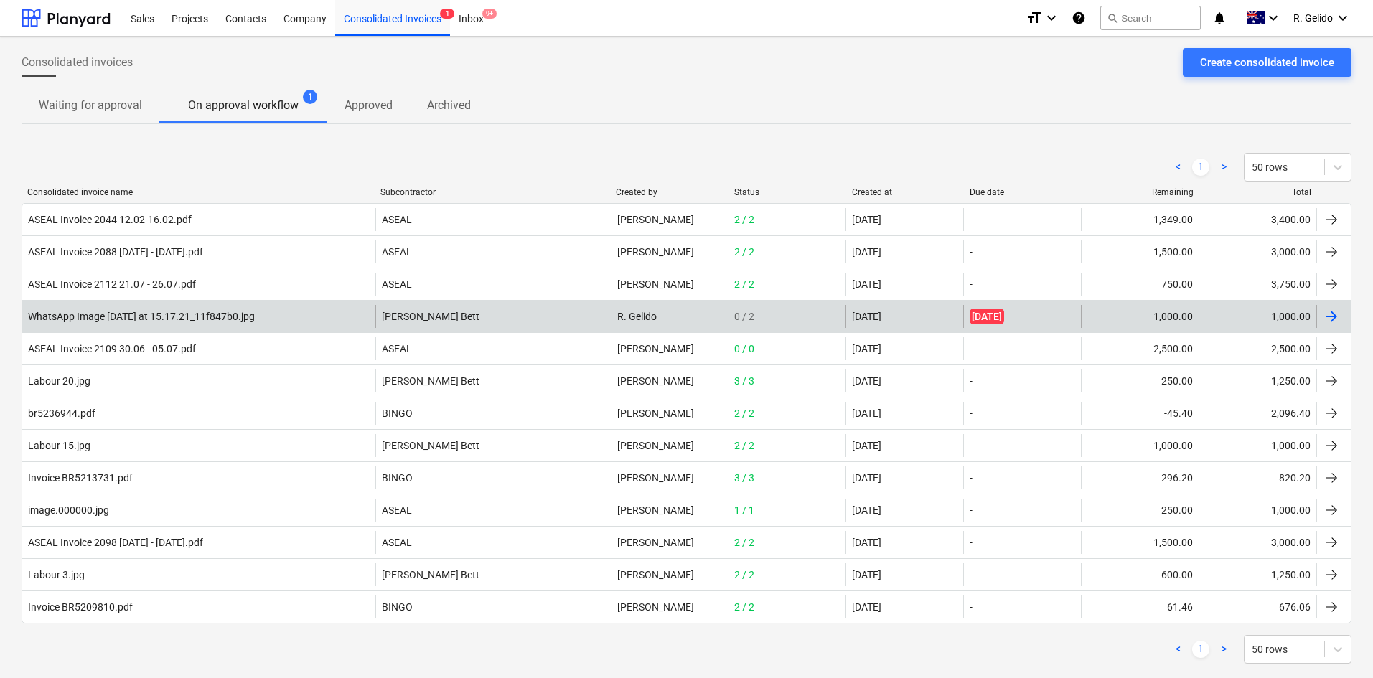
click at [347, 314] on div "WhatsApp Image [DATE] at 15.17.21_11f847b0.jpg" at bounding box center [198, 316] width 353 height 23
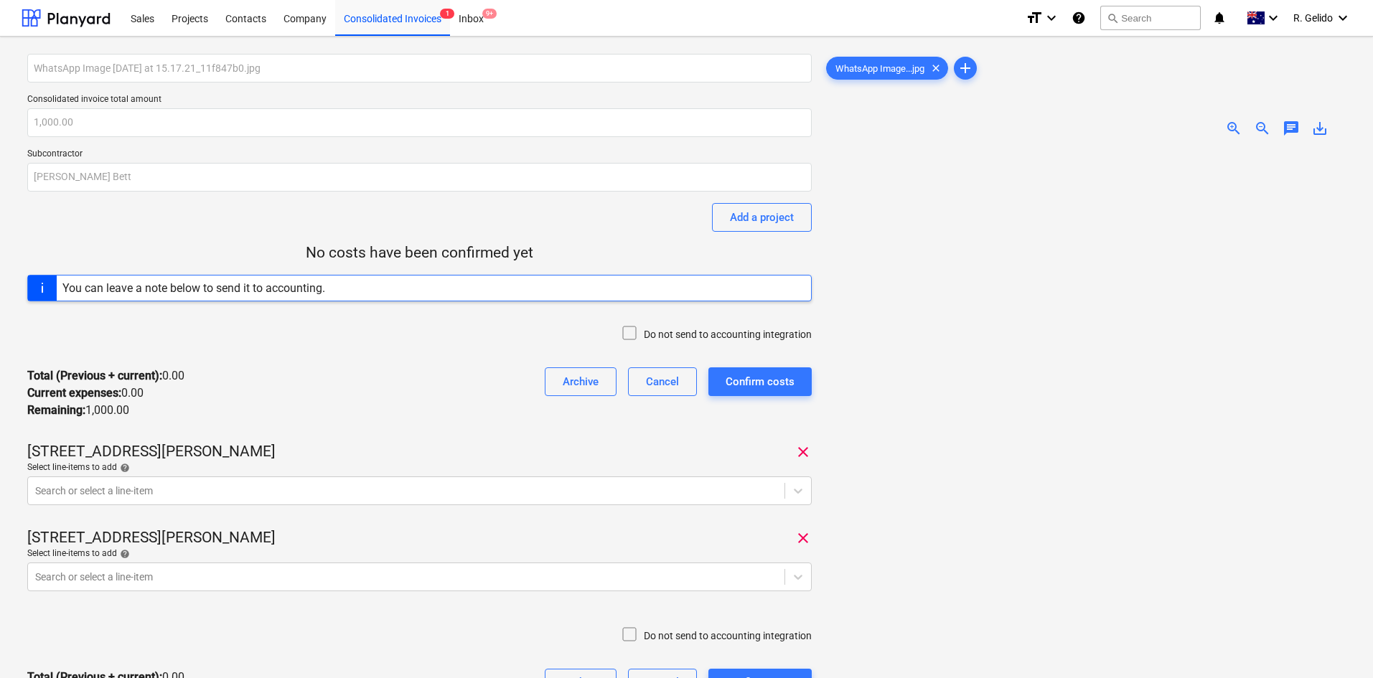
scroll to position [120, 0]
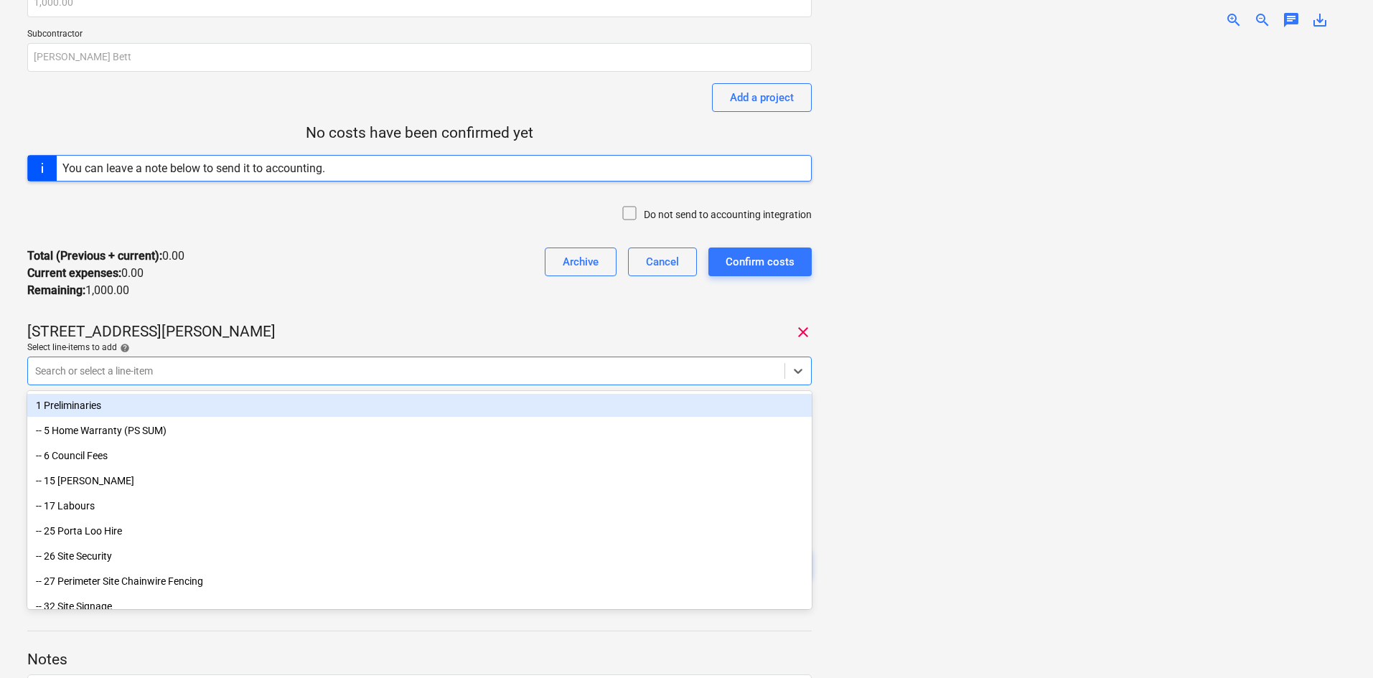
click at [150, 370] on div at bounding box center [406, 371] width 742 height 14
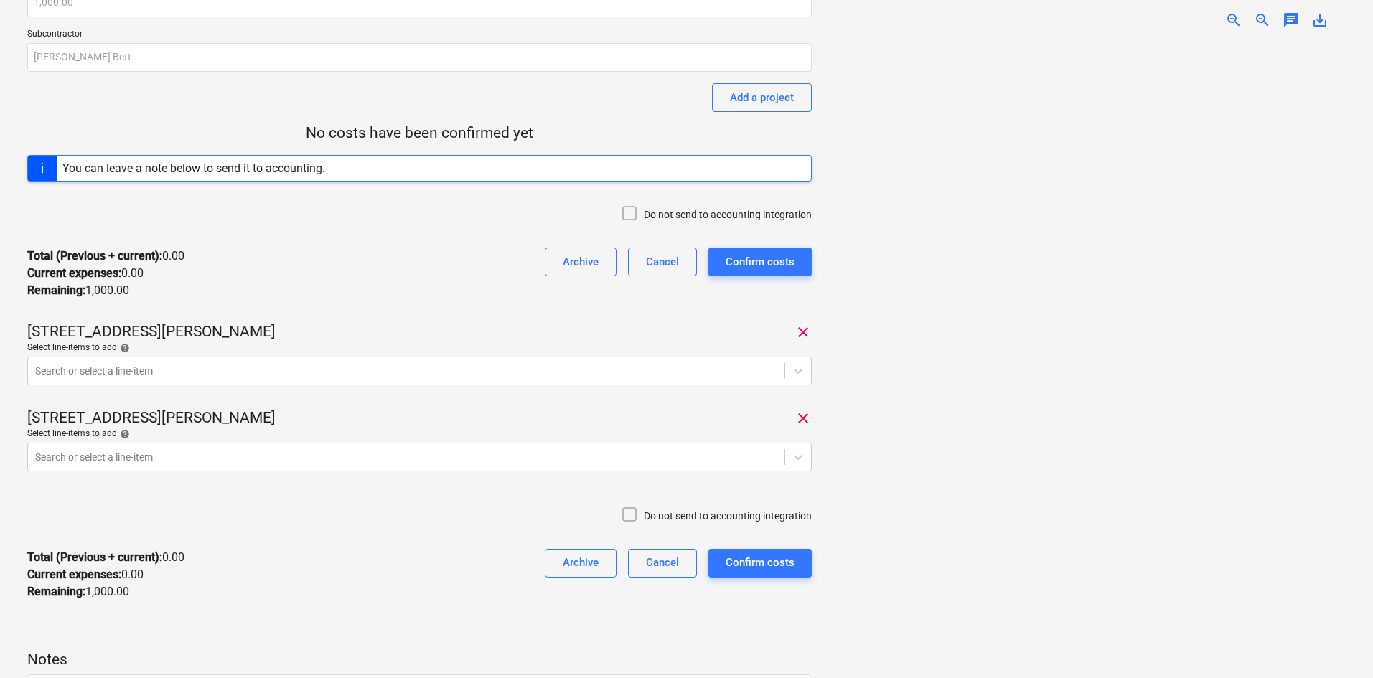
click at [205, 214] on div "Do not send to accounting integration" at bounding box center [419, 214] width 785 height 43
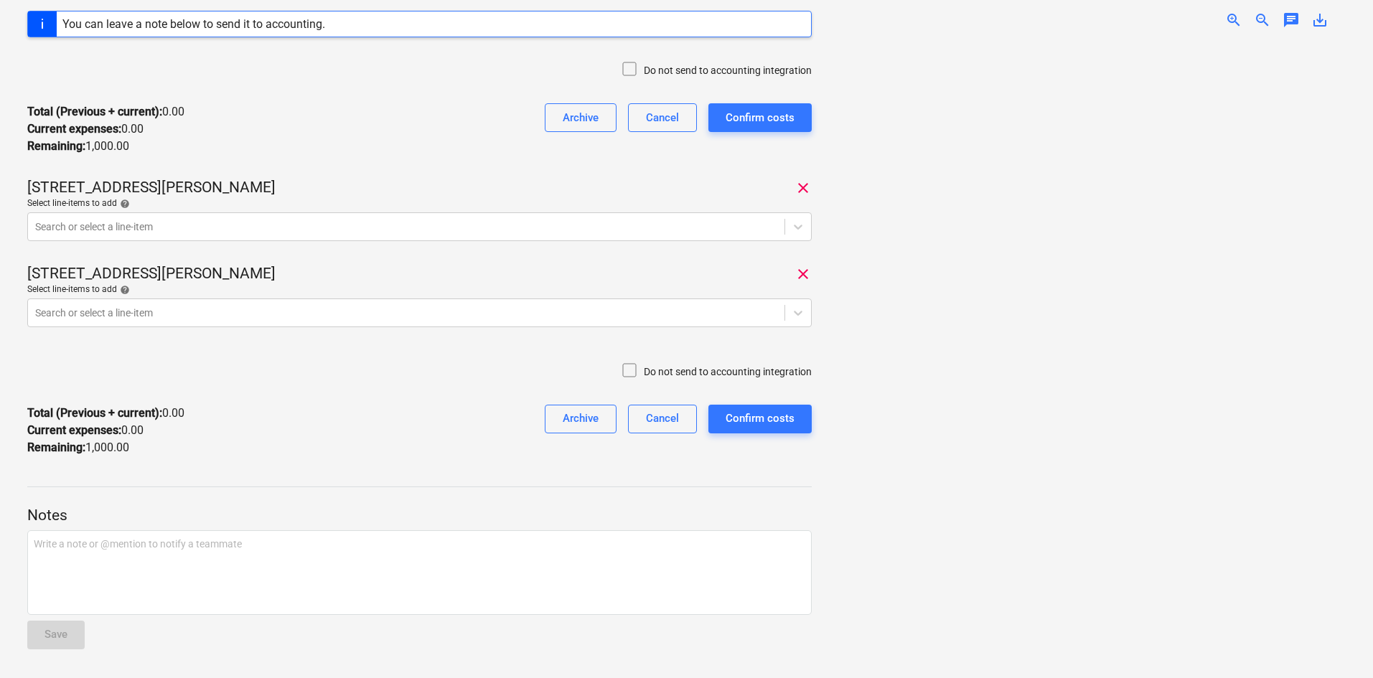
scroll to position [0, 0]
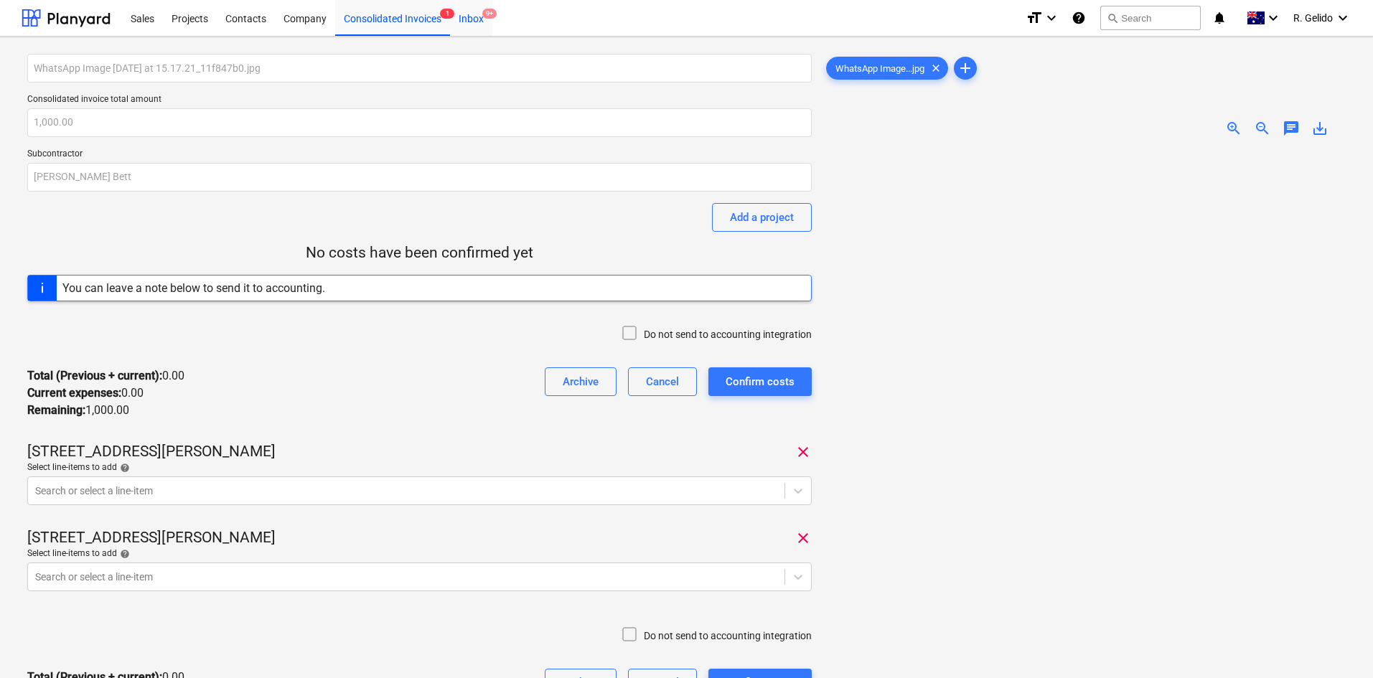
click at [477, 15] on div "Inbox 9+" at bounding box center [471, 17] width 42 height 37
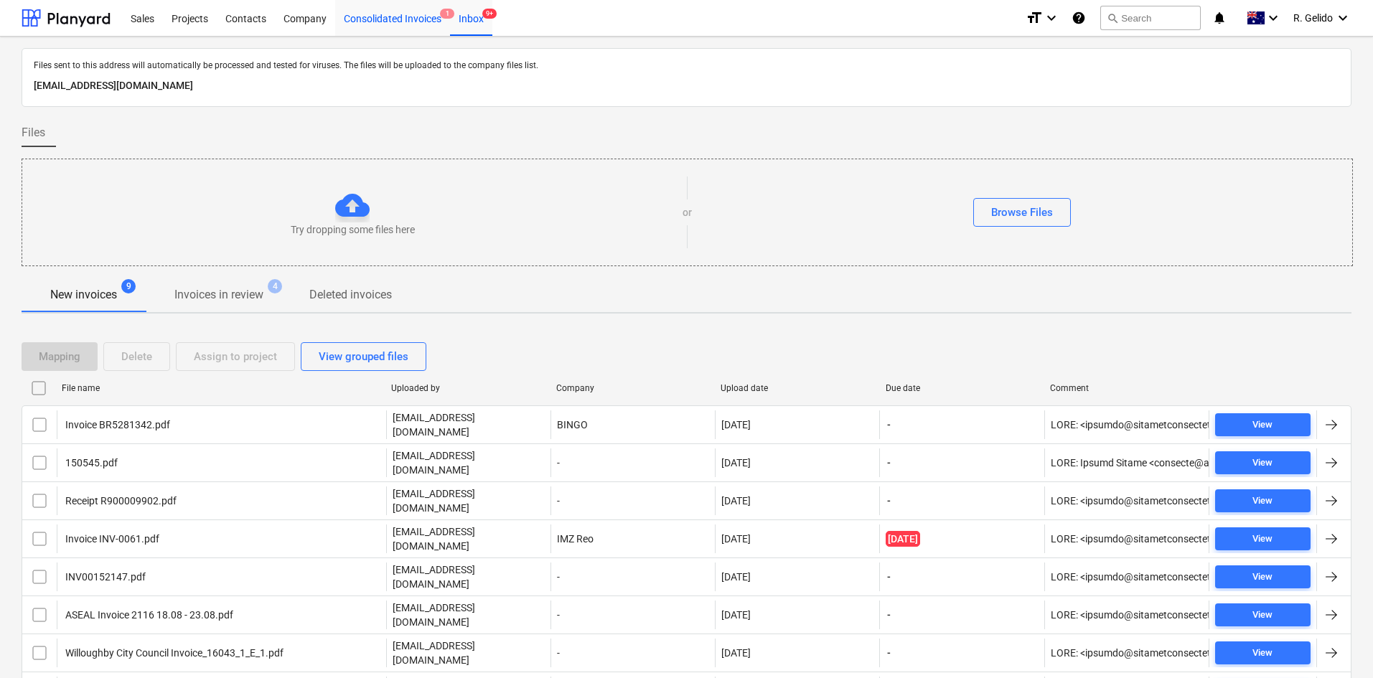
click at [406, 17] on div "Consolidated Invoices 1" at bounding box center [392, 17] width 115 height 37
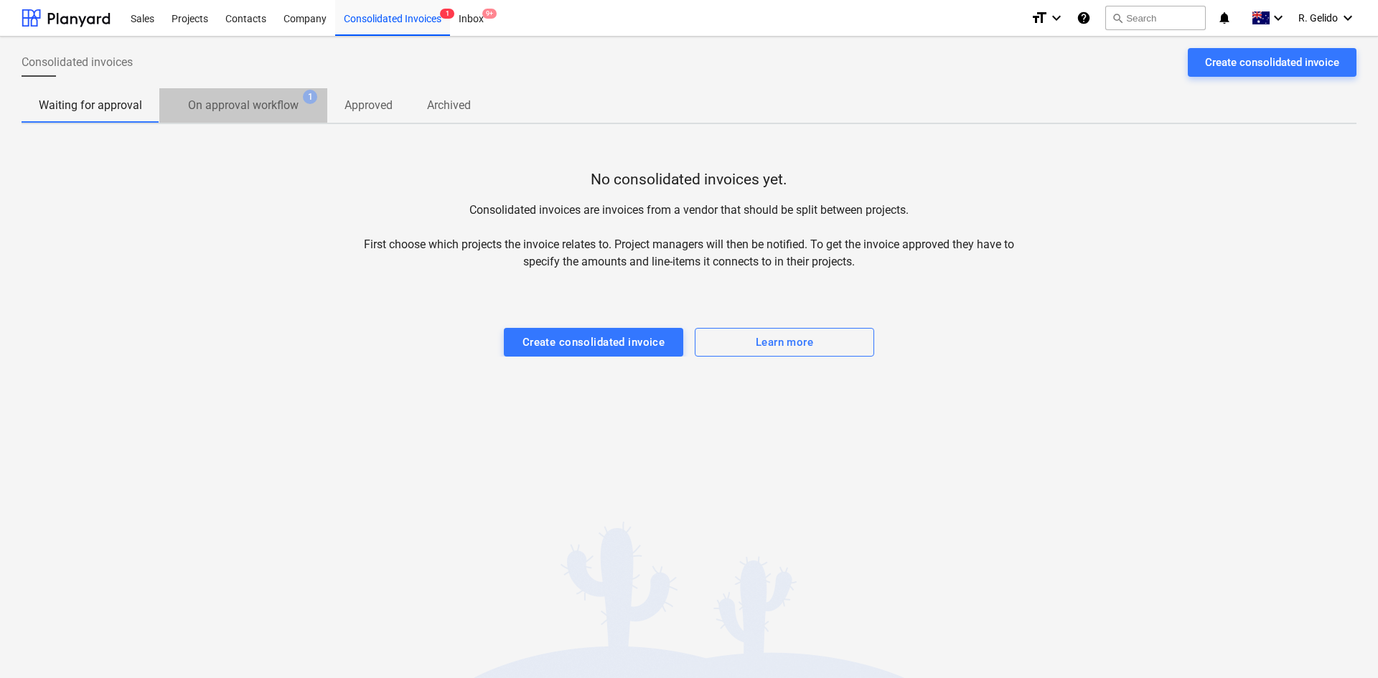
click at [248, 106] on p "On approval workflow" at bounding box center [243, 105] width 111 height 17
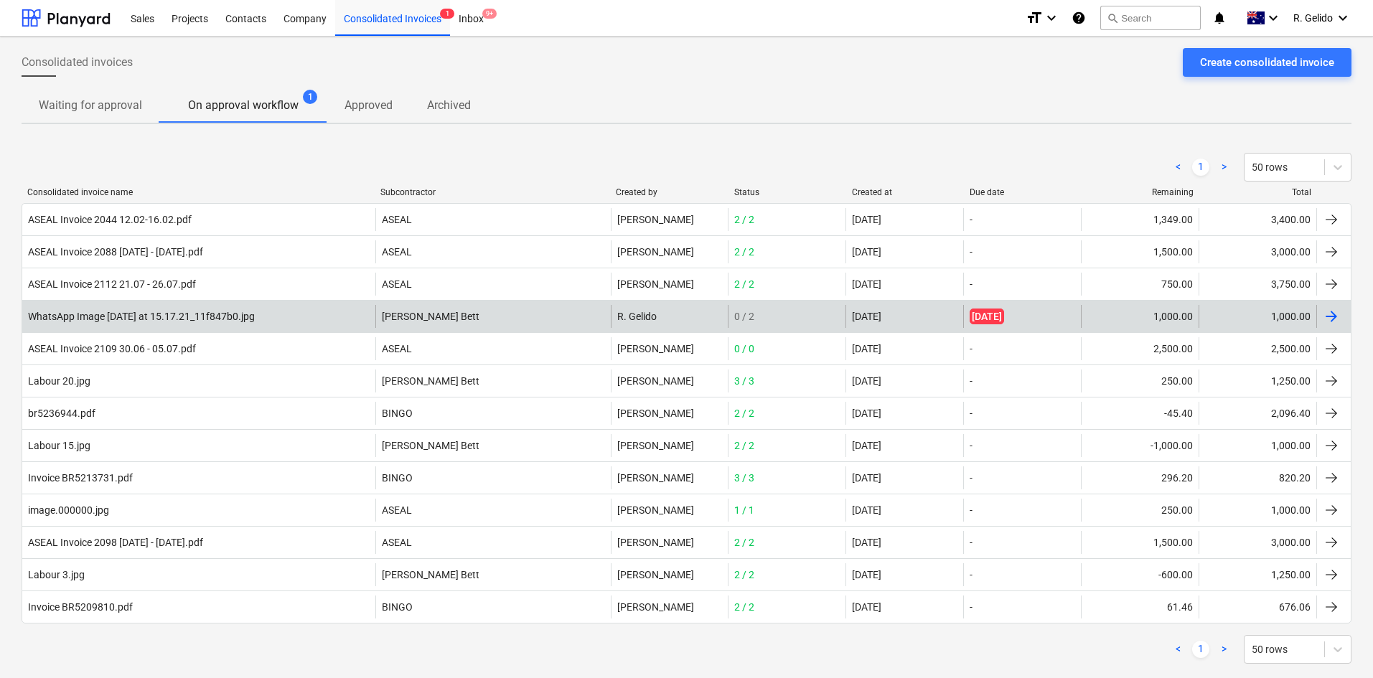
click at [255, 320] on div "WhatsApp Image [DATE] at 15.17.21_11f847b0.jpg" at bounding box center [141, 316] width 227 height 11
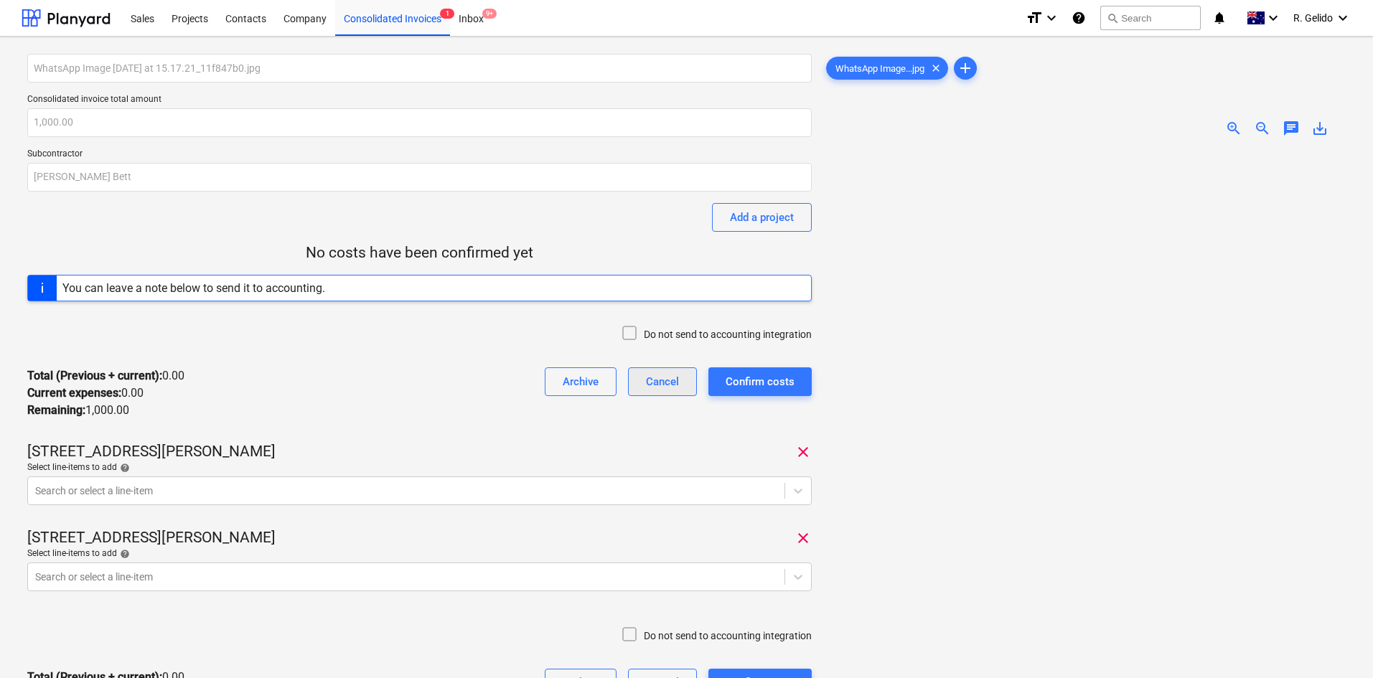
click at [666, 384] on div "Cancel" at bounding box center [662, 382] width 33 height 19
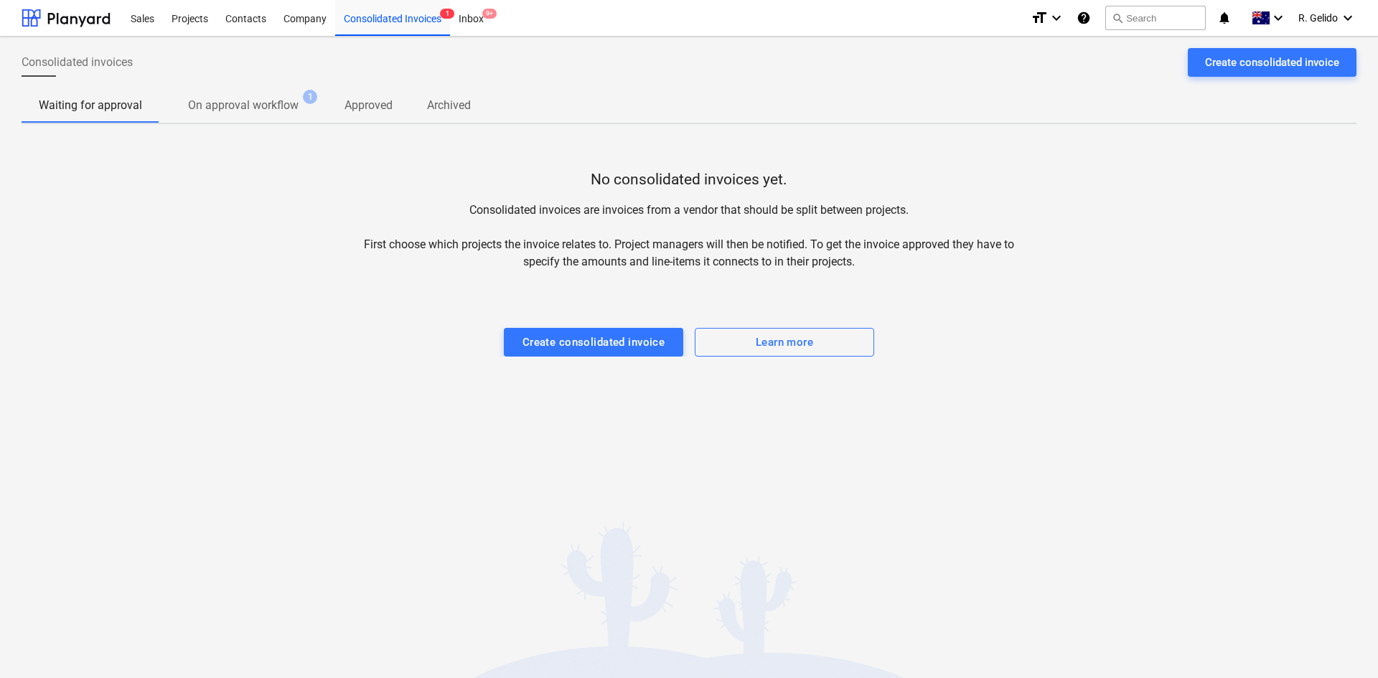
click at [255, 107] on p "On approval workflow" at bounding box center [243, 105] width 111 height 17
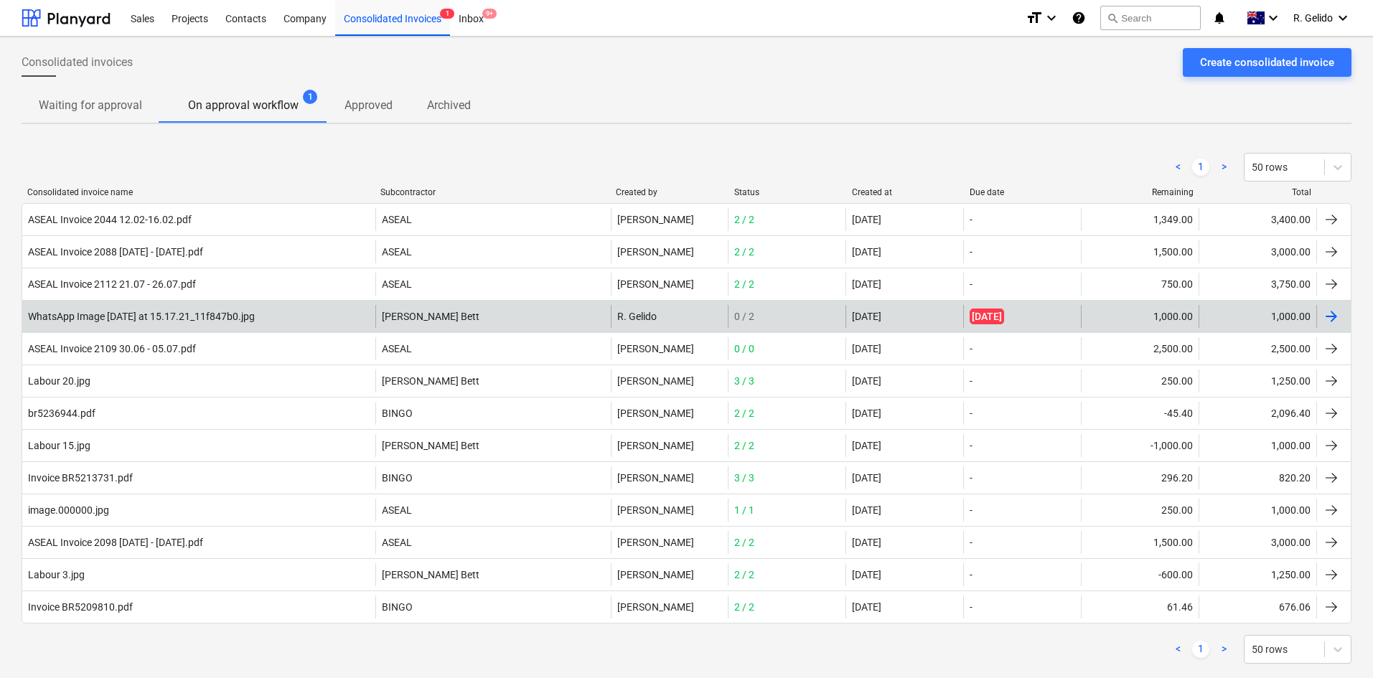
click at [218, 317] on div "WhatsApp Image [DATE] at 15.17.21_11f847b0.jpg" at bounding box center [141, 316] width 227 height 11
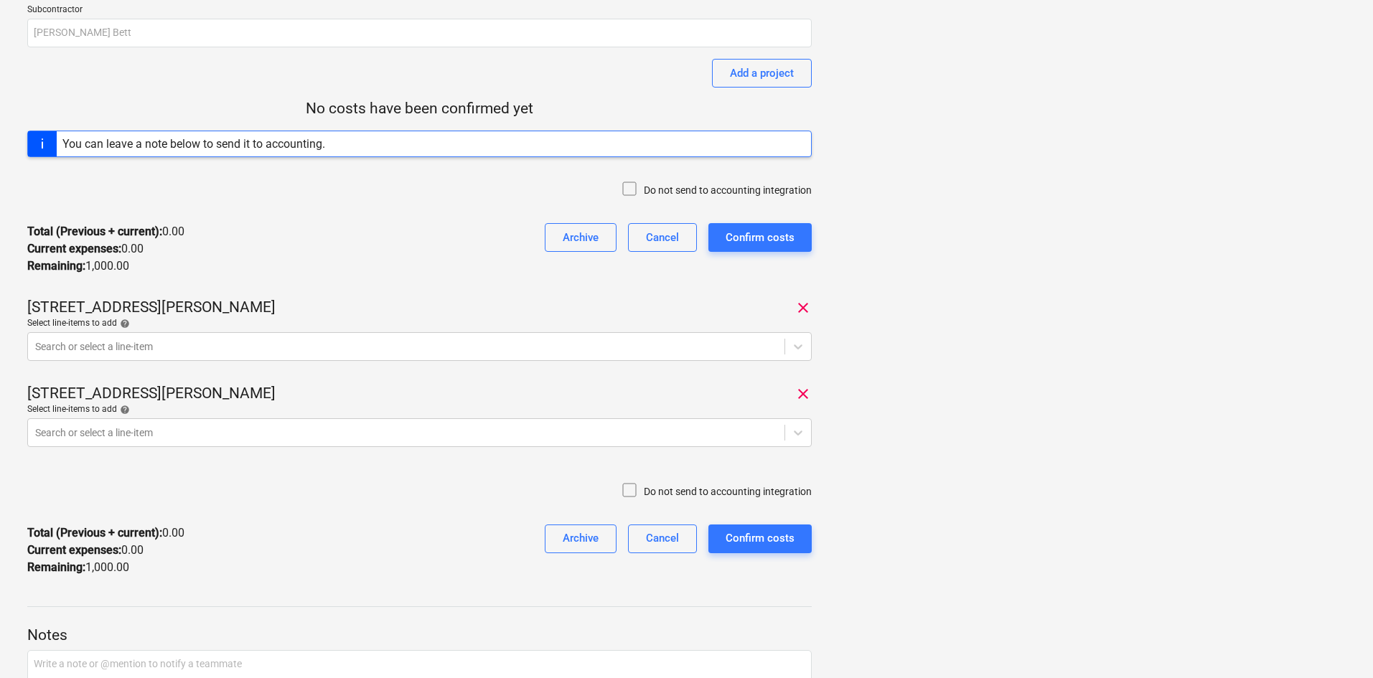
scroll to position [25, 0]
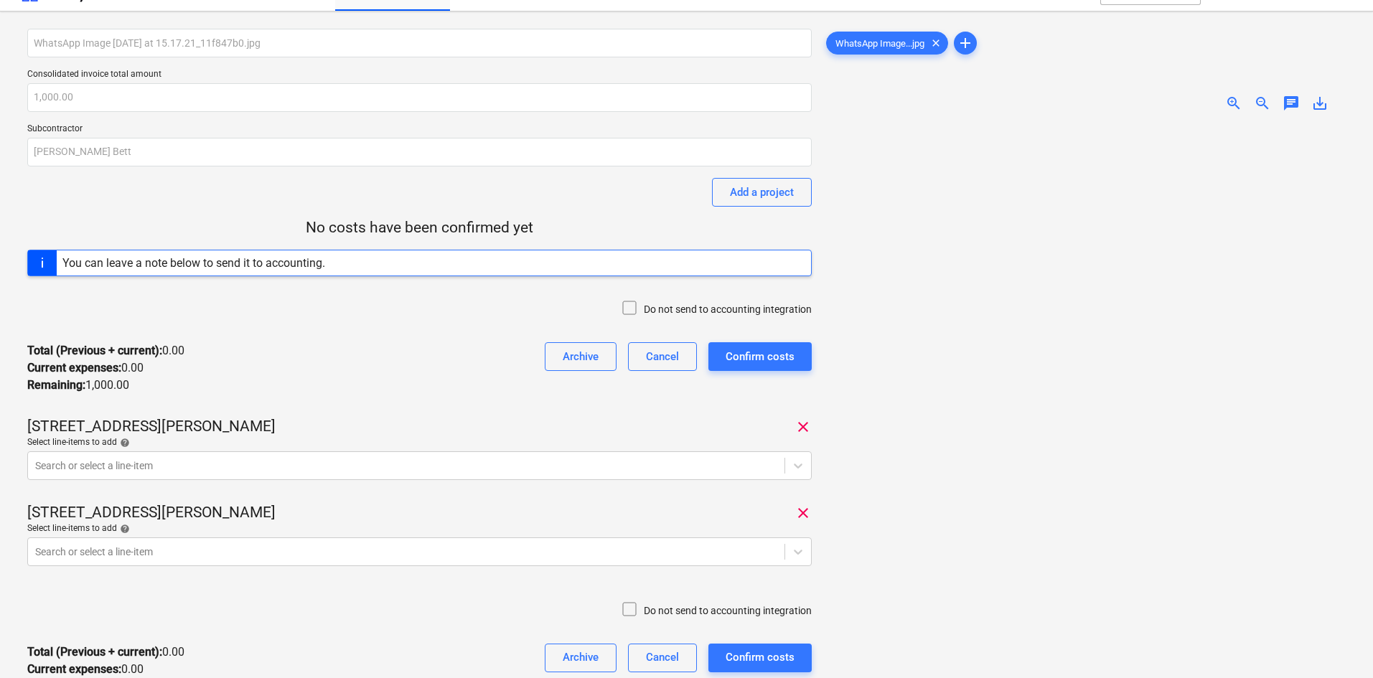
click at [320, 322] on div "Do not send to accounting integration" at bounding box center [419, 309] width 785 height 43
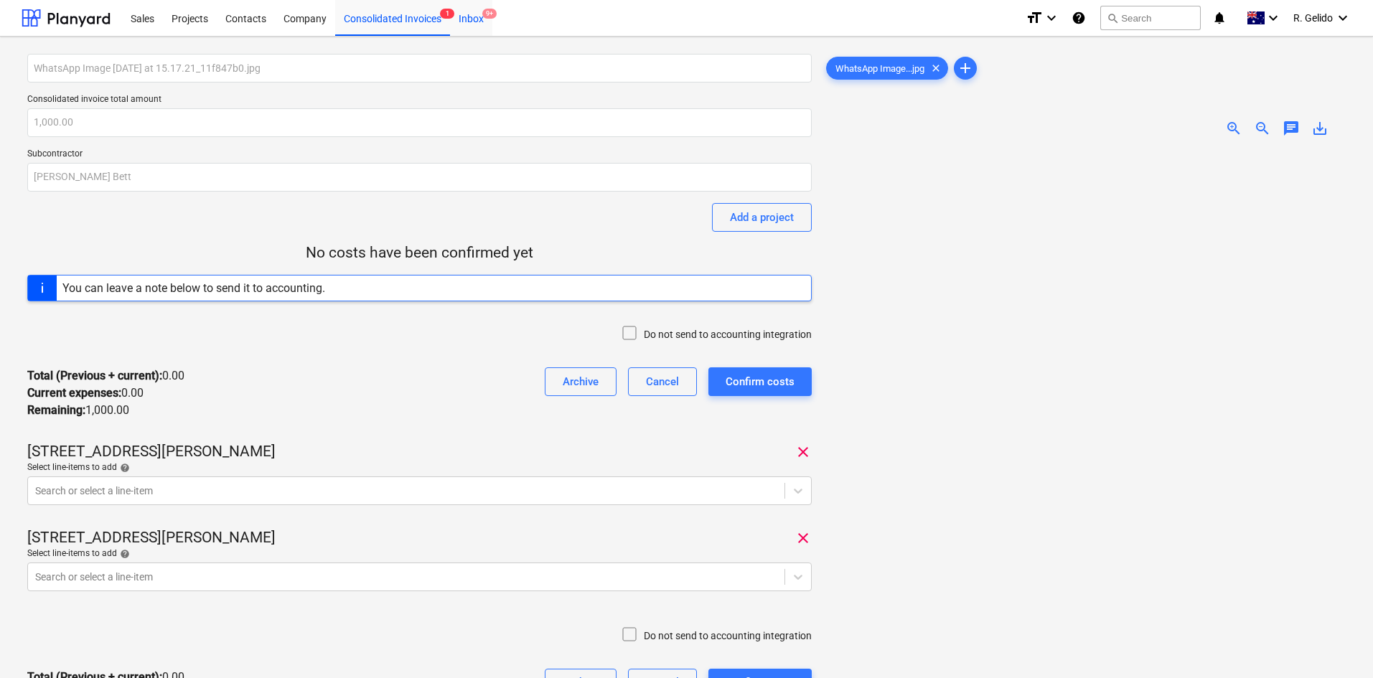
click at [468, 18] on div "Inbox 9+" at bounding box center [471, 17] width 42 height 37
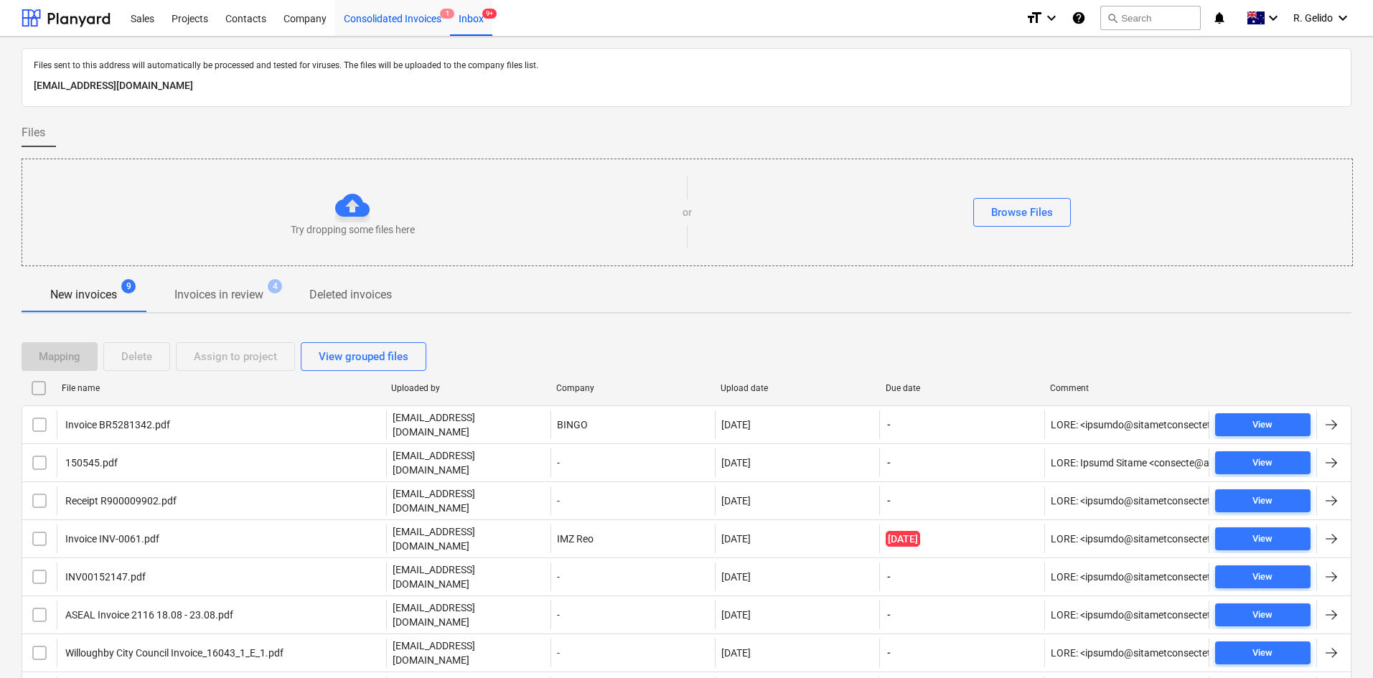
click at [385, 26] on div "Consolidated Invoices 1" at bounding box center [392, 17] width 115 height 37
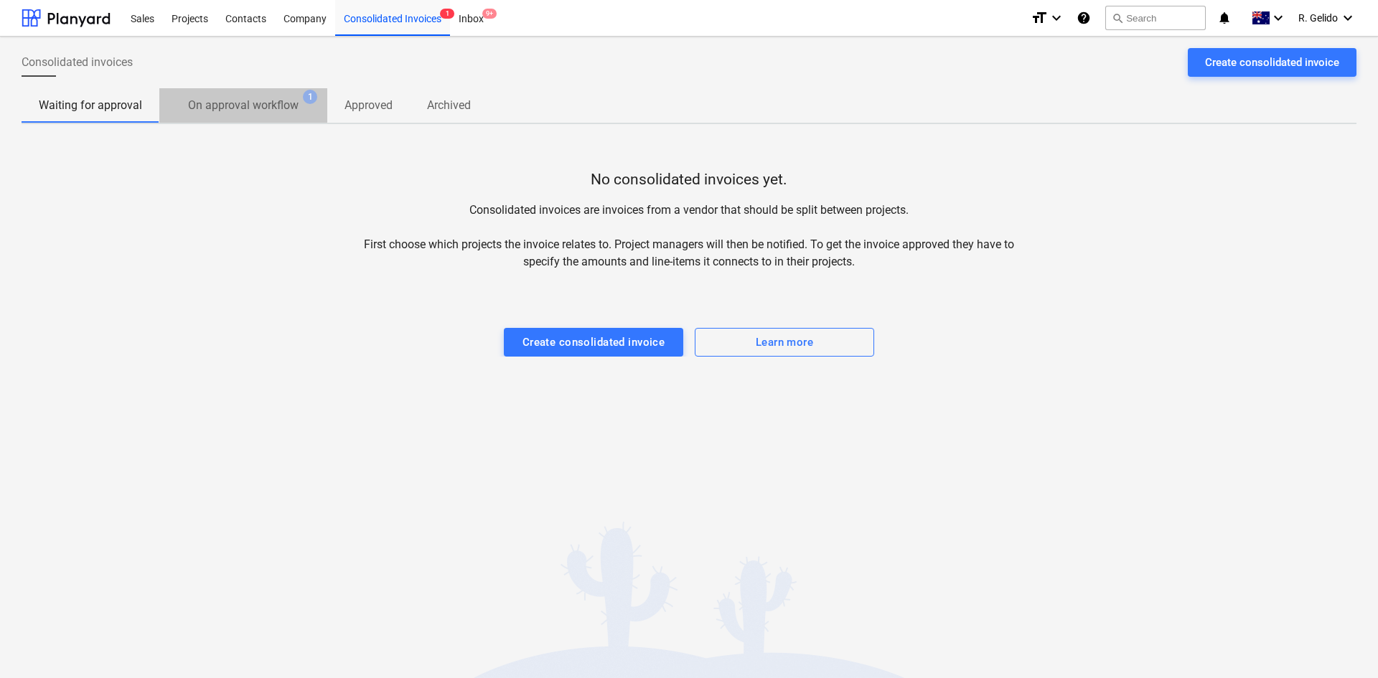
click at [292, 103] on p "On approval workflow" at bounding box center [243, 105] width 111 height 17
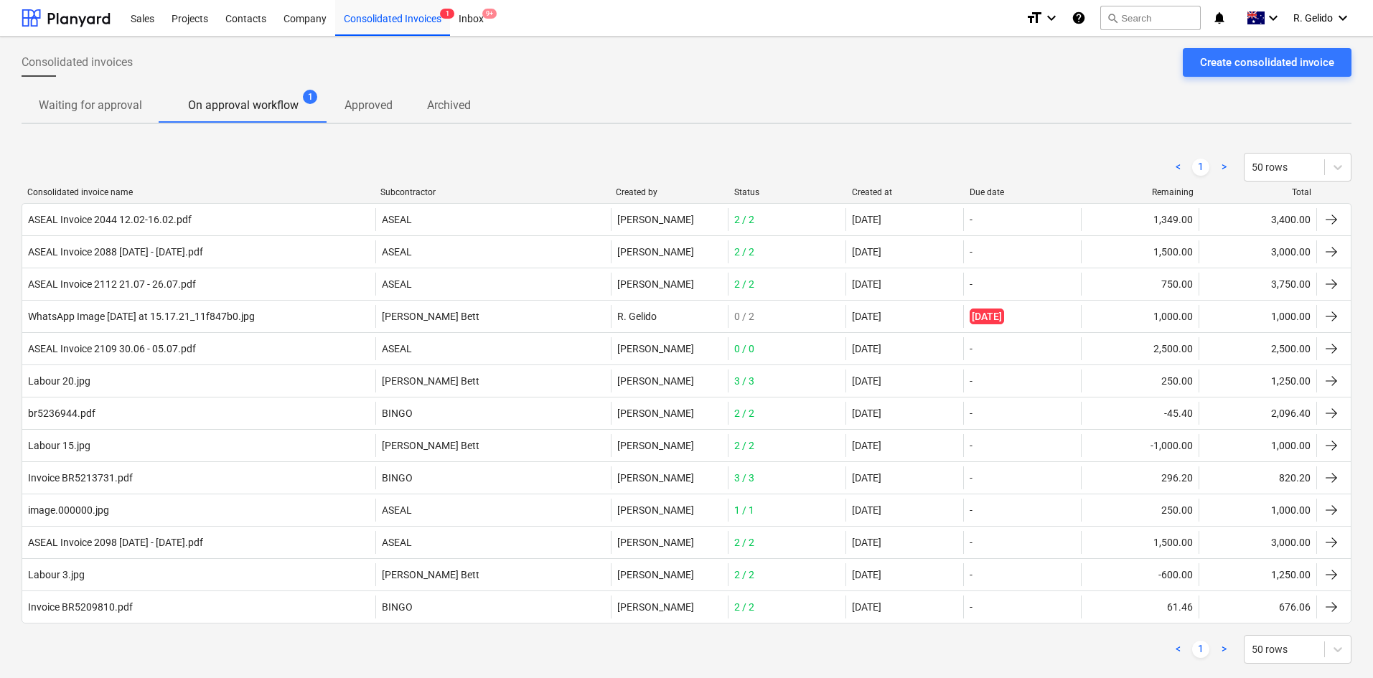
click at [43, 98] on p "Waiting for approval" at bounding box center [90, 105] width 103 height 17
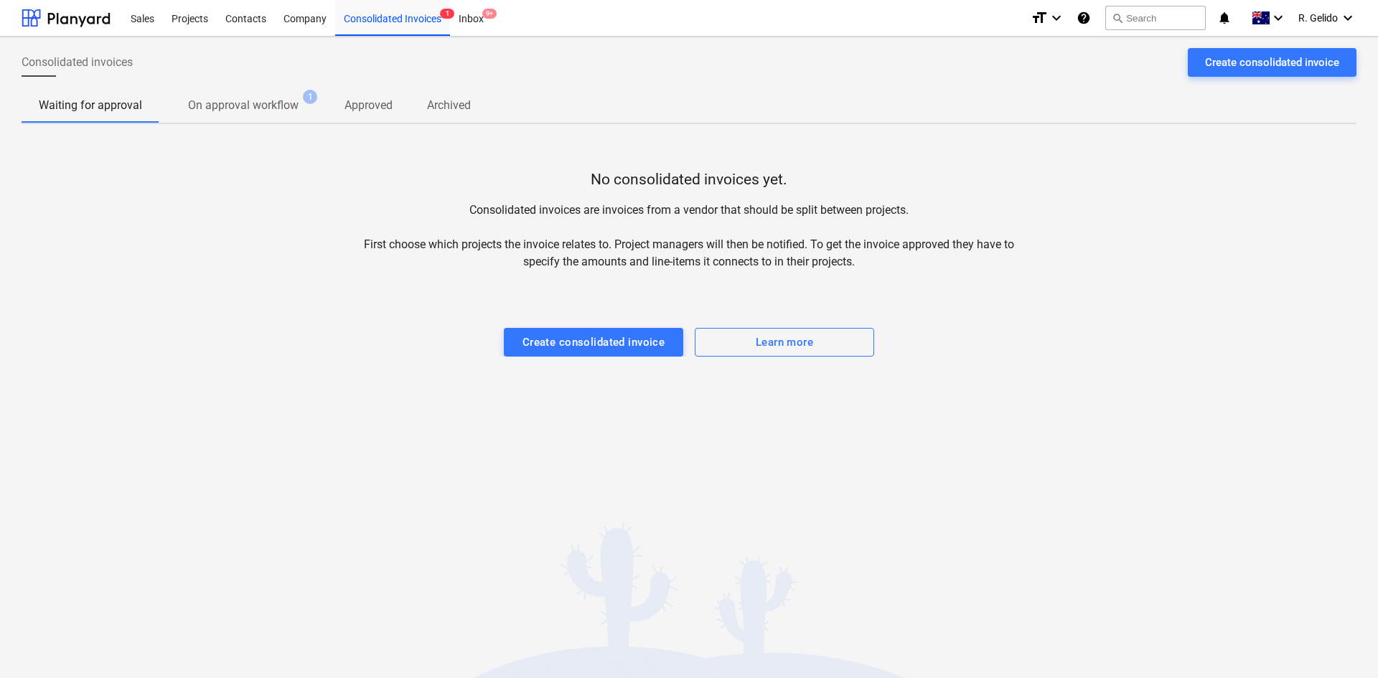
click at [256, 106] on p "On approval workflow" at bounding box center [243, 105] width 111 height 17
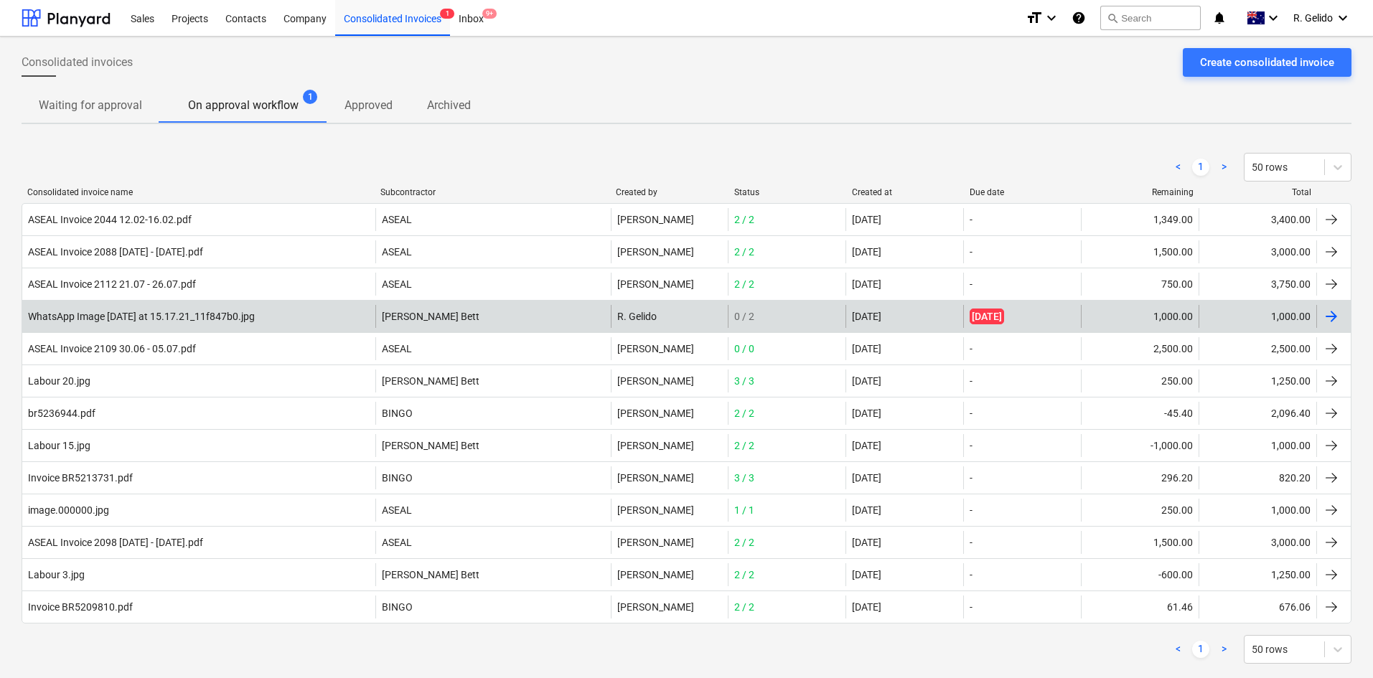
scroll to position [26, 0]
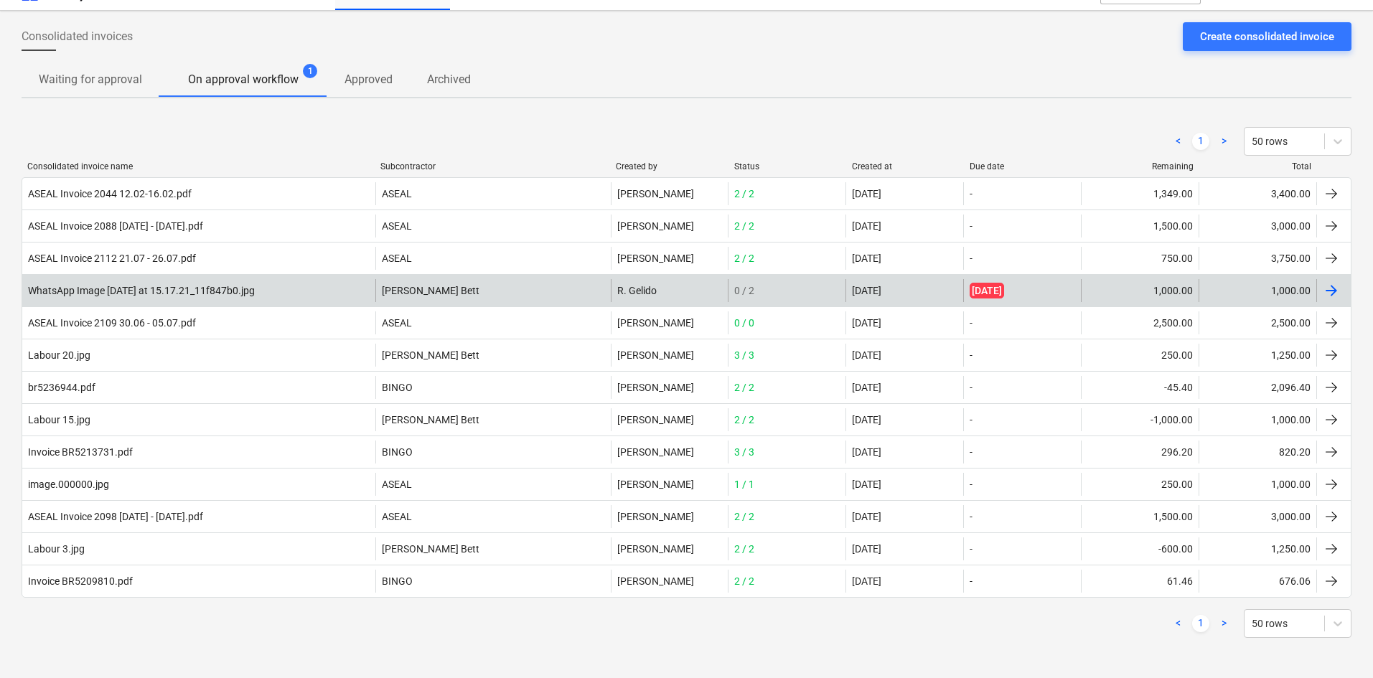
click at [192, 294] on div "WhatsApp Image [DATE] at 15.17.21_11f847b0.jpg" at bounding box center [141, 290] width 227 height 11
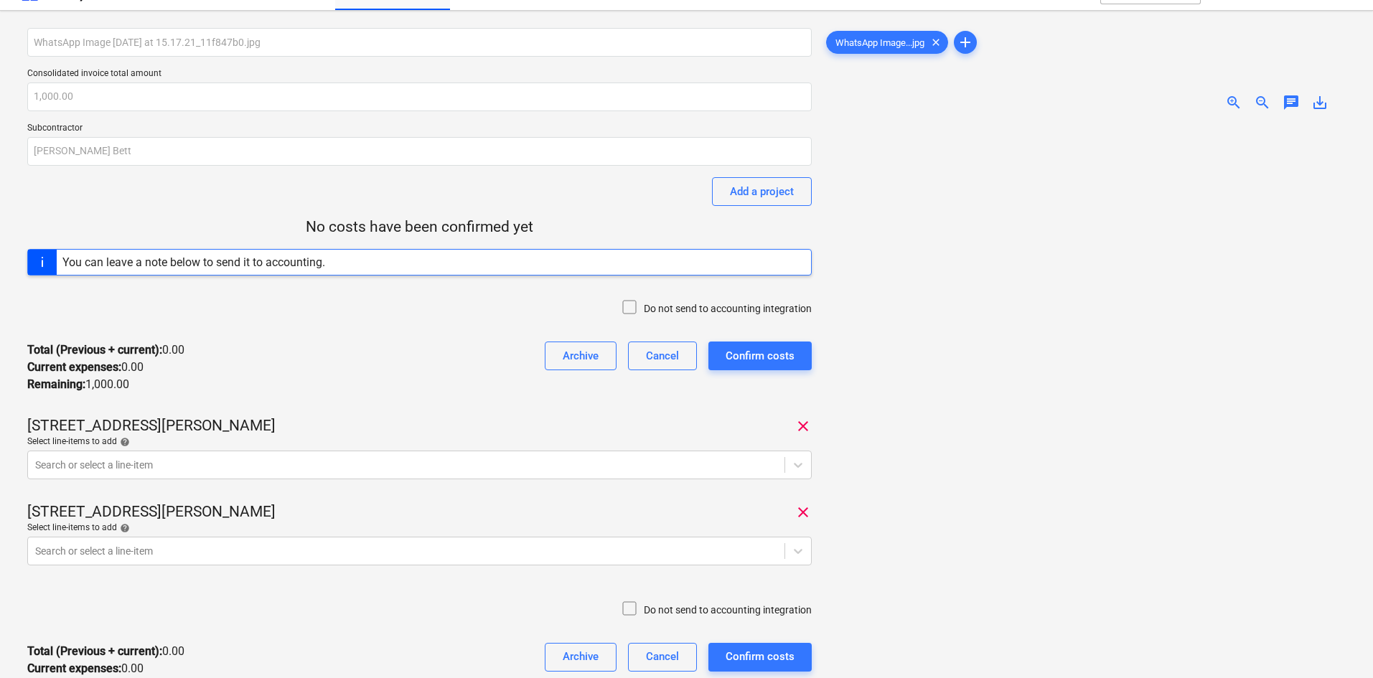
scroll to position [264, 0]
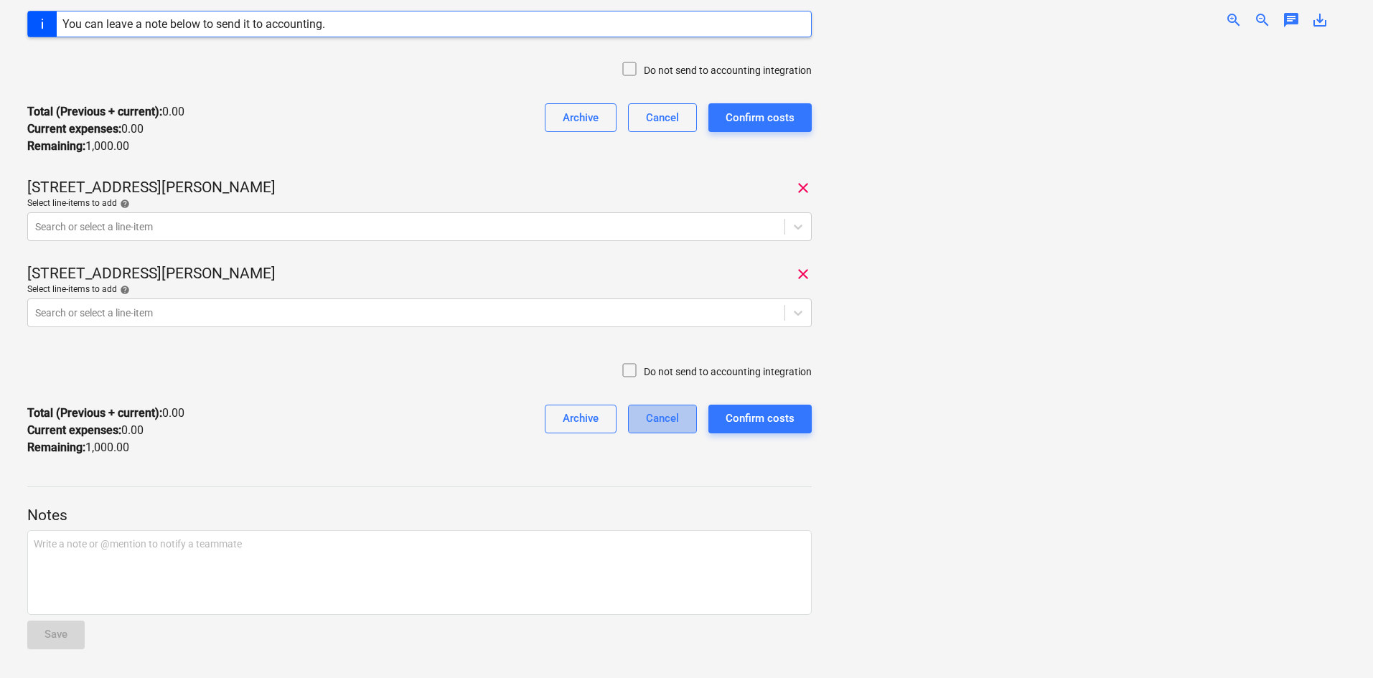
click at [664, 416] on div "Cancel" at bounding box center [662, 418] width 33 height 19
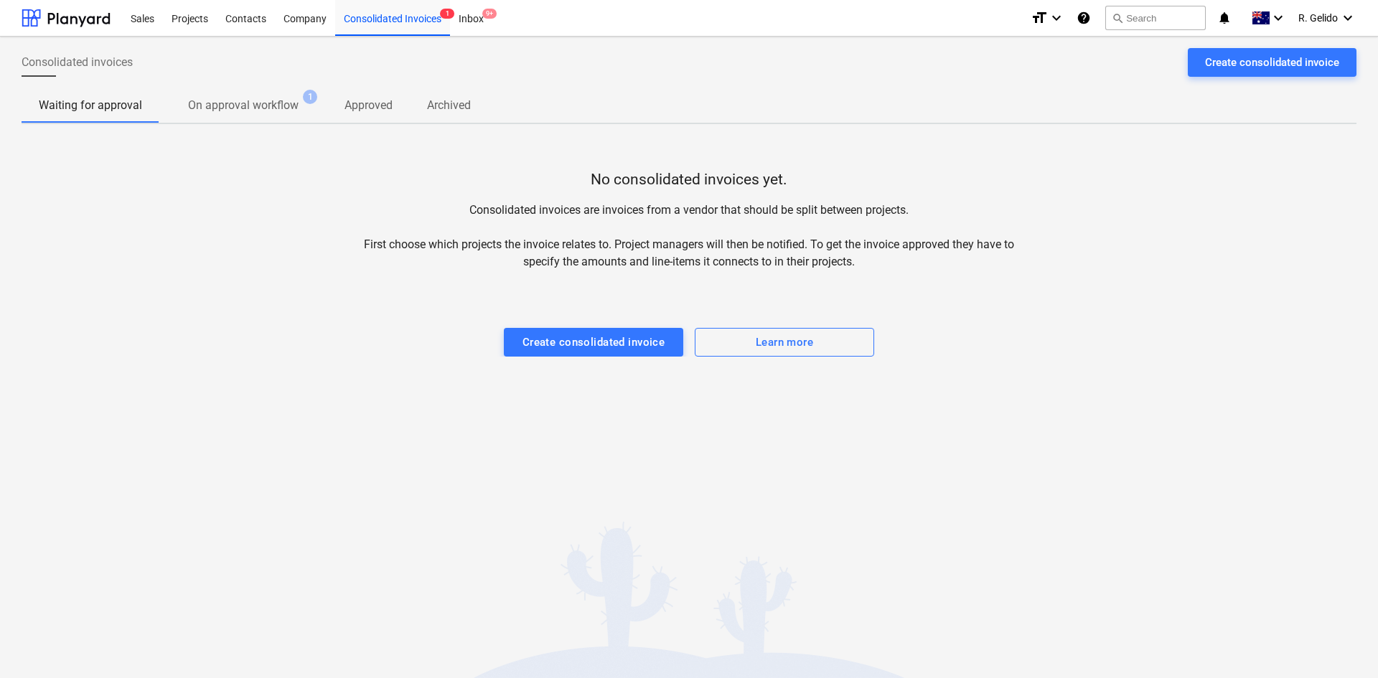
click at [279, 97] on p "On approval workflow" at bounding box center [243, 105] width 111 height 17
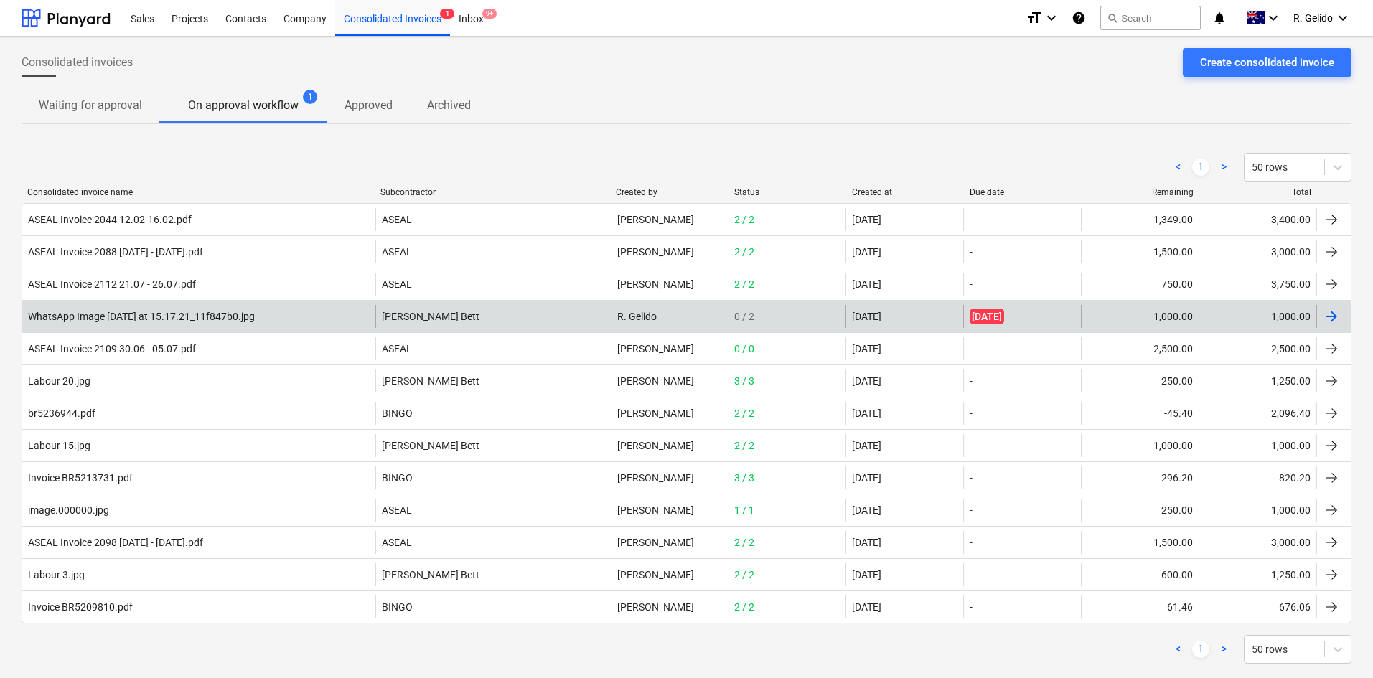
click at [286, 319] on div "WhatsApp Image [DATE] at 15.17.21_11f847b0.jpg" at bounding box center [198, 316] width 353 height 23
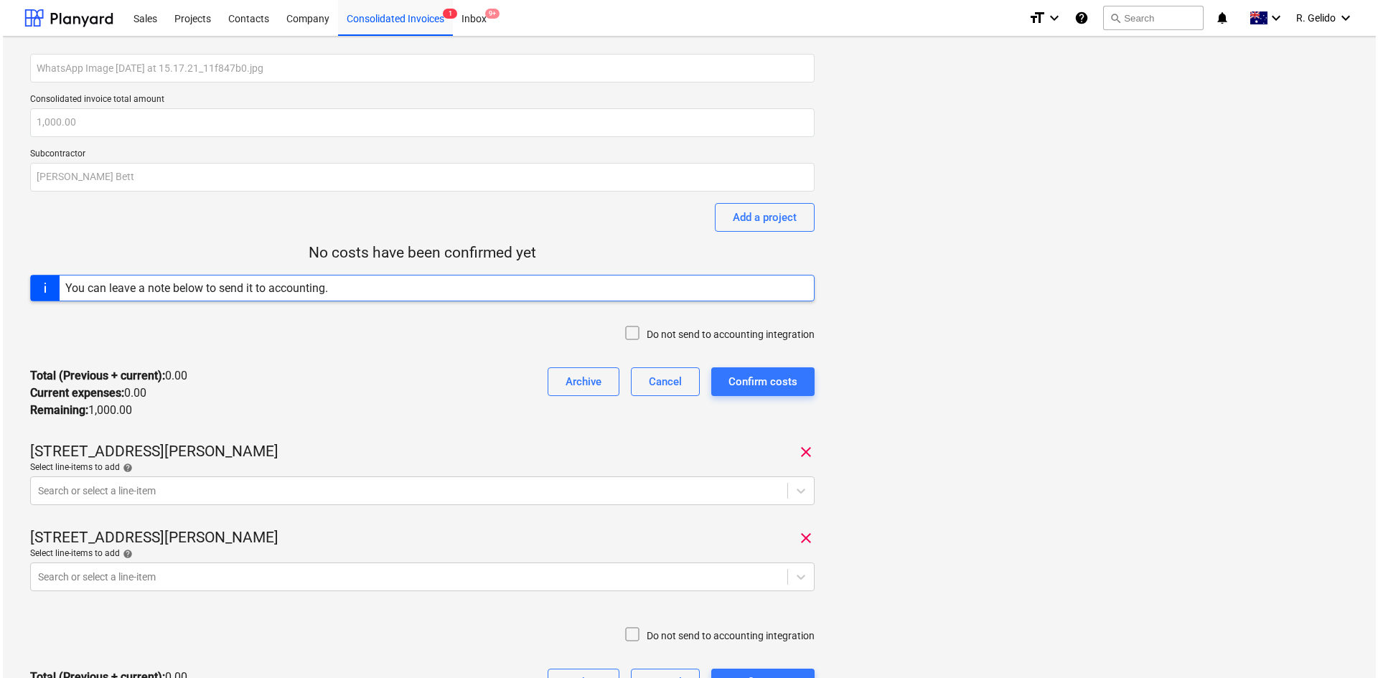
scroll to position [120, 0]
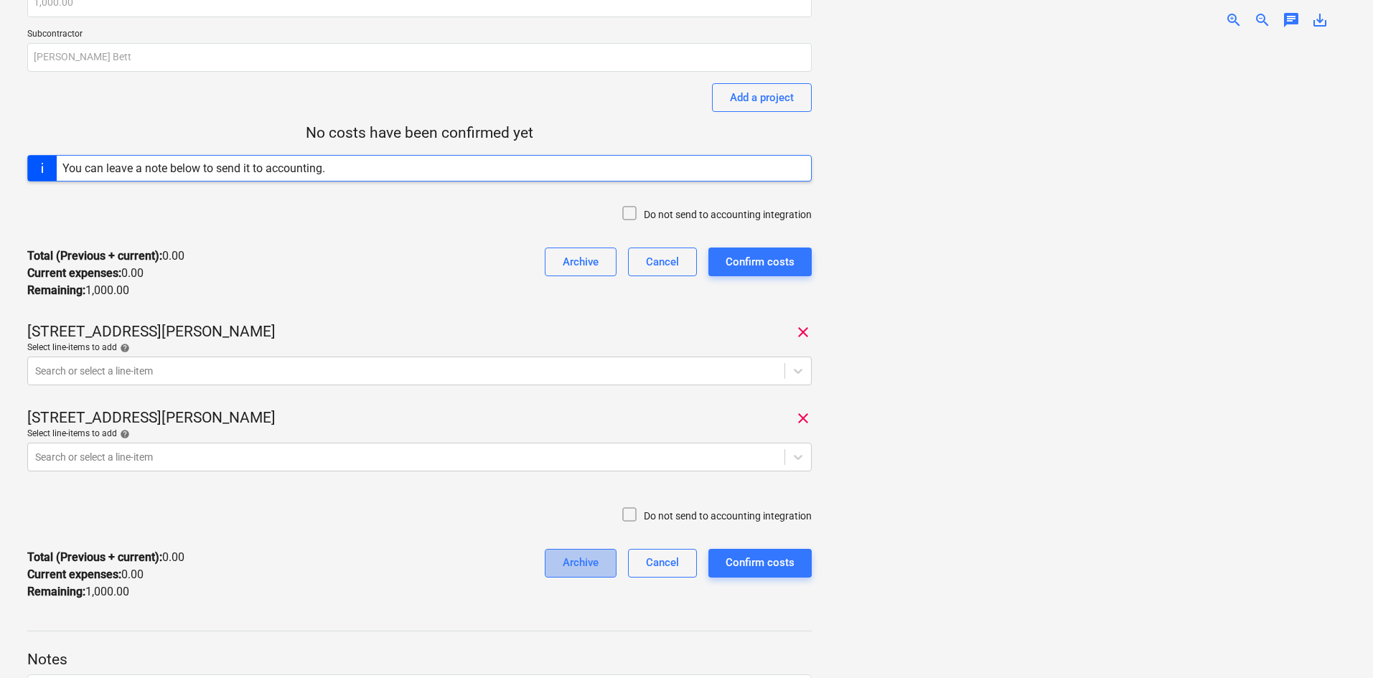
click at [560, 566] on button "Archive" at bounding box center [581, 563] width 72 height 29
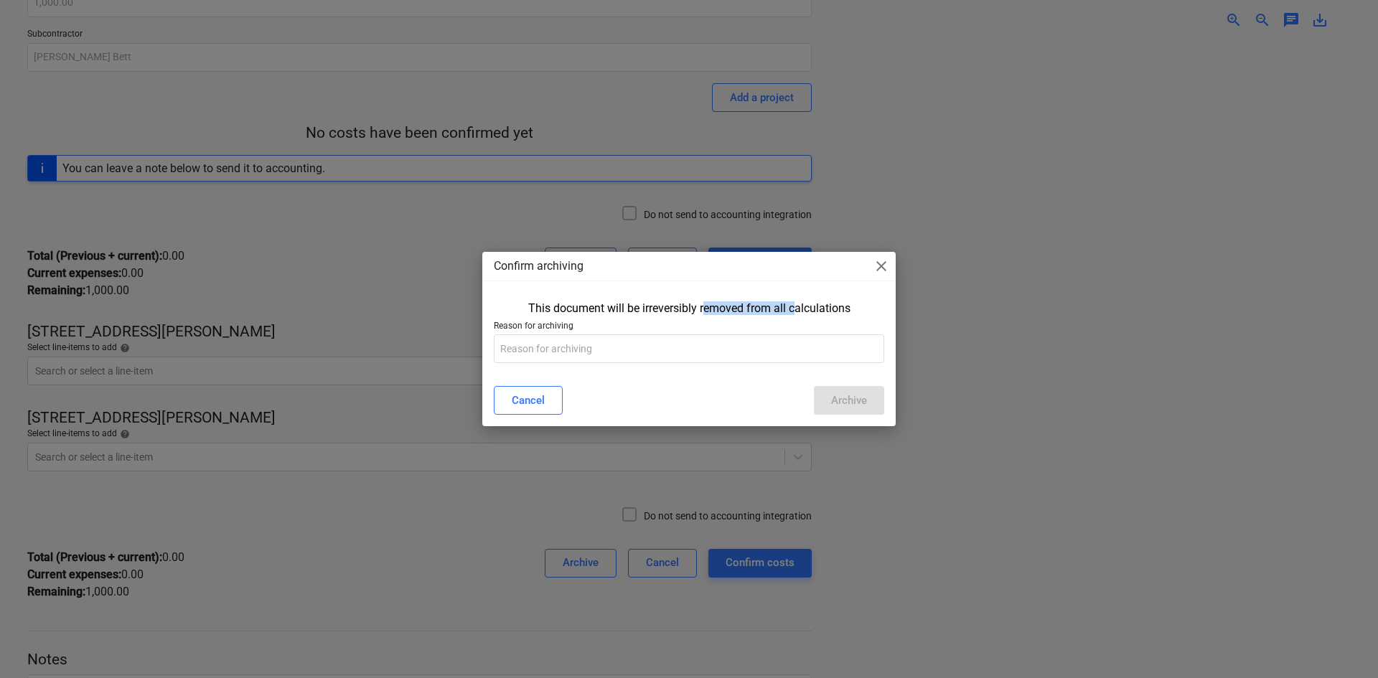
drag, startPoint x: 798, startPoint y: 308, endPoint x: 704, endPoint y: 304, distance: 94.1
click at [704, 304] on div "This document will be irreversibly removed from all calculations" at bounding box center [689, 309] width 322 height 14
click at [556, 347] on input "text" at bounding box center [689, 349] width 391 height 29
click at [625, 345] on input "text" at bounding box center [689, 349] width 391 height 29
click at [879, 268] on span "close" at bounding box center [881, 266] width 17 height 17
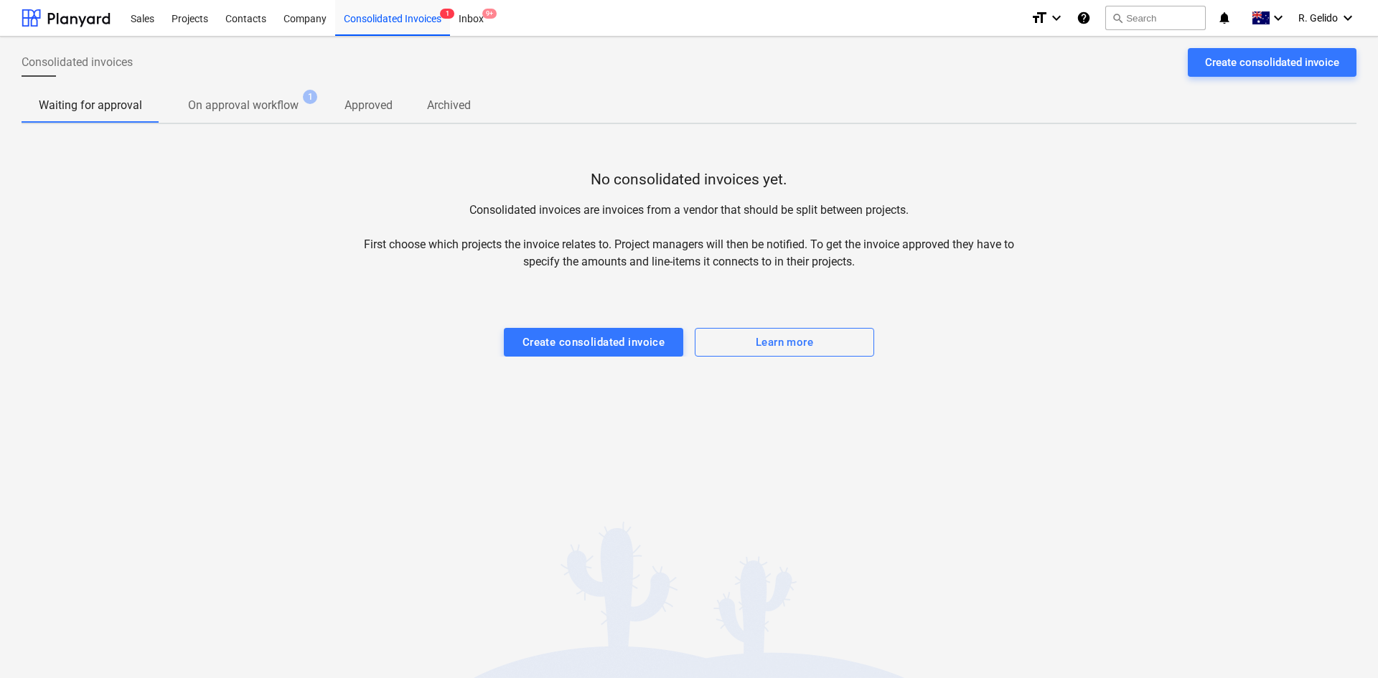
click at [281, 103] on p "On approval workflow" at bounding box center [243, 105] width 111 height 17
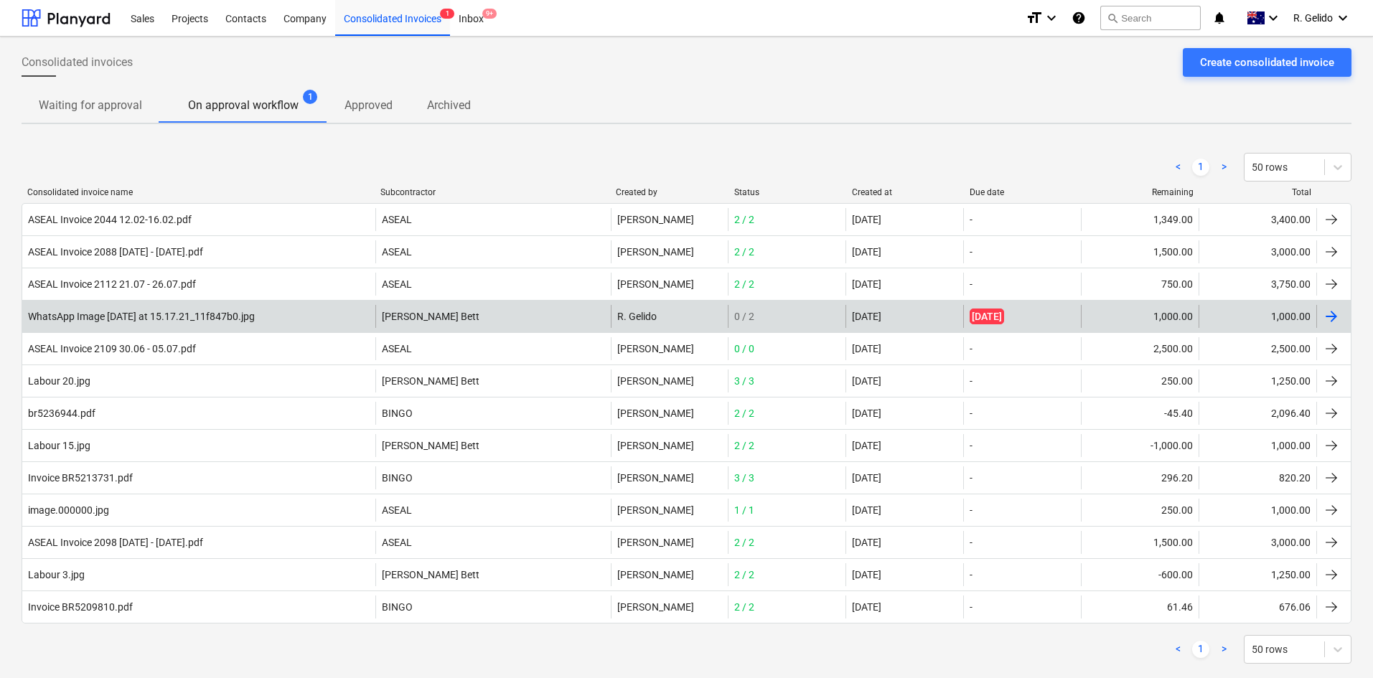
click at [267, 324] on div "WhatsApp Image [DATE] at 15.17.21_11f847b0.jpg" at bounding box center [198, 316] width 353 height 23
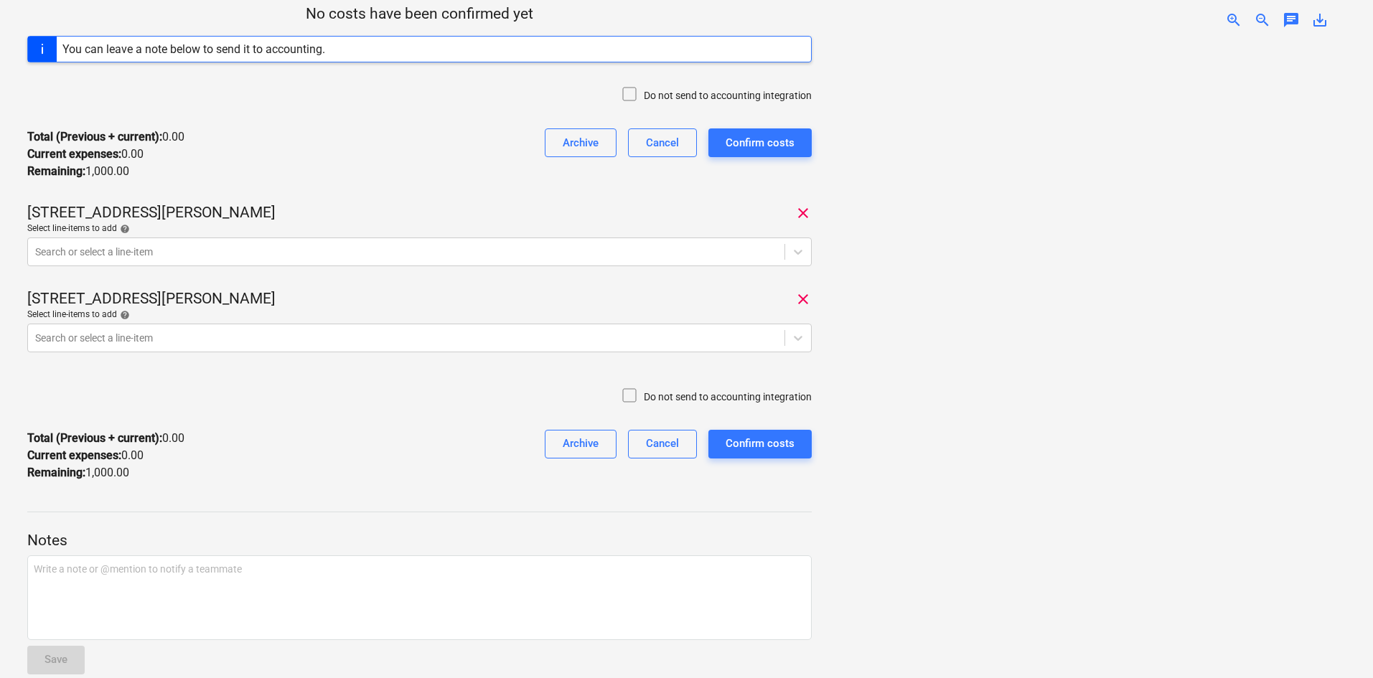
scroll to position [264, 0]
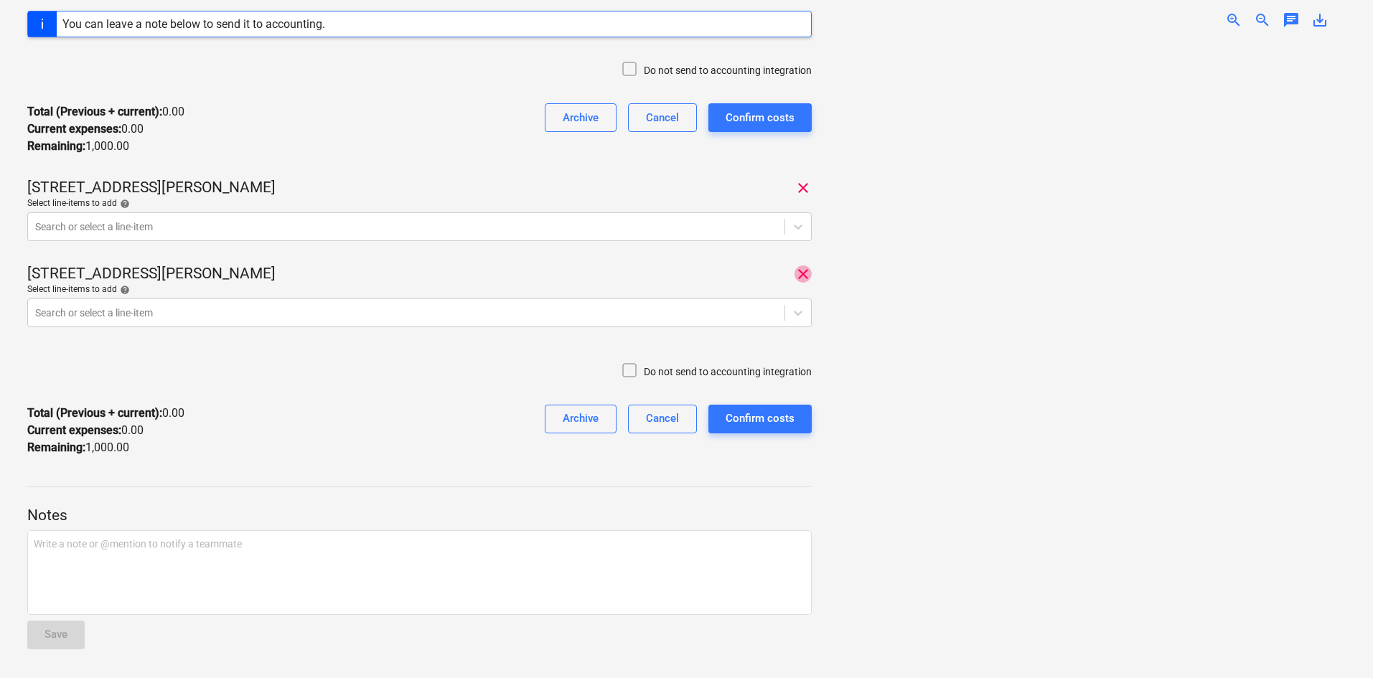
click at [802, 272] on span "clear" at bounding box center [803, 274] width 17 height 17
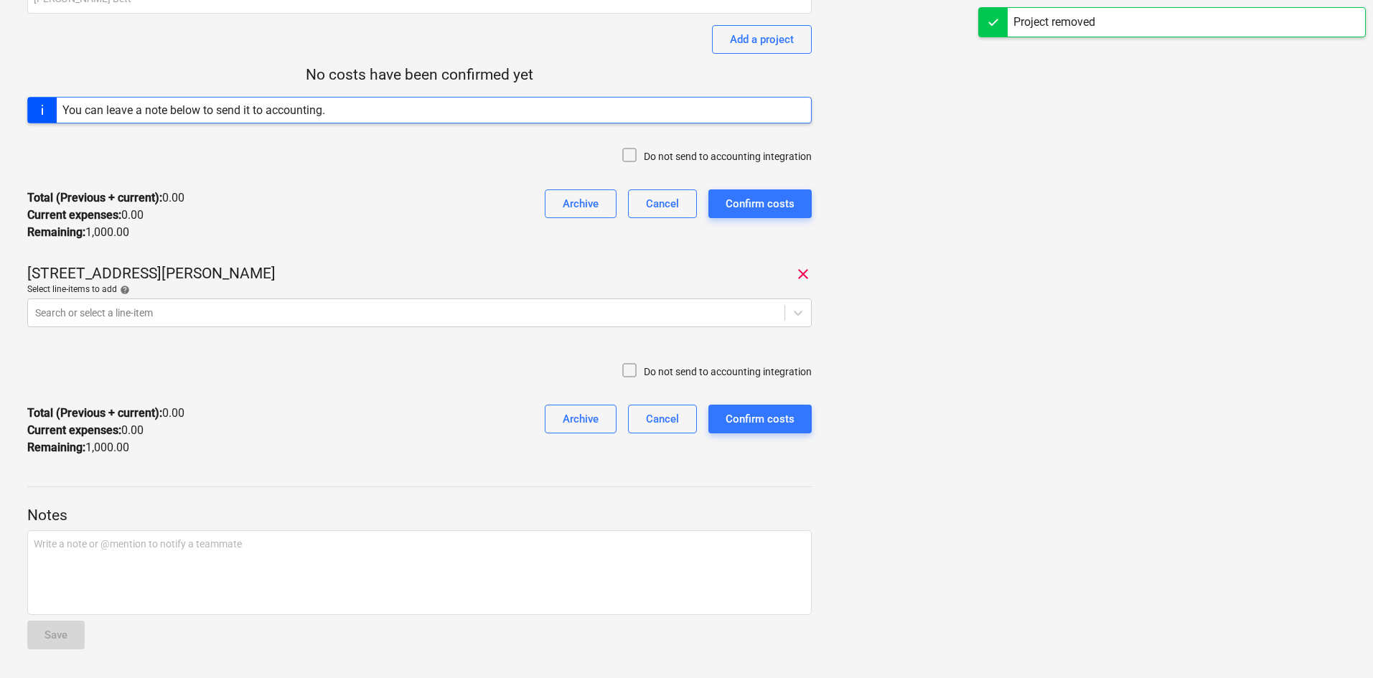
scroll to position [178, 0]
click at [798, 269] on span "clear" at bounding box center [803, 274] width 17 height 17
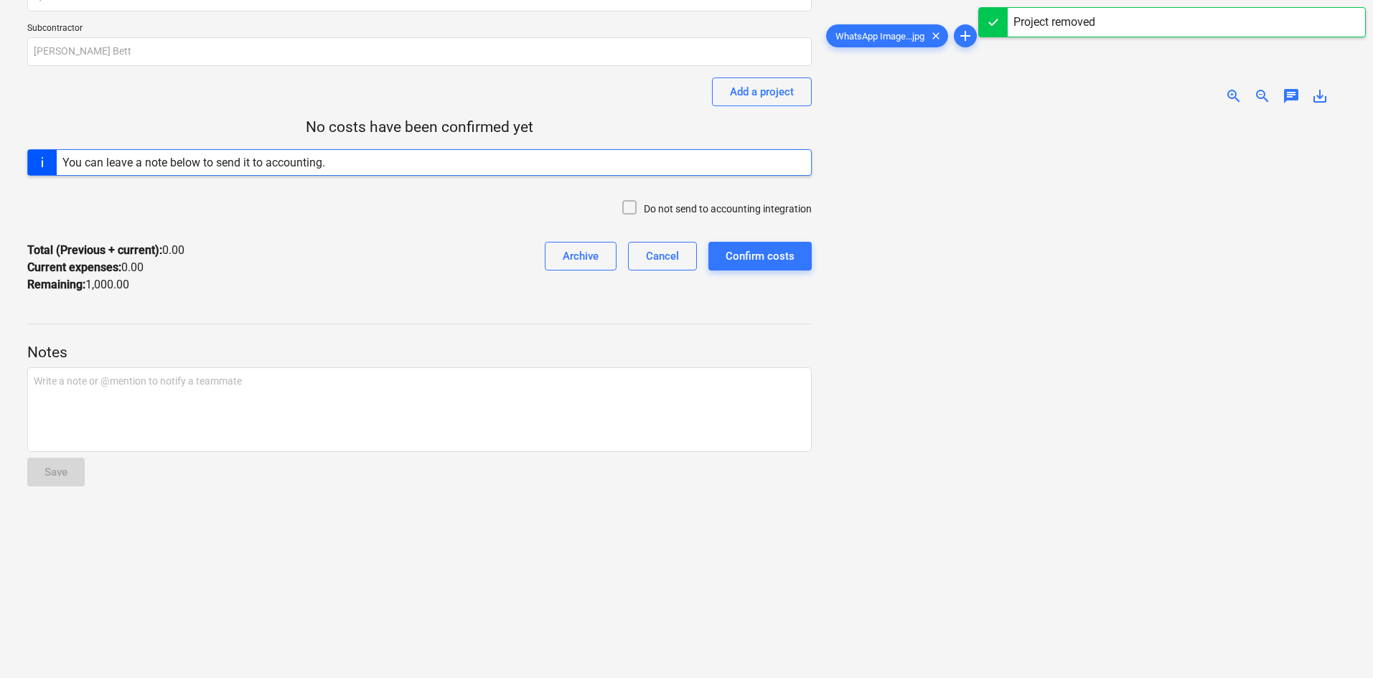
scroll to position [6, 0]
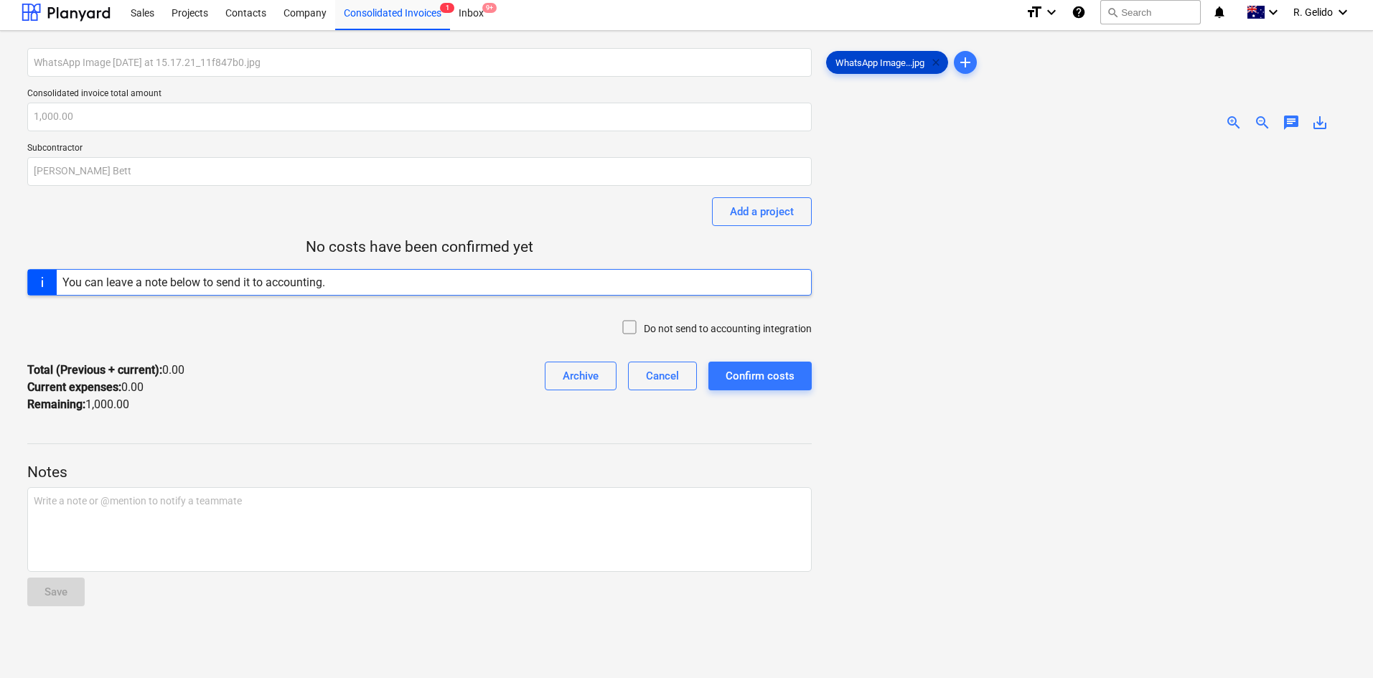
click at [940, 65] on span "clear" at bounding box center [936, 62] width 17 height 17
click at [649, 378] on div "Cancel" at bounding box center [662, 376] width 33 height 19
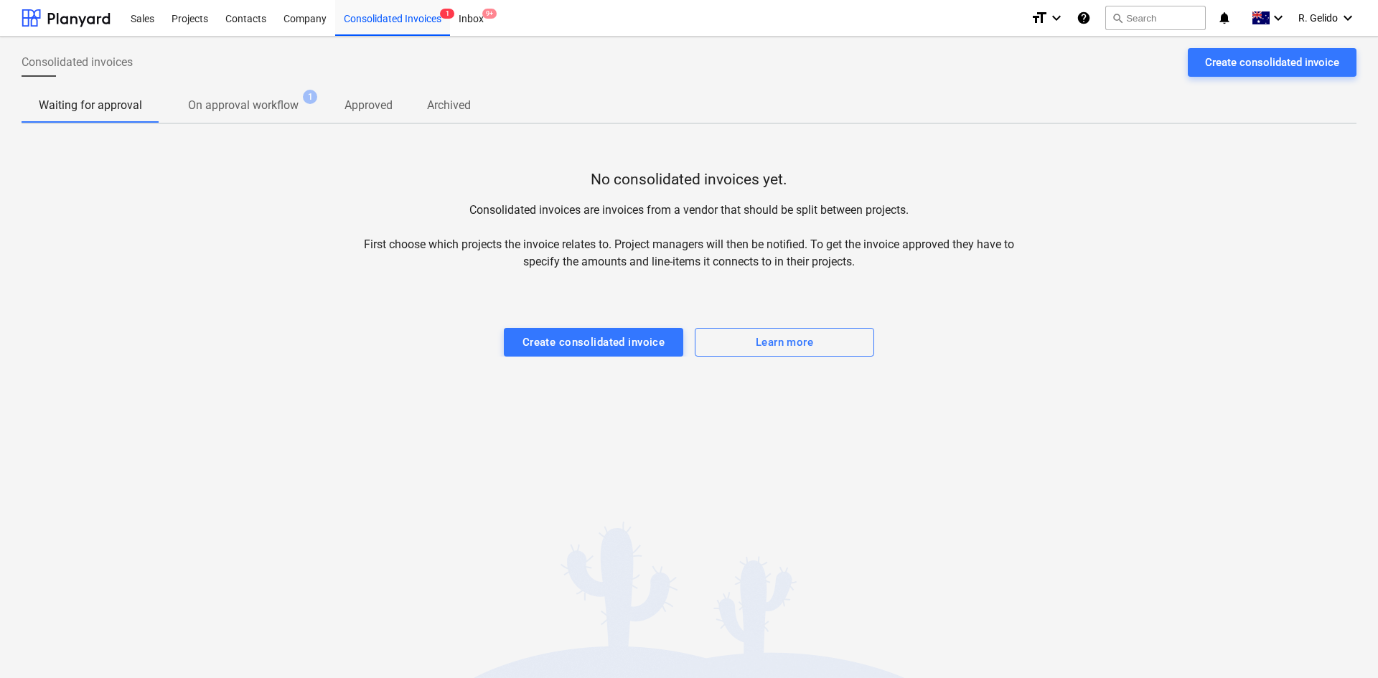
click at [253, 117] on span "On approval workflow 1" at bounding box center [243, 106] width 168 height 27
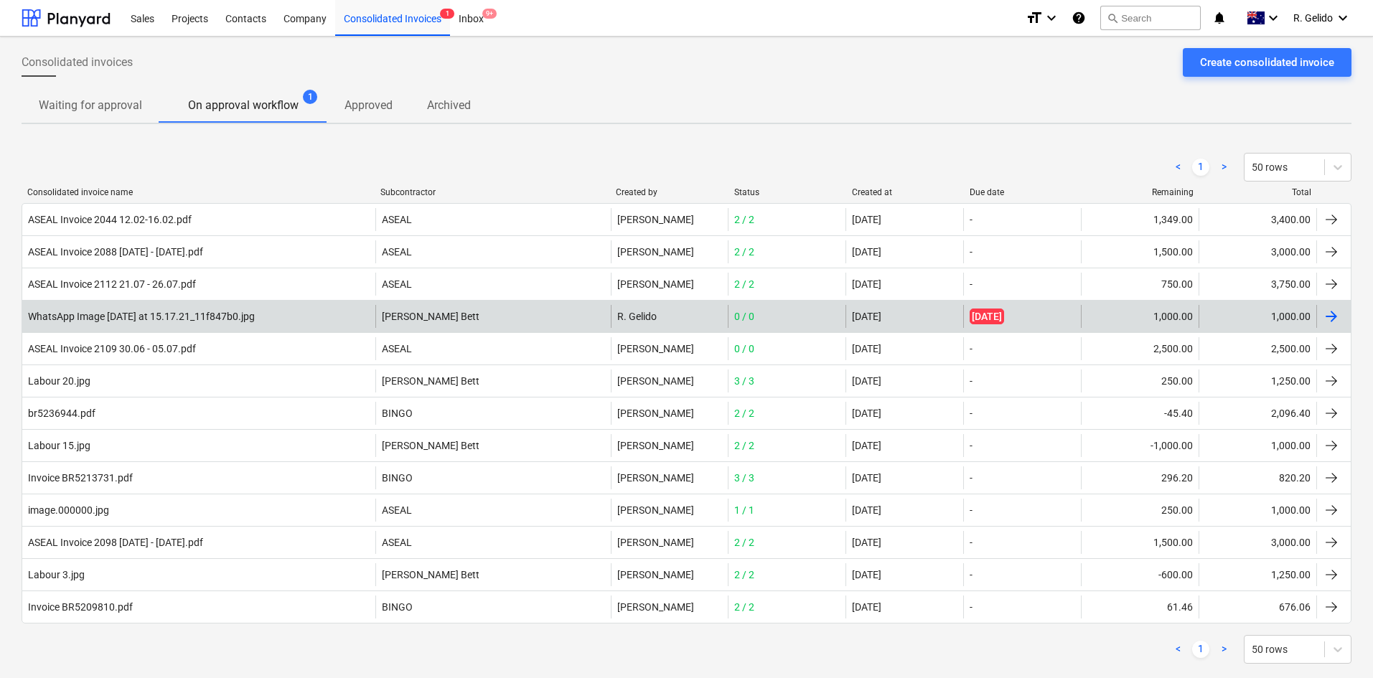
click at [205, 316] on div "WhatsApp Image [DATE] at 15.17.21_11f847b0.jpg" at bounding box center [141, 316] width 227 height 11
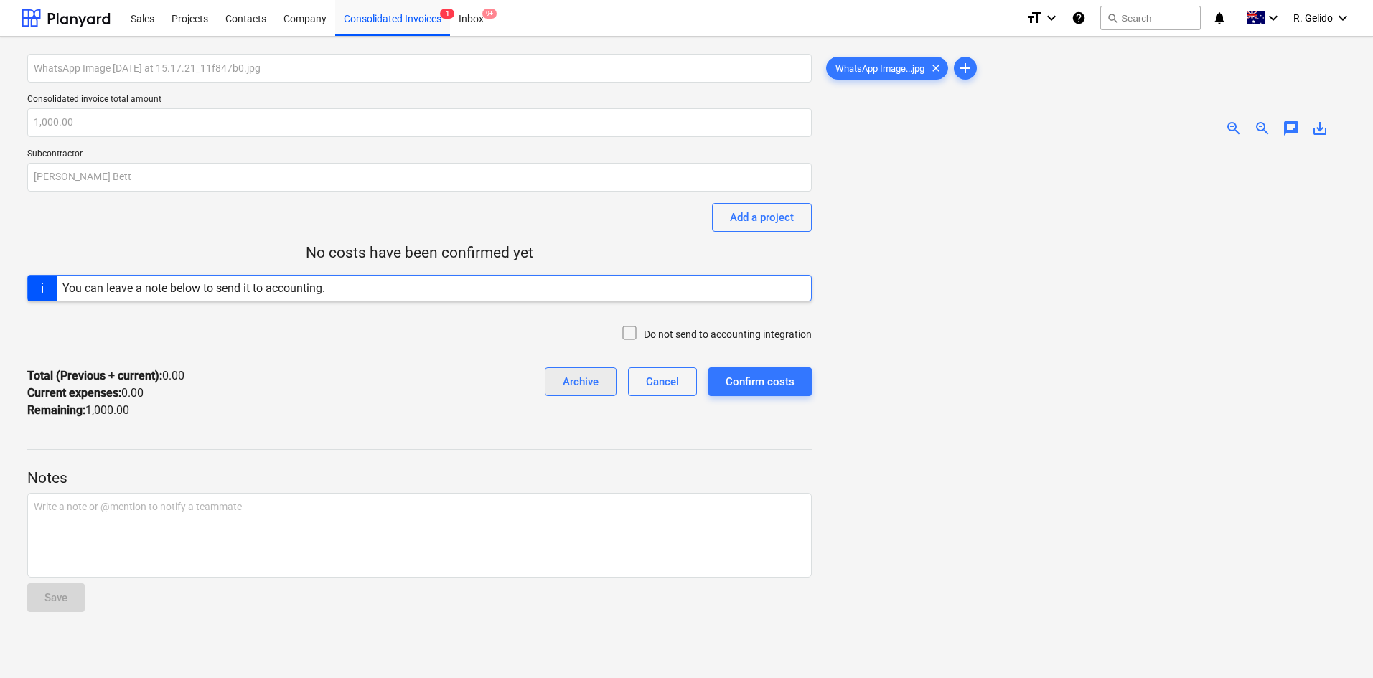
click at [588, 381] on div "Archive" at bounding box center [581, 382] width 36 height 19
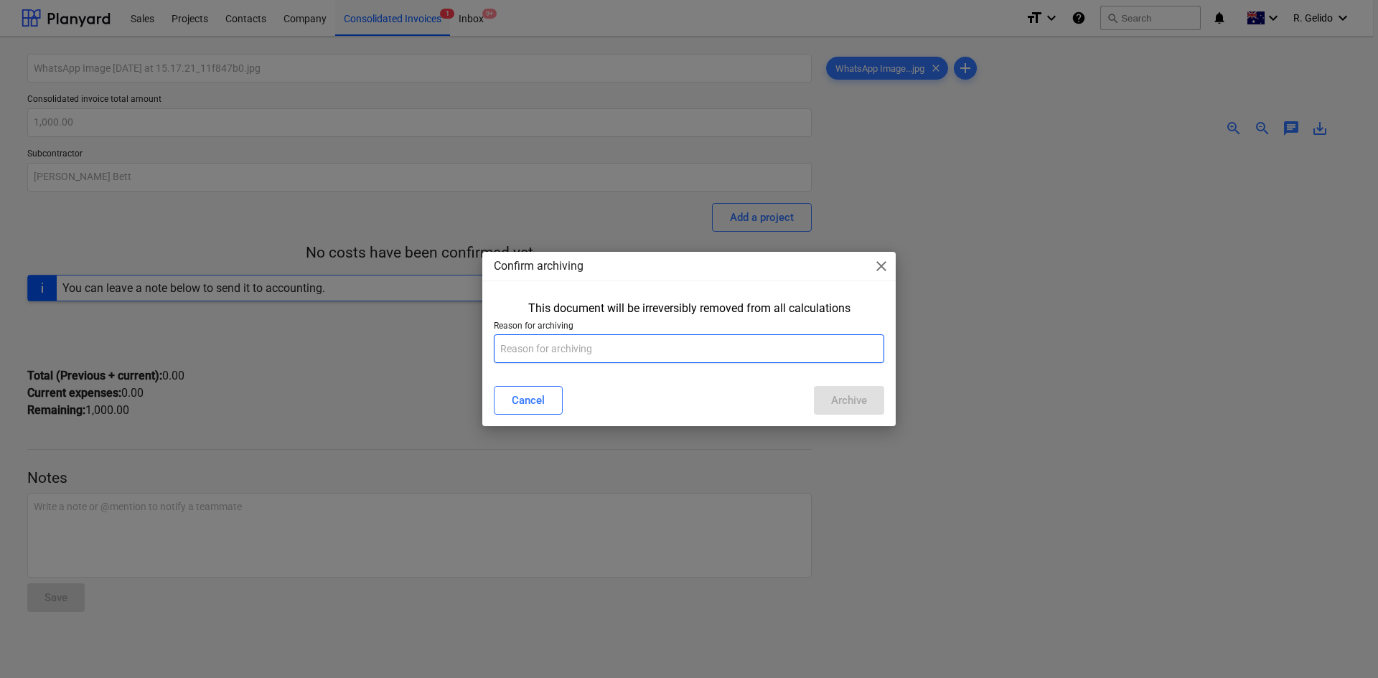
click at [685, 342] on input "text" at bounding box center [689, 349] width 391 height 29
type input "test"
click at [856, 400] on div "Archive" at bounding box center [849, 400] width 36 height 19
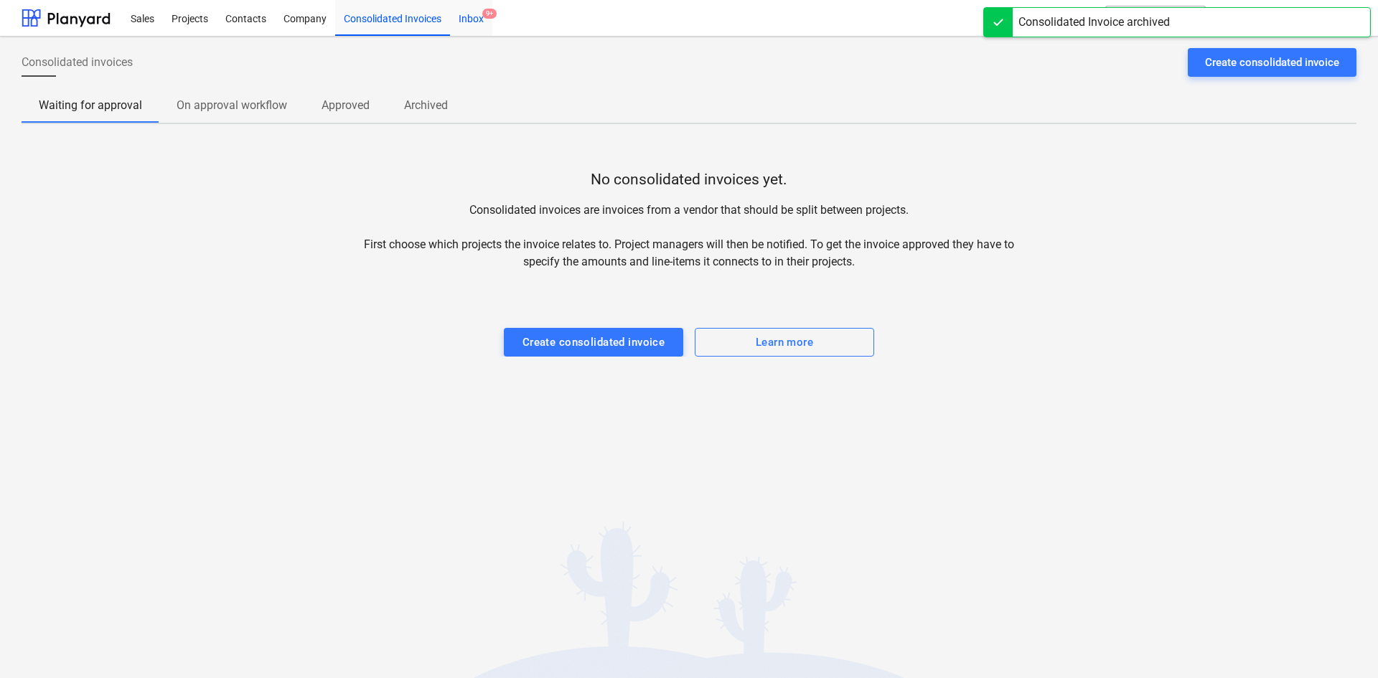
click at [477, 19] on div "Inbox 9+" at bounding box center [471, 17] width 42 height 37
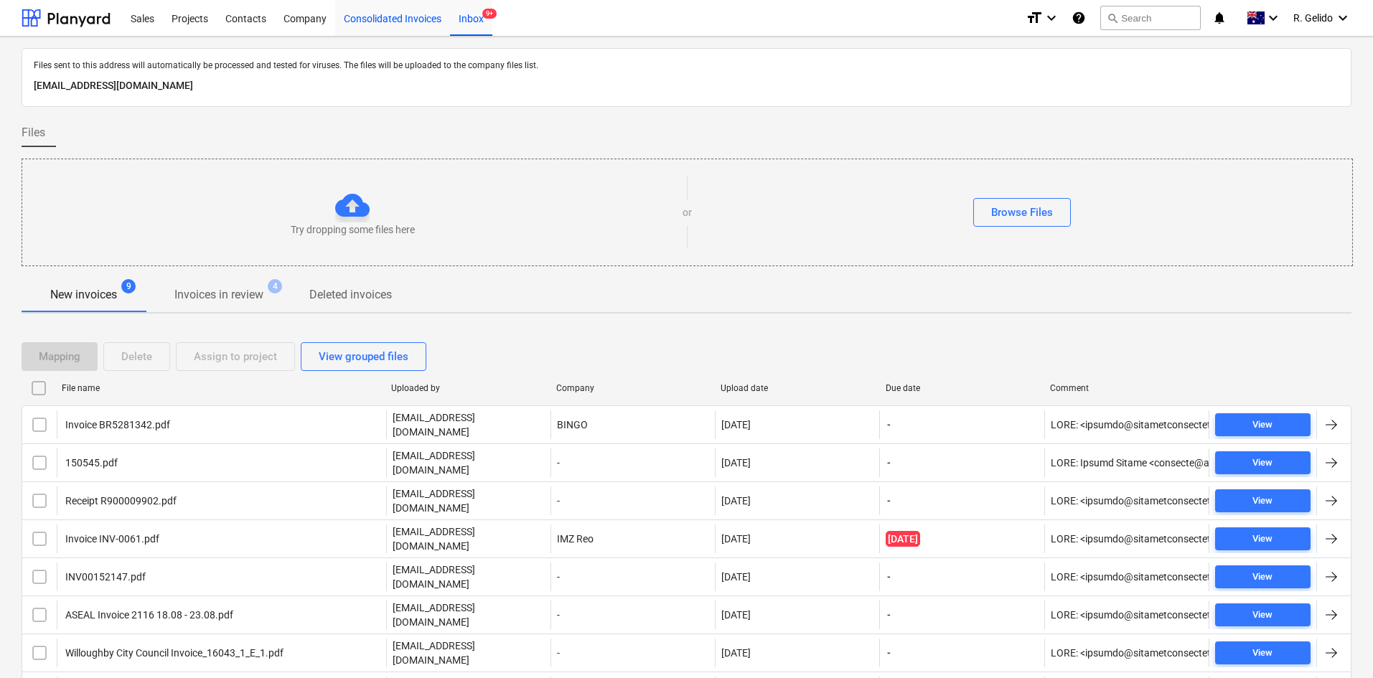
click at [384, 9] on div "Consolidated Invoices" at bounding box center [392, 17] width 115 height 37
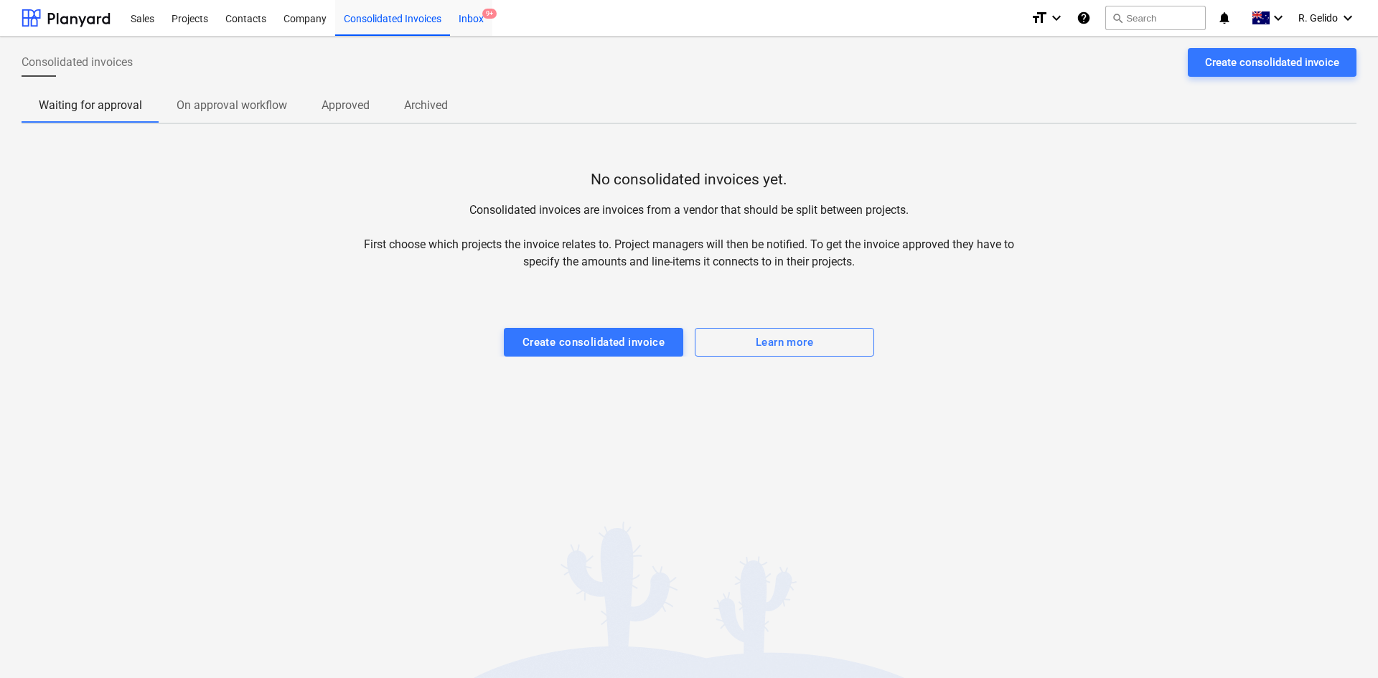
click at [486, 11] on span "9+" at bounding box center [489, 14] width 14 height 10
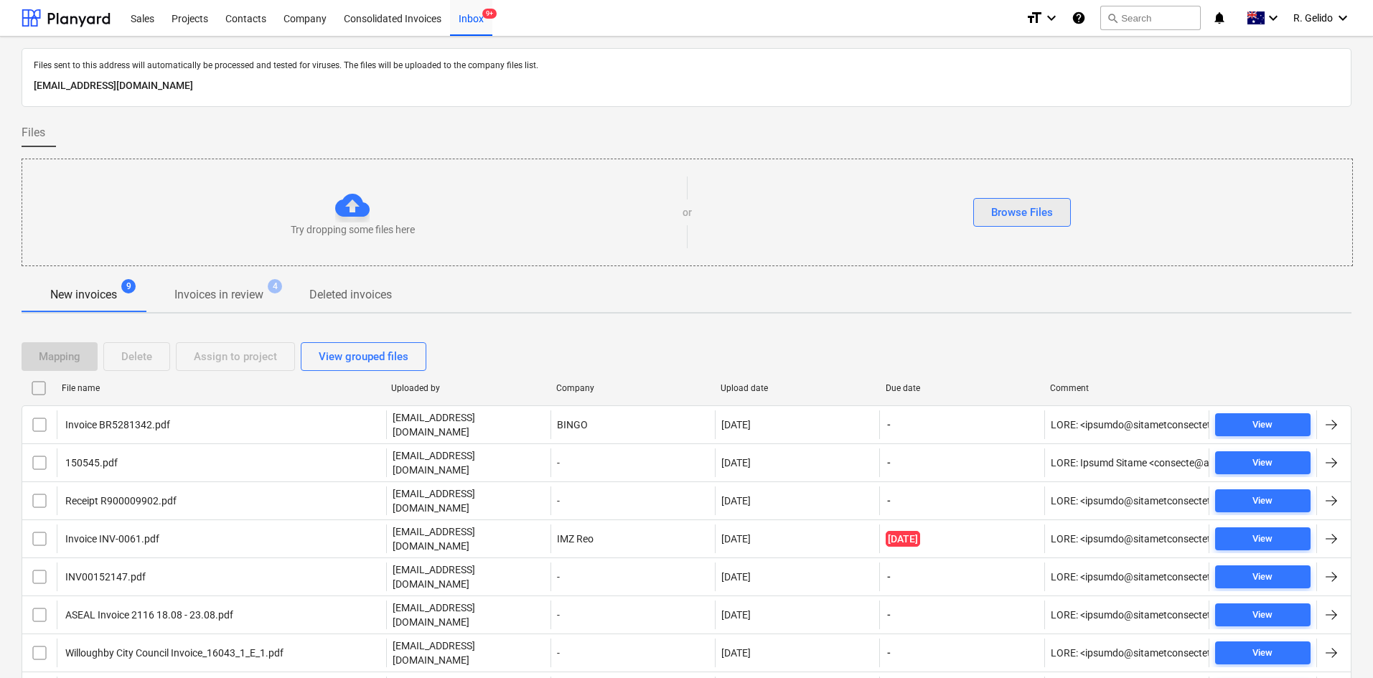
click at [986, 217] on button "Browse Files" at bounding box center [1023, 212] width 98 height 29
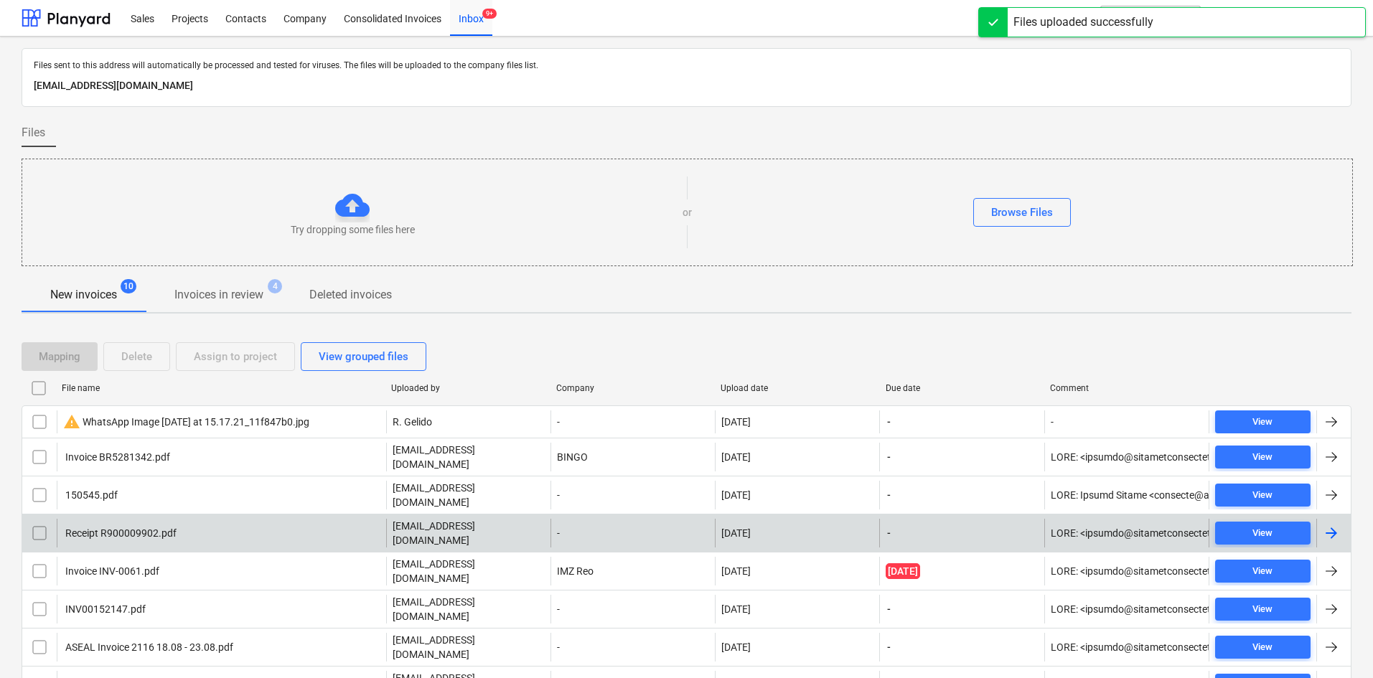
scroll to position [103, 0]
